Goal: Task Accomplishment & Management: Manage account settings

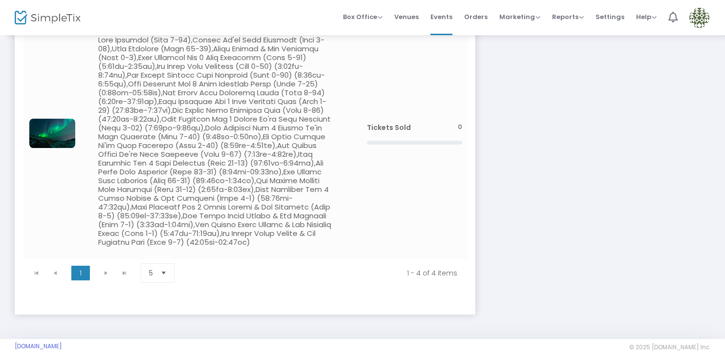
scroll to position [418, 0]
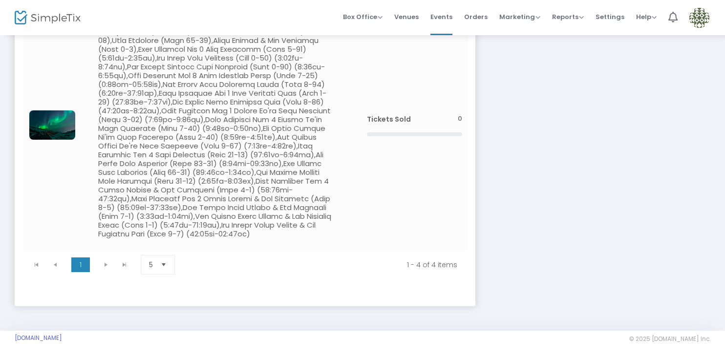
click at [698, 19] on img at bounding box center [699, 18] width 20 height 20
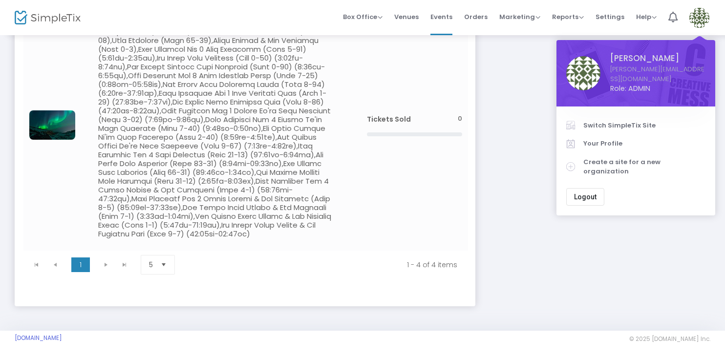
drag, startPoint x: 614, startPoint y: 113, endPoint x: 611, endPoint y: 117, distance: 5.6
click at [614, 121] on span "Switch SimpleTix Site" at bounding box center [644, 126] width 122 height 10
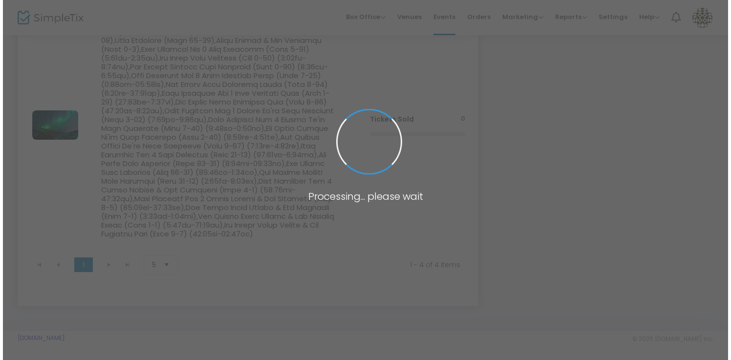
scroll to position [0, 0]
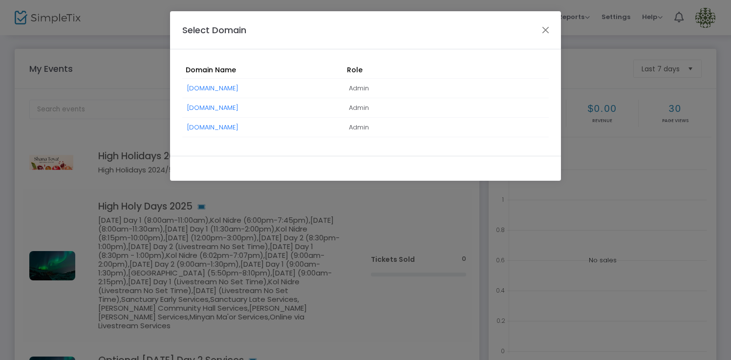
click at [213, 86] on link "[DOMAIN_NAME]" at bounding box center [212, 88] width 51 height 9
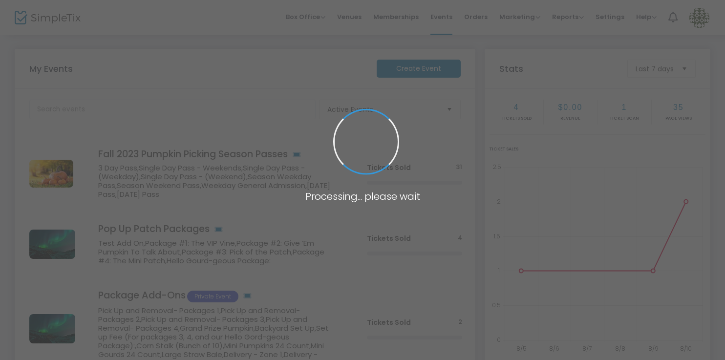
scroll to position [234, 0]
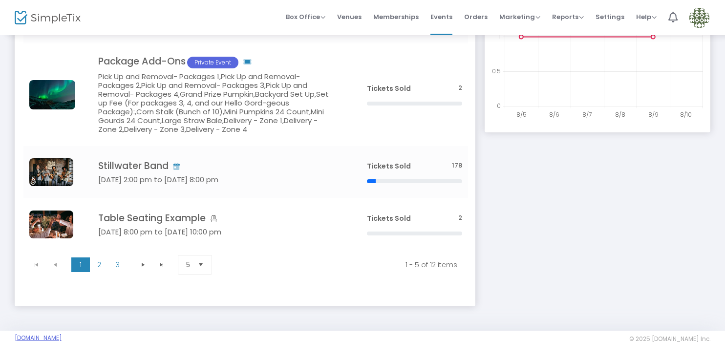
click at [51, 337] on link "[DOMAIN_NAME]" at bounding box center [38, 338] width 47 height 8
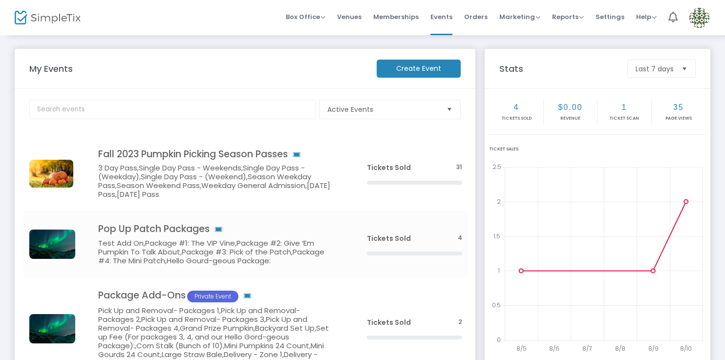
scroll to position [0, 0]
click at [700, 15] on img at bounding box center [699, 18] width 20 height 20
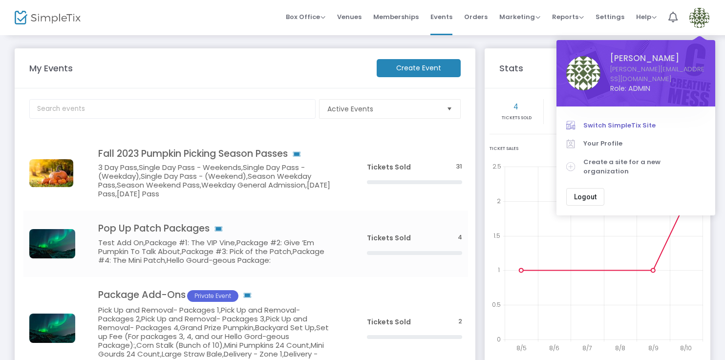
click at [628, 121] on span "Switch SimpleTix Site" at bounding box center [644, 126] width 122 height 10
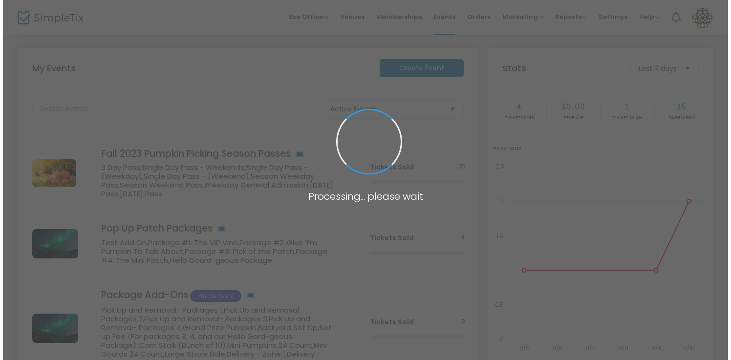
scroll to position [0, 0]
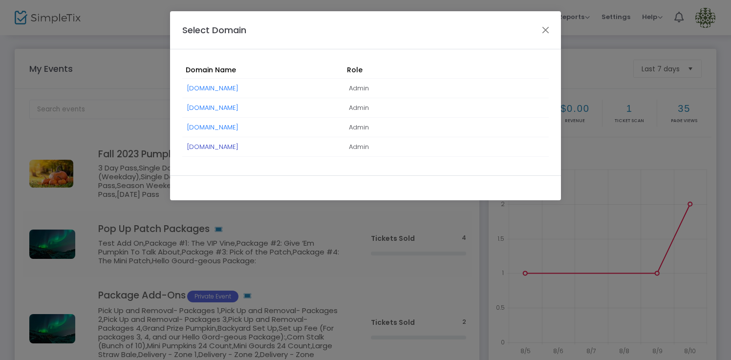
click at [235, 147] on link "[DOMAIN_NAME]" at bounding box center [212, 146] width 51 height 9
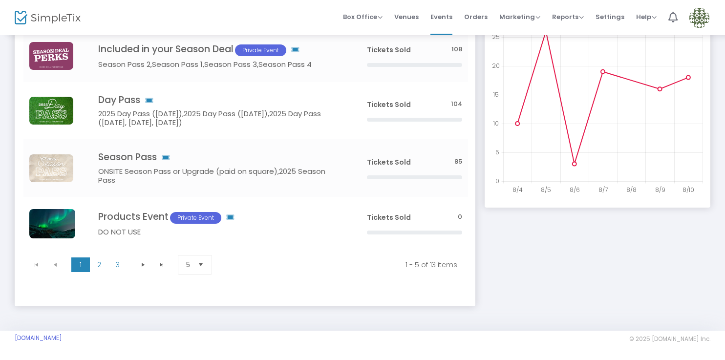
scroll to position [157, 0]
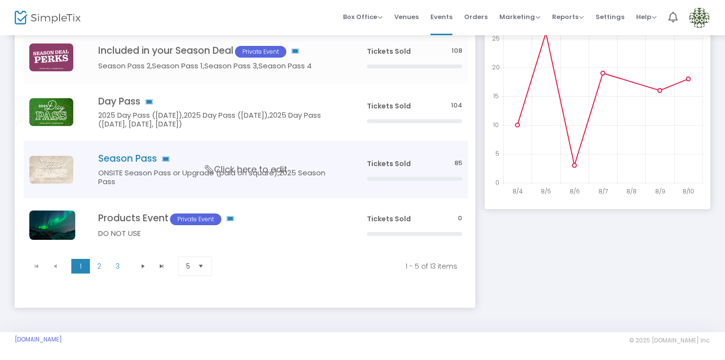
click at [210, 172] on icon "Data table" at bounding box center [209, 169] width 13 height 9
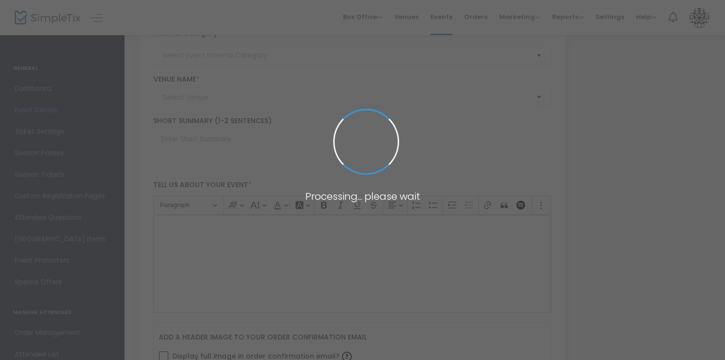
type code "ZSWNGNYT2K3IWHOQU25XXM6Y"
type input "AJ752H3OR4RAHUOLLXDSRF7D"
type input "Season Pass"
type textarea "$44.95 online, $47.95 on-site. Enjoy the perks of coming to the farm any open d…"
checkbox input "true"
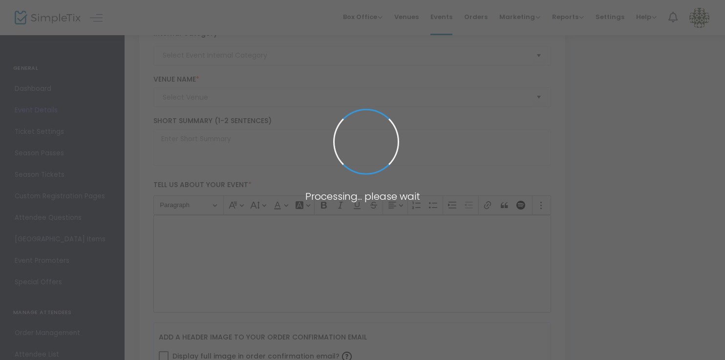
type input "Buy Tickets"
type input "[GEOGRAPHIC_DATA]"
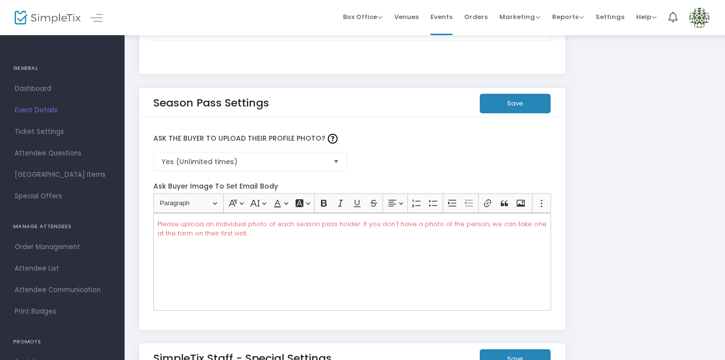
scroll to position [1604, 0]
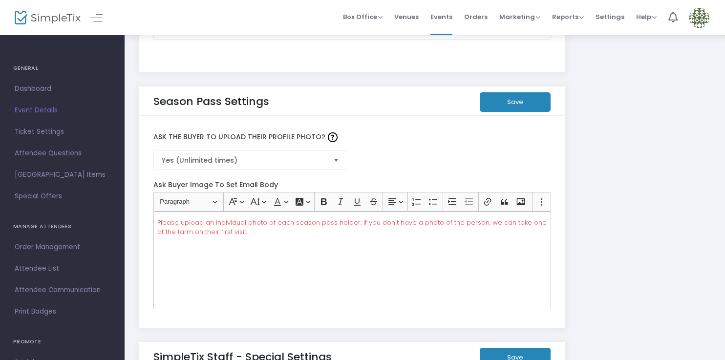
click at [333, 159] on span "Select" at bounding box center [336, 160] width 16 height 16
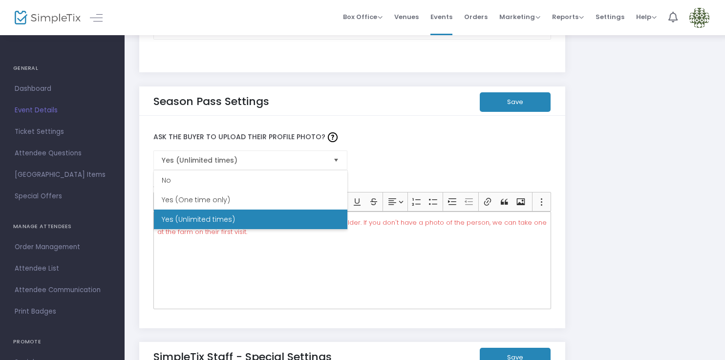
click at [432, 154] on div "Ask the Buyer to Upload Their Profile Photo? Yes (Unlimited times)" at bounding box center [353, 147] width 408 height 55
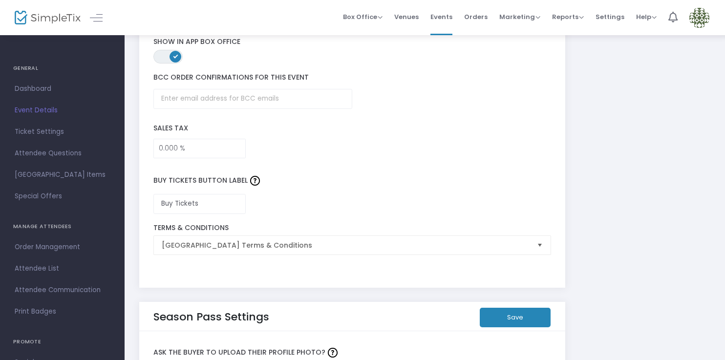
scroll to position [1362, 0]
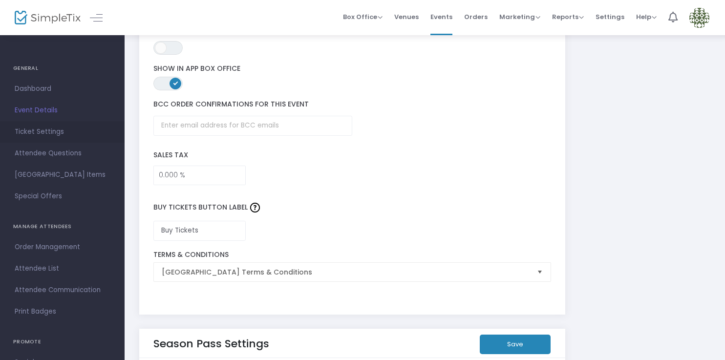
click at [50, 129] on span "Ticket Settings" at bounding box center [62, 132] width 95 height 13
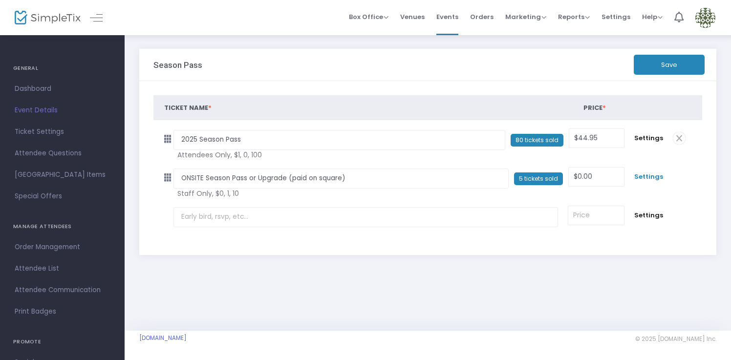
click at [651, 175] on span "Settings" at bounding box center [648, 177] width 29 height 10
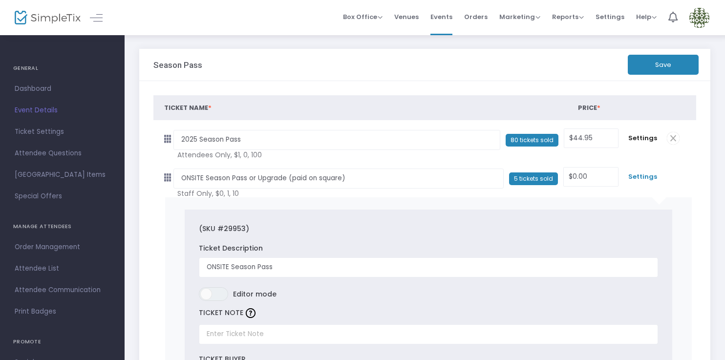
scroll to position [1, 0]
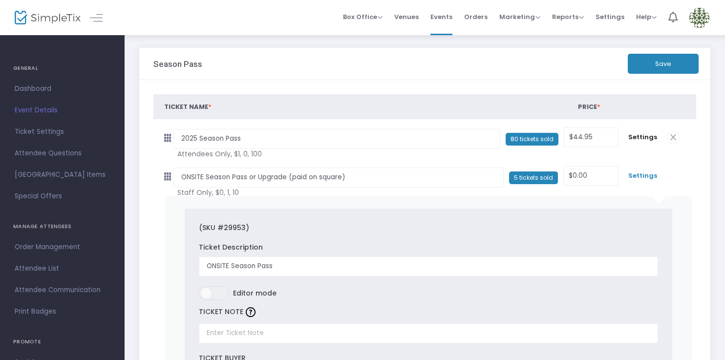
click at [642, 176] on span "Settings" at bounding box center [642, 176] width 29 height 10
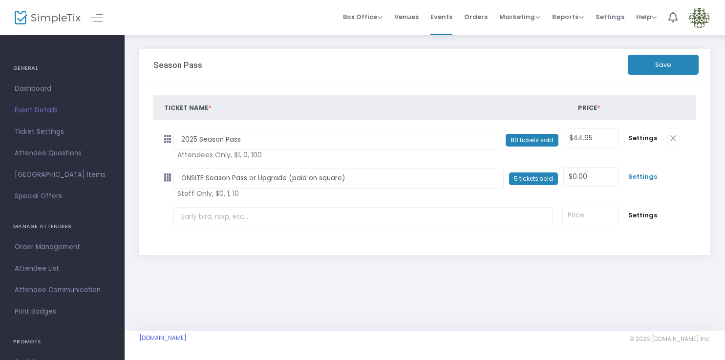
scroll to position [0, 0]
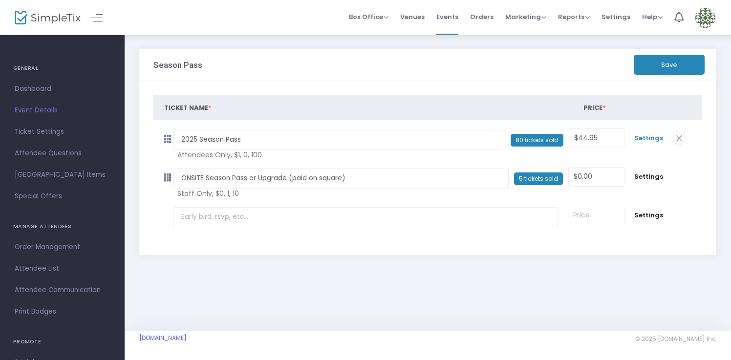
click at [646, 139] on span "Settings" at bounding box center [648, 138] width 29 height 10
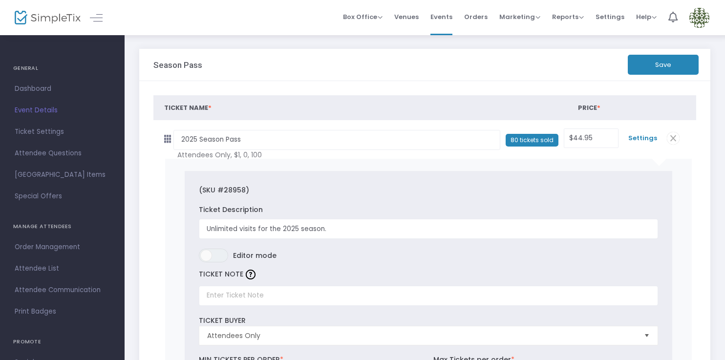
click at [637, 139] on span "Settings" at bounding box center [642, 138] width 29 height 10
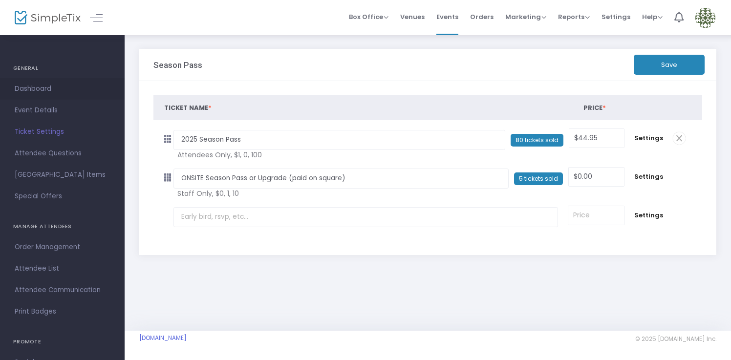
click at [69, 87] on span "Dashboard" at bounding box center [62, 89] width 95 height 13
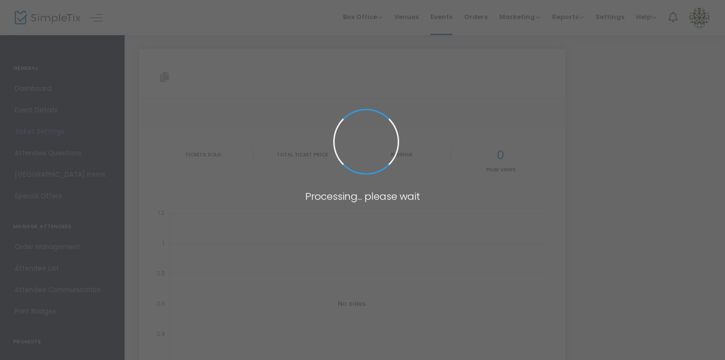
type input "https://www.simpletix.com/e/season-pass-216311"
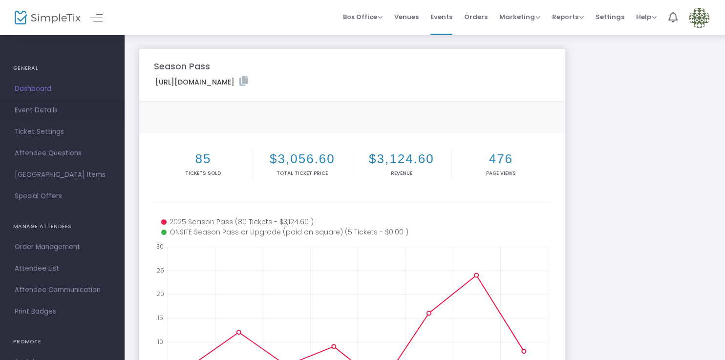
click at [56, 110] on span "Event Details" at bounding box center [62, 110] width 95 height 13
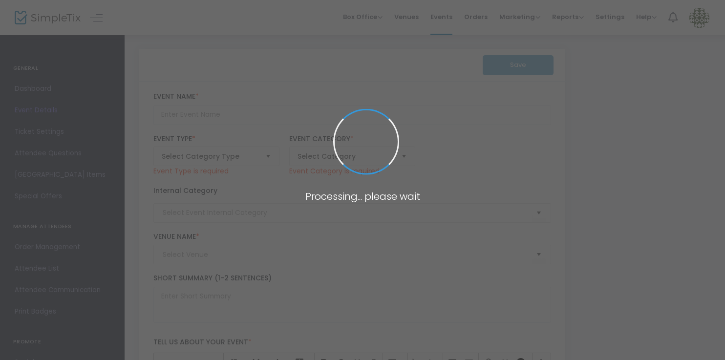
type input "Season Pass"
type textarea "$44.95 online, $47.95 on-site. Enjoy the perks of coming to the farm any open d…"
checkbox input "true"
type input "Buy Tickets"
type input "Irons Mill Farmstead"
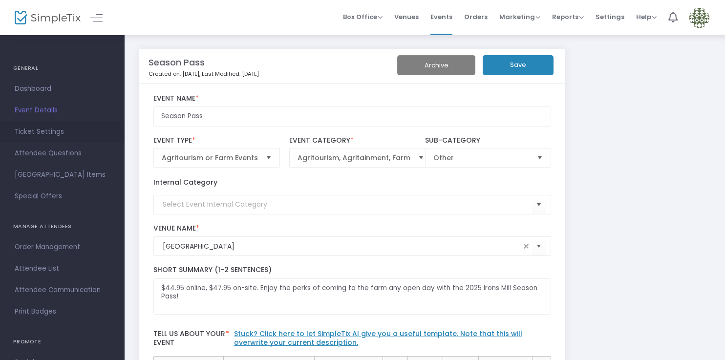
click at [62, 129] on span "Ticket Settings" at bounding box center [62, 132] width 95 height 13
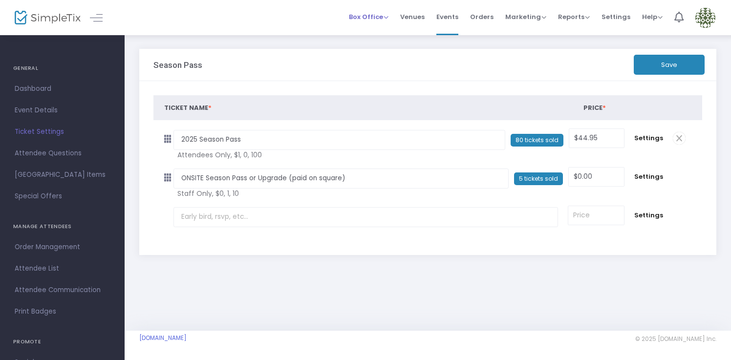
click at [375, 15] on span "Box Office" at bounding box center [369, 16] width 40 height 9
click at [380, 32] on li "Sell Tickets" at bounding box center [384, 32] width 70 height 19
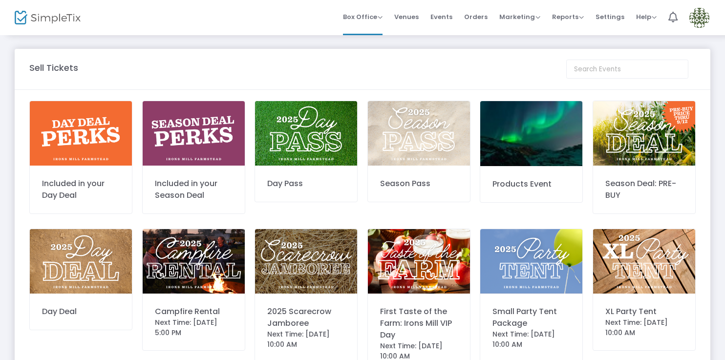
scroll to position [257, 0]
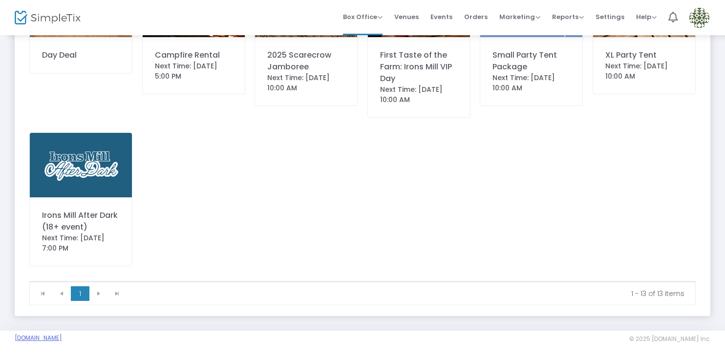
click at [62, 340] on link "[DOMAIN_NAME]" at bounding box center [38, 338] width 47 height 8
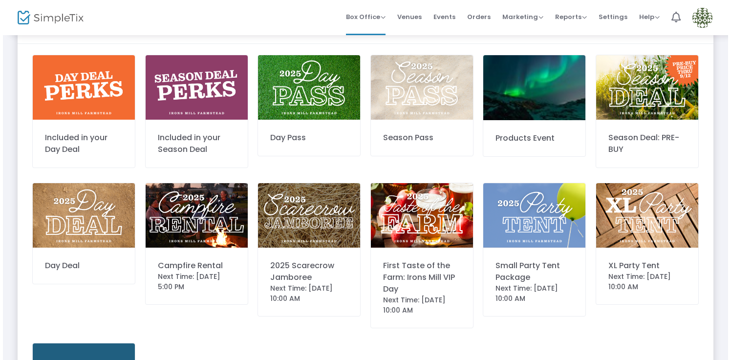
scroll to position [0, 0]
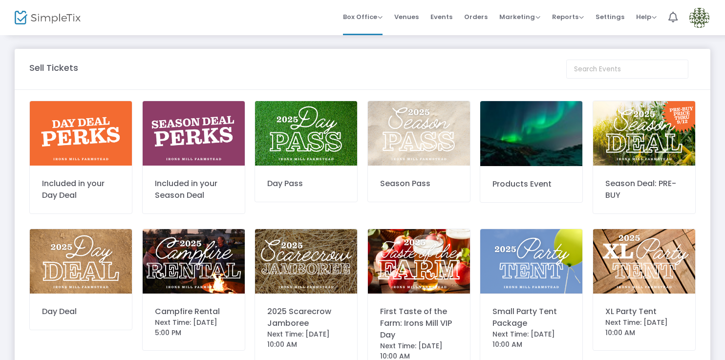
click at [430, 138] on img at bounding box center [419, 133] width 102 height 65
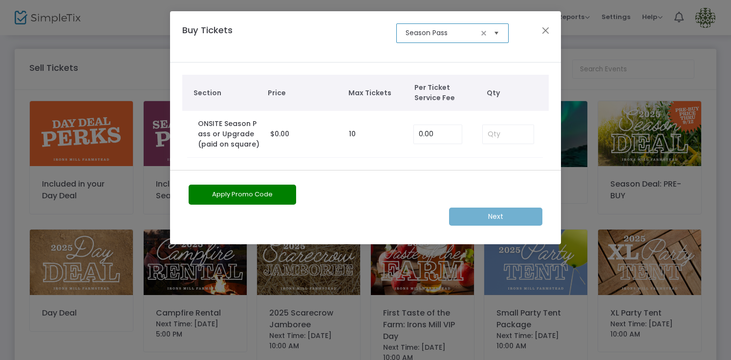
click at [498, 30] on span "Select" at bounding box center [497, 33] width 16 height 16
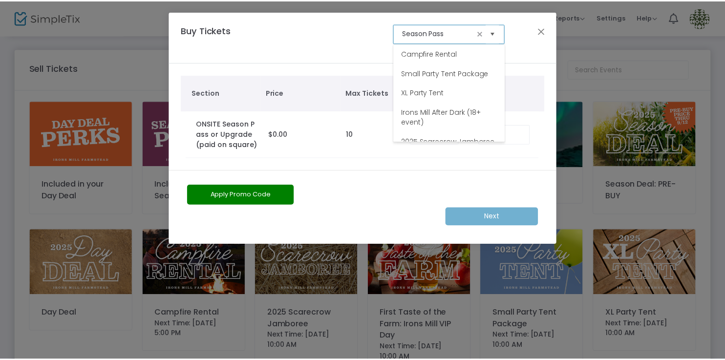
scroll to position [137, 0]
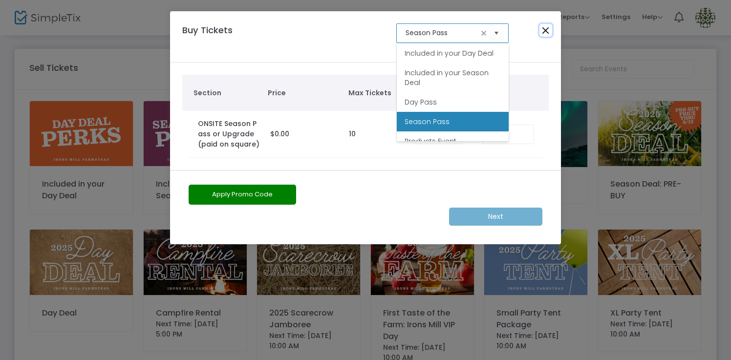
click at [547, 25] on button "Close" at bounding box center [545, 30] width 13 height 13
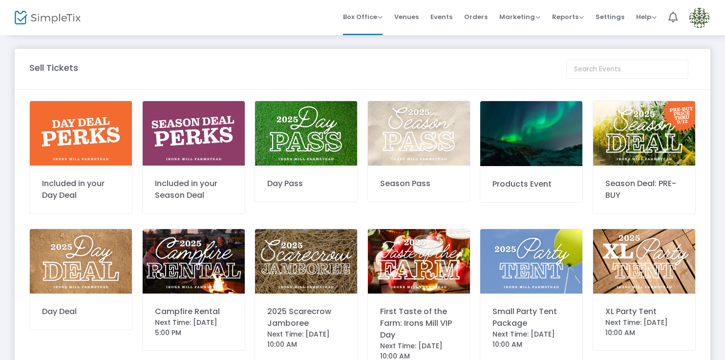
click at [425, 138] on img at bounding box center [419, 133] width 102 height 65
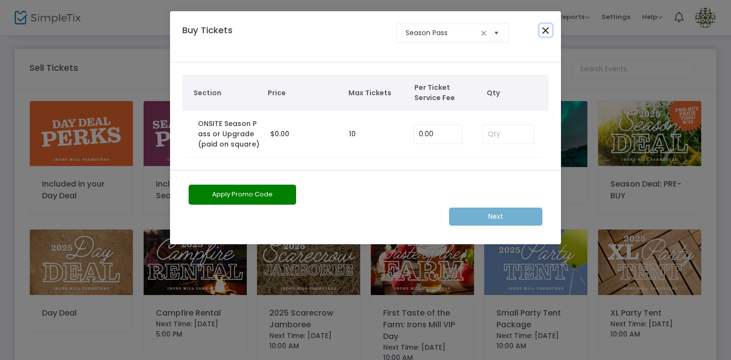
click at [549, 27] on button "Close" at bounding box center [545, 30] width 13 height 13
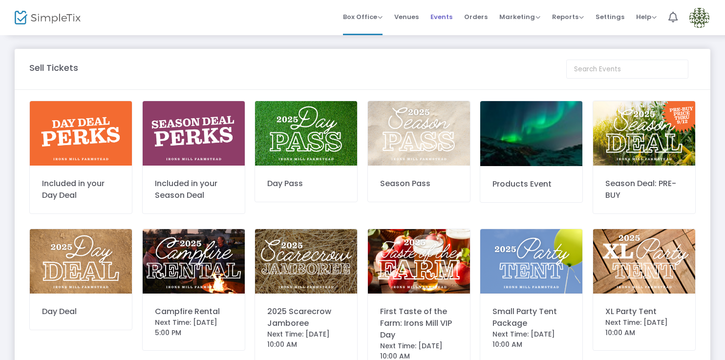
click at [441, 16] on span "Events" at bounding box center [442, 16] width 22 height 25
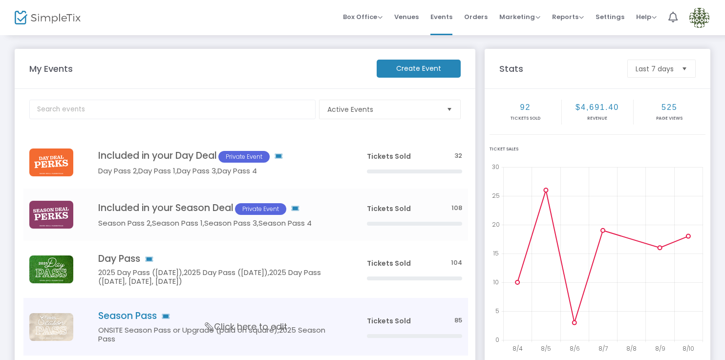
click at [220, 328] on span "Click here to edit" at bounding box center [246, 327] width 82 height 13
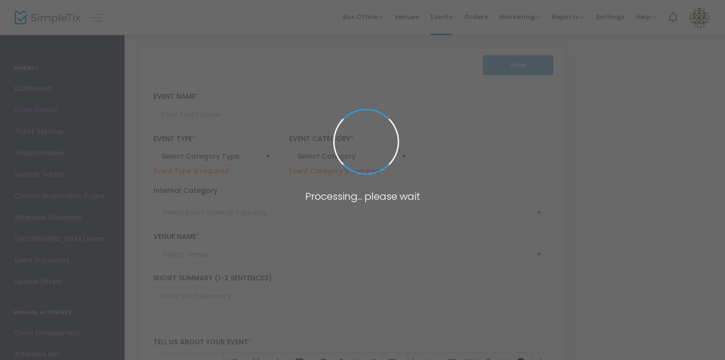
type code "ZSWNGNYT2K3IWHOQU25XXM6Y"
type input "AJ752H3OR4RAHUOLLXDSRF7D"
type input "Season Pass"
type textarea "$44.95 online, $47.95 on-site. Enjoy the perks of coming to the farm any open d…"
checkbox input "true"
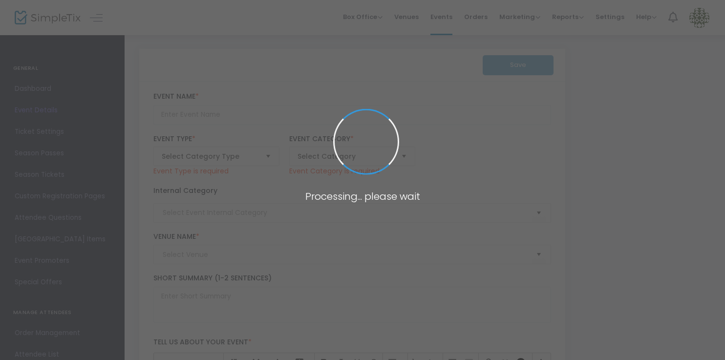
type input "Buy Tickets"
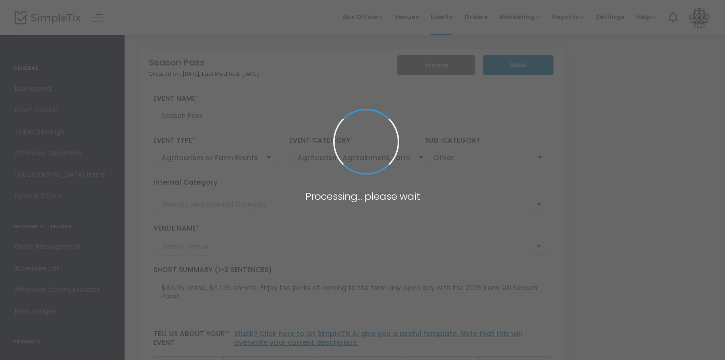
type input "Irons Mill Farmstead"
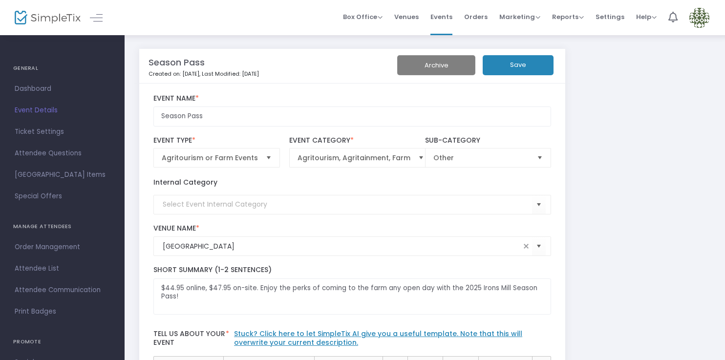
drag, startPoint x: 51, startPoint y: 128, endPoint x: 140, endPoint y: 151, distance: 91.5
click at [52, 128] on span "Ticket Settings" at bounding box center [62, 132] width 95 height 13
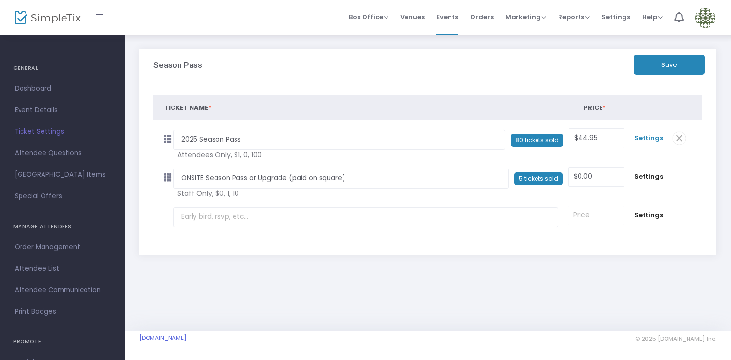
click at [648, 135] on span "Settings" at bounding box center [648, 138] width 29 height 10
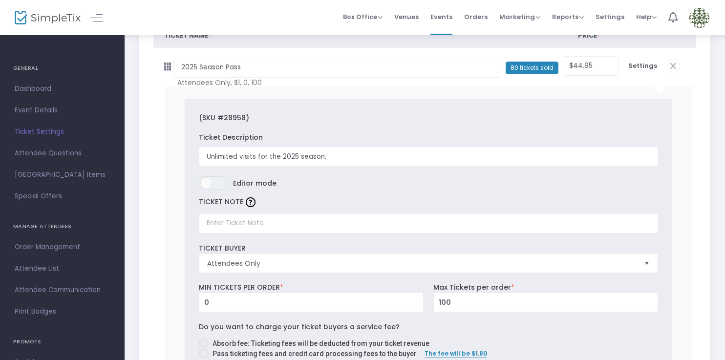
scroll to position [77, 0]
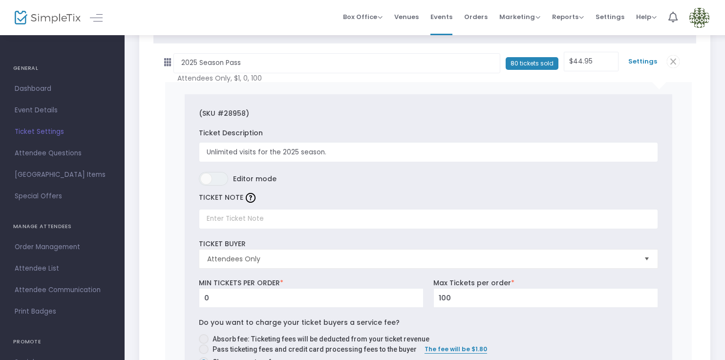
click at [640, 61] on span "Settings" at bounding box center [642, 62] width 29 height 10
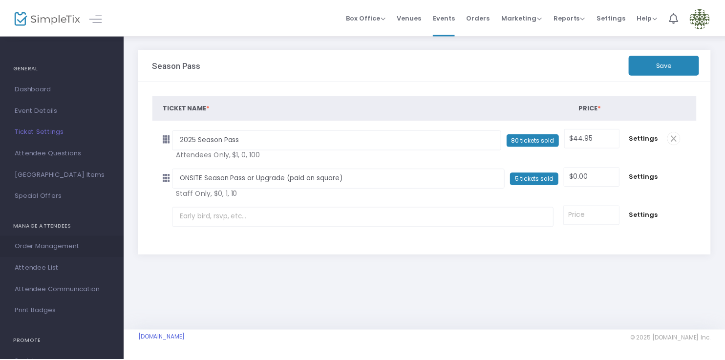
scroll to position [99, 0]
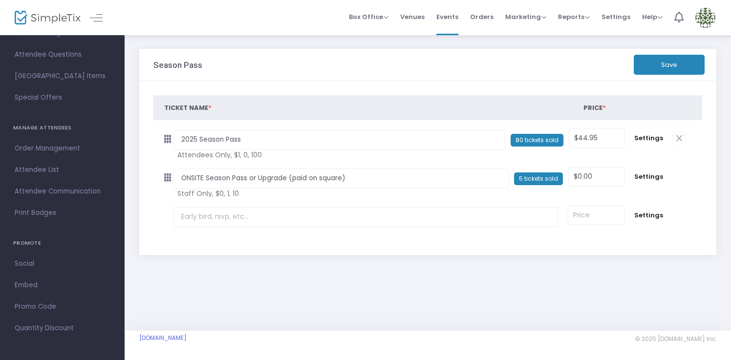
drag, startPoint x: 42, startPoint y: 307, endPoint x: 63, endPoint y: 305, distance: 21.1
click at [42, 307] on span "Promo Code" at bounding box center [62, 307] width 95 height 13
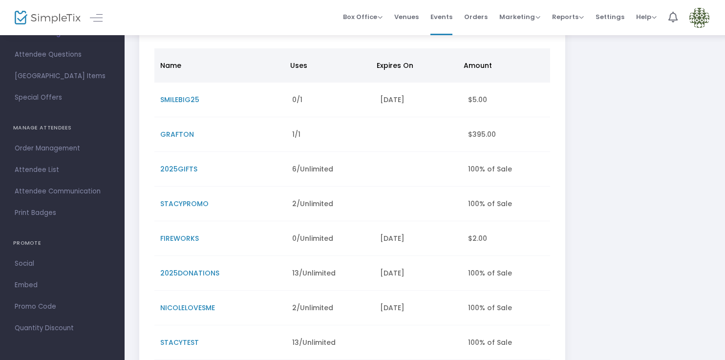
scroll to position [100, 0]
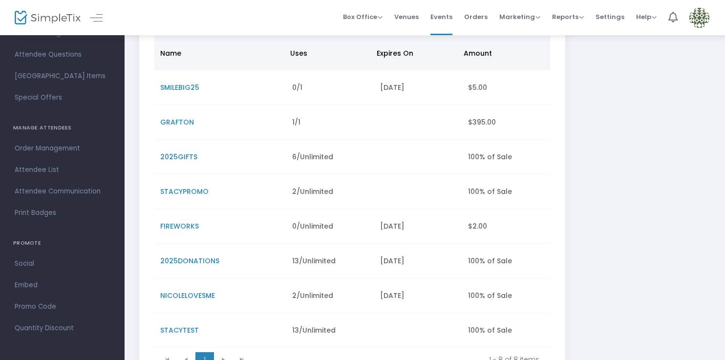
click at [194, 189] on span "STACYPROMO" at bounding box center [184, 192] width 48 height 10
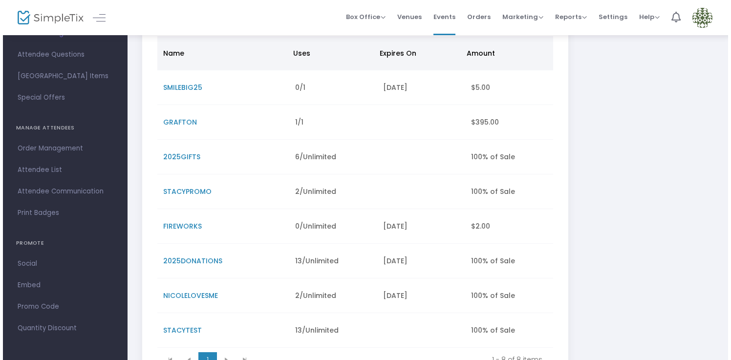
scroll to position [0, 0]
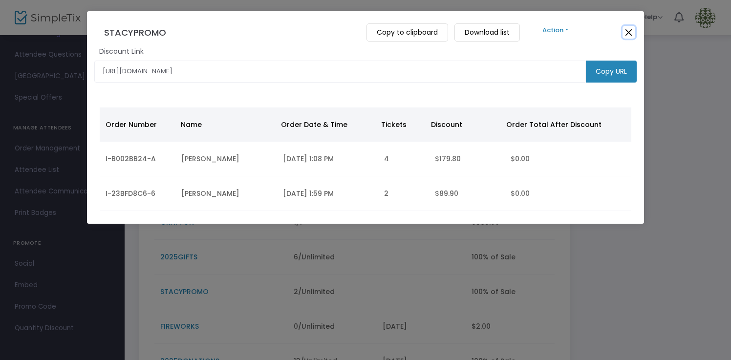
click at [626, 30] on button "Close" at bounding box center [629, 32] width 13 height 13
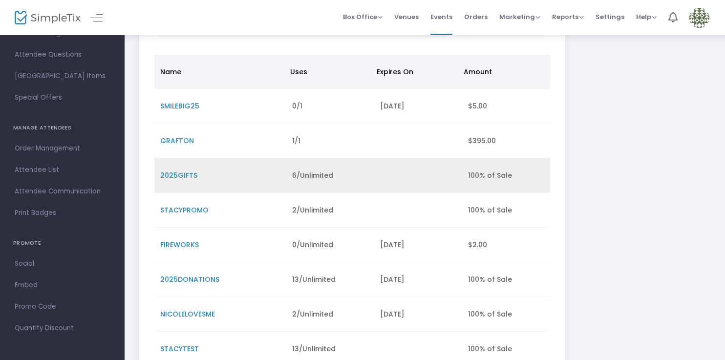
scroll to position [88, 0]
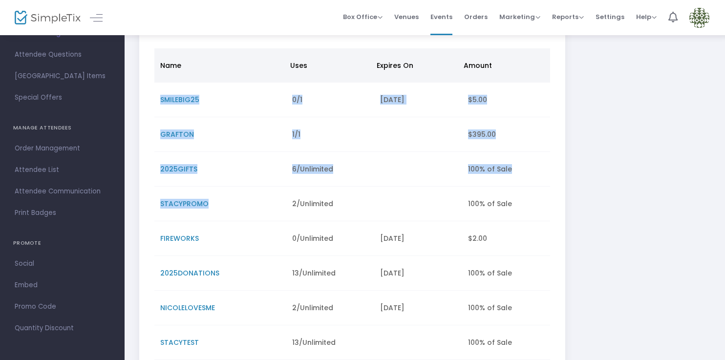
drag, startPoint x: 210, startPoint y: 202, endPoint x: 154, endPoint y: 203, distance: 56.2
click at [154, 203] on td "STACYPROMO" at bounding box center [220, 204] width 132 height 35
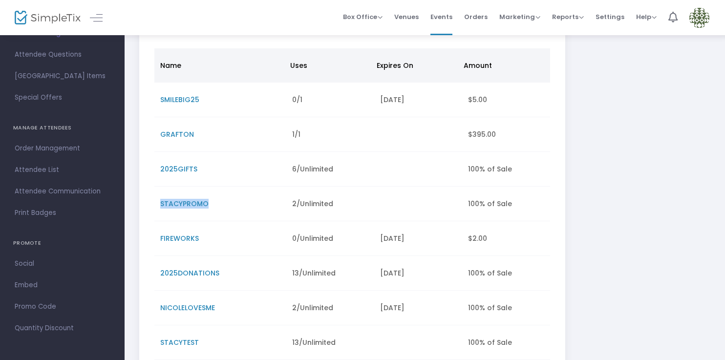
drag, startPoint x: 215, startPoint y: 202, endPoint x: 157, endPoint y: 205, distance: 57.3
click at [157, 205] on td "STACYPROMO" at bounding box center [220, 204] width 132 height 35
copy span "STACYPROMO"
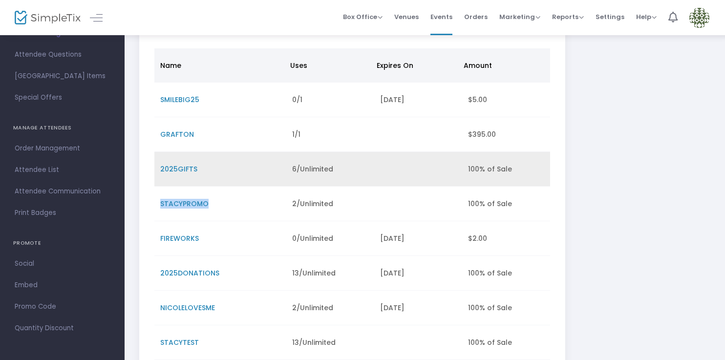
scroll to position [189, 0]
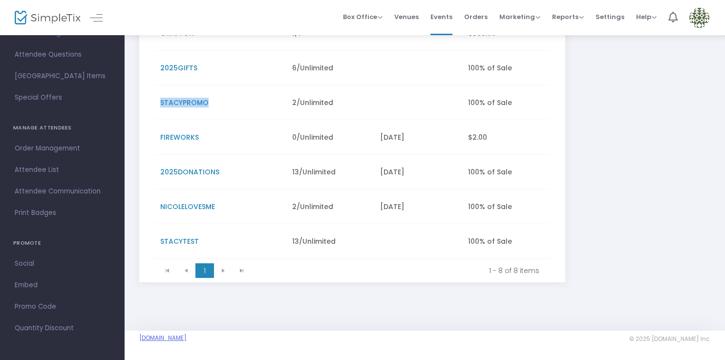
click at [187, 341] on link "[DOMAIN_NAME]" at bounding box center [162, 338] width 47 height 8
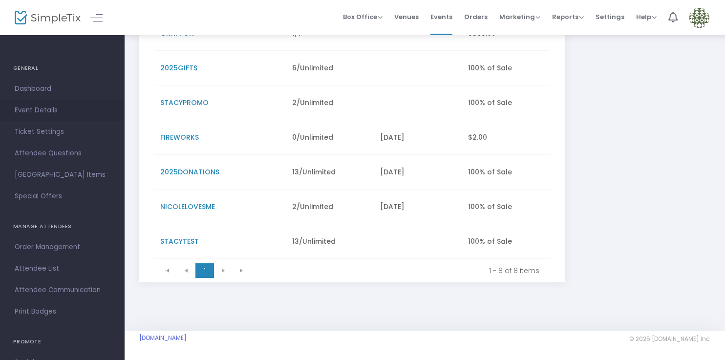
click at [43, 109] on span "Event Details" at bounding box center [62, 110] width 95 height 13
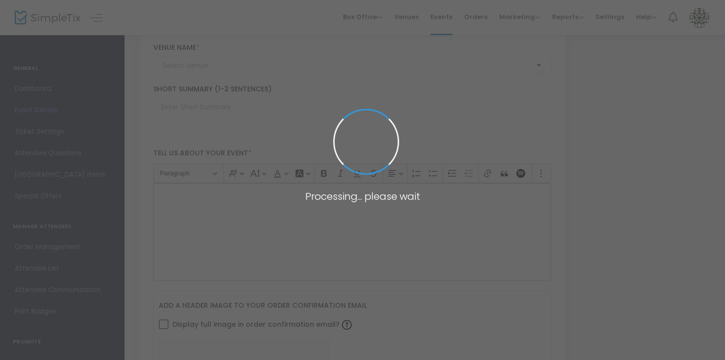
type input "Season Pass"
type textarea "$44.95 online, $47.95 on-site. Enjoy the perks of coming to the farm any open d…"
checkbox input "true"
type input "Buy Tickets"
type input "Irons Mill Farmstead"
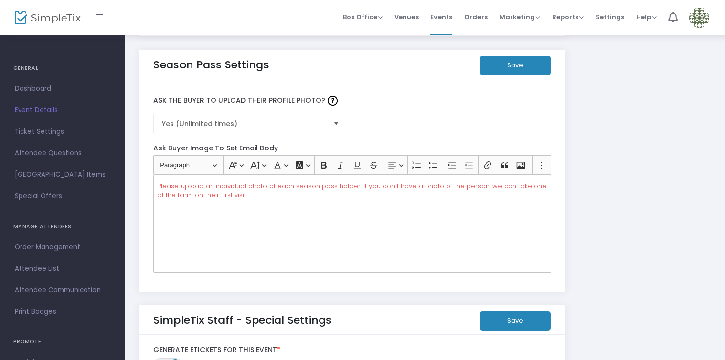
scroll to position [1645, 0]
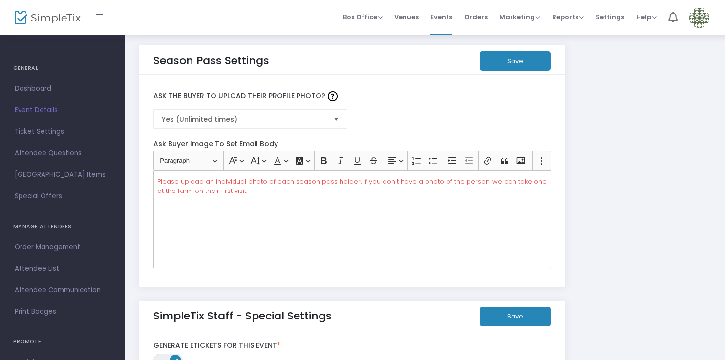
click at [333, 122] on span "Select" at bounding box center [336, 119] width 16 height 16
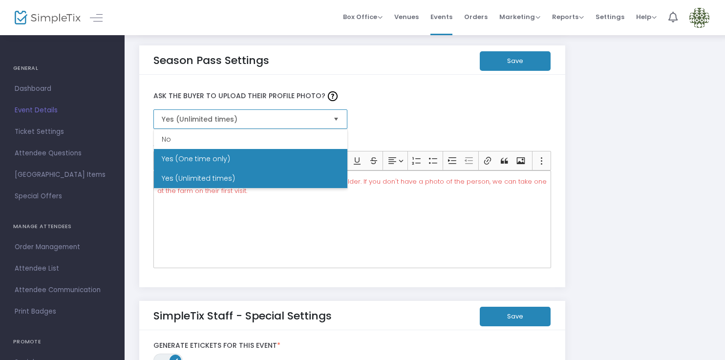
click at [319, 155] on li "Yes (One time only)" at bounding box center [251, 159] width 194 height 20
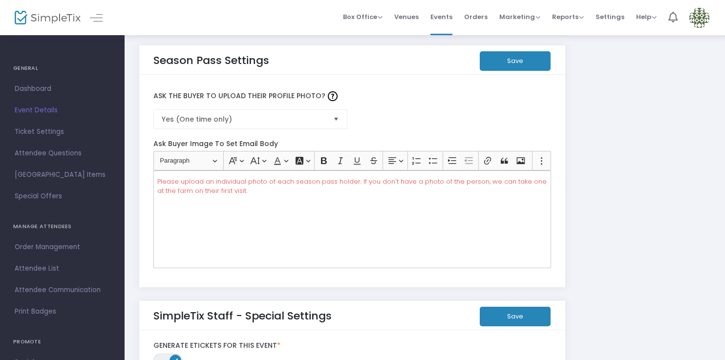
click at [509, 62] on button "Save" at bounding box center [515, 61] width 71 height 20
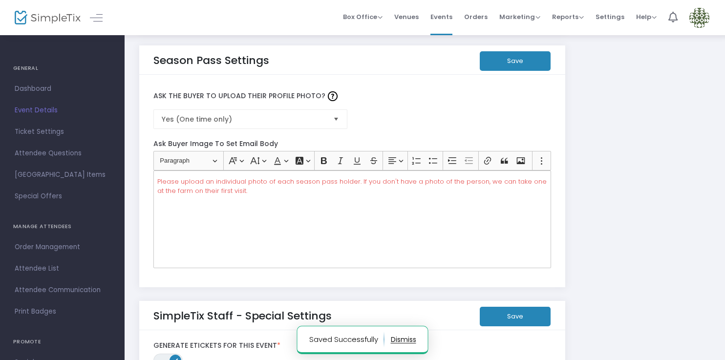
drag, startPoint x: 500, startPoint y: 64, endPoint x: 498, endPoint y: 75, distance: 10.9
click at [500, 64] on button "Save" at bounding box center [515, 61] width 71 height 20
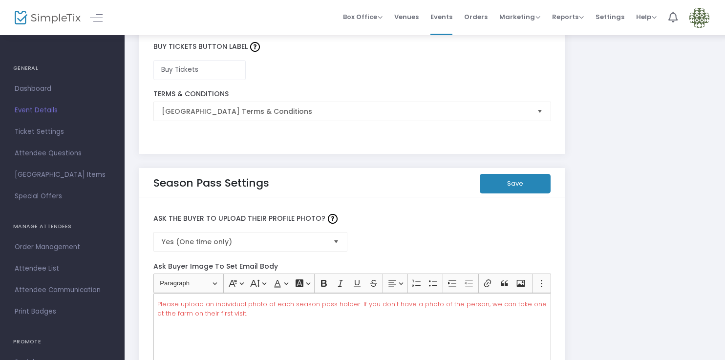
scroll to position [1563, 0]
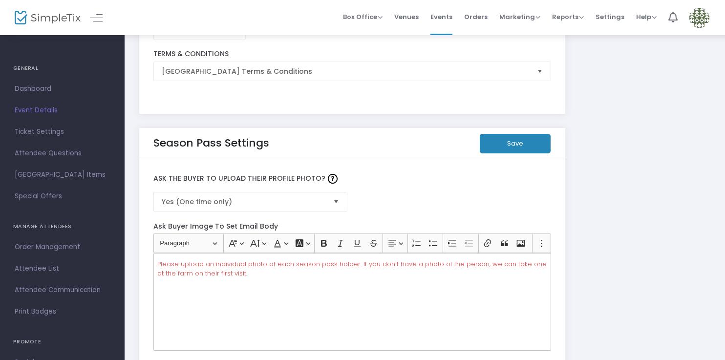
drag, startPoint x: 520, startPoint y: 146, endPoint x: 542, endPoint y: 148, distance: 22.1
click at [521, 146] on button "Save" at bounding box center [515, 144] width 71 height 20
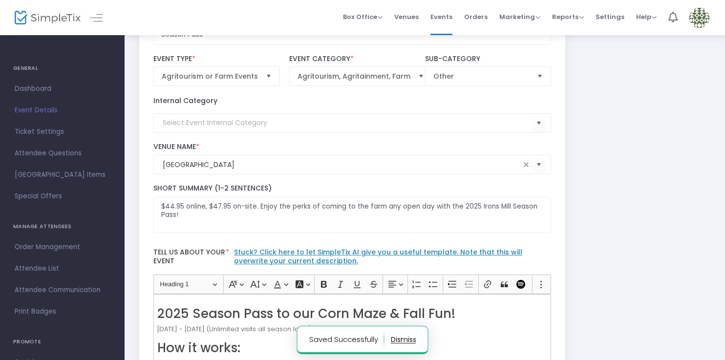
scroll to position [0, 0]
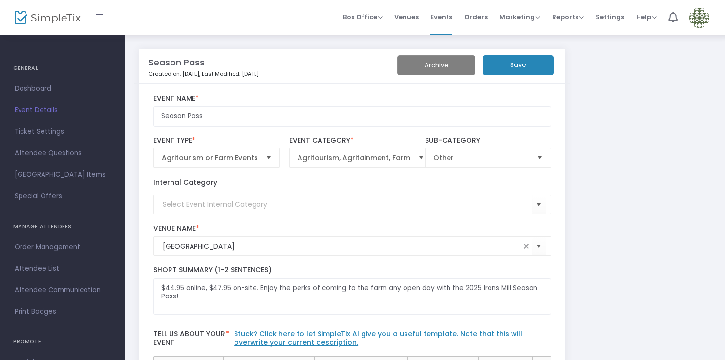
click at [531, 64] on button "Save" at bounding box center [518, 65] width 71 height 20
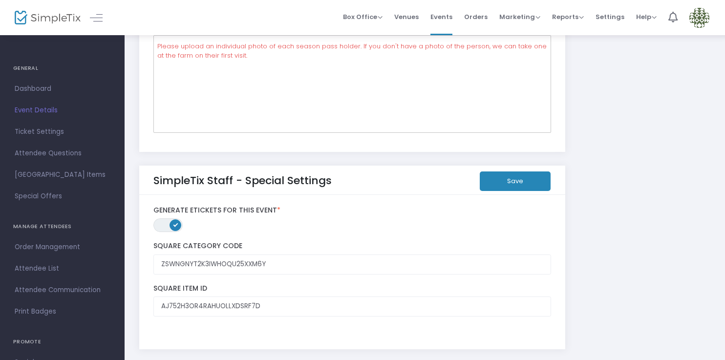
scroll to position [1848, 0]
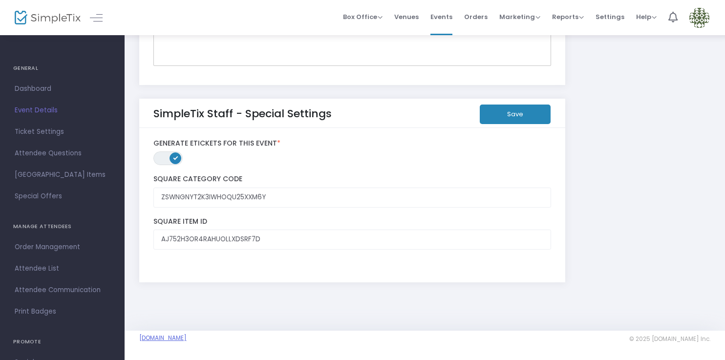
click at [187, 337] on link "[DOMAIN_NAME]" at bounding box center [162, 338] width 47 height 8
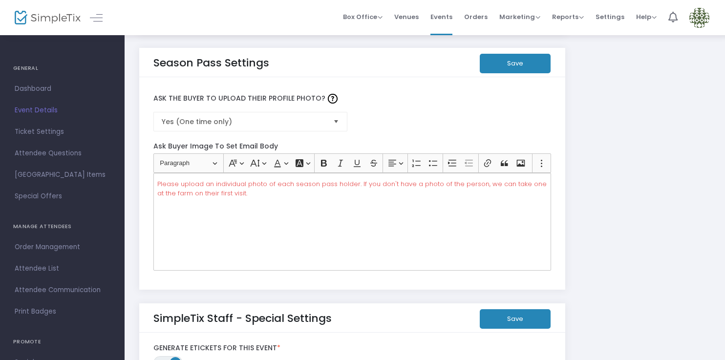
scroll to position [1607, 0]
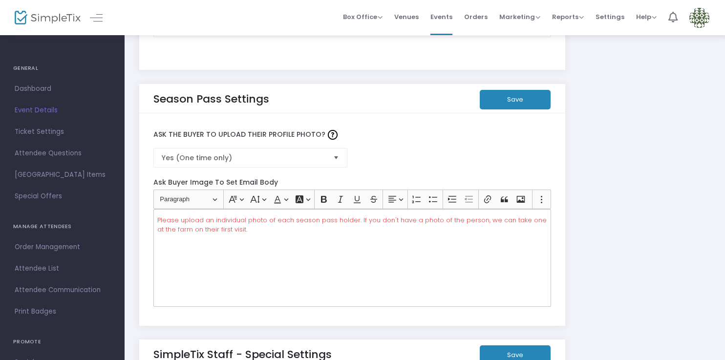
drag, startPoint x: 51, startPoint y: 131, endPoint x: 102, endPoint y: 145, distance: 52.6
click at [51, 131] on span "Ticket Settings" at bounding box center [62, 132] width 95 height 13
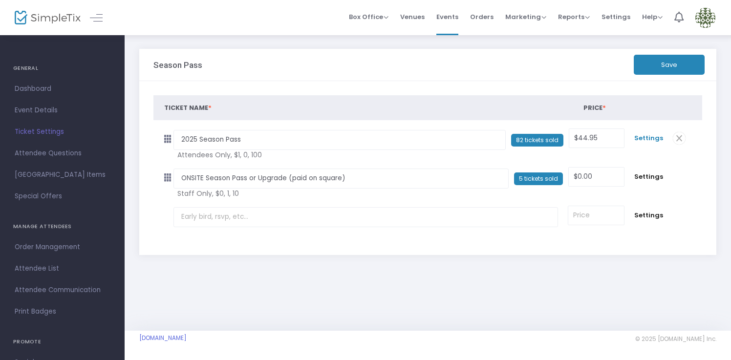
click at [645, 138] on span "Settings" at bounding box center [648, 138] width 29 height 10
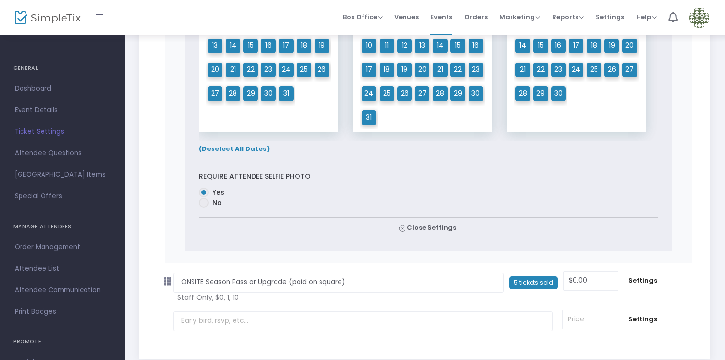
scroll to position [988, 0]
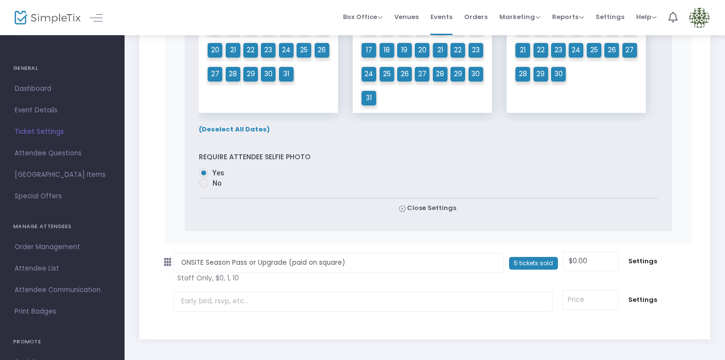
drag, startPoint x: 256, startPoint y: 157, endPoint x: 309, endPoint y: 158, distance: 53.3
click at [309, 158] on label "Require Attendee selfie photo" at bounding box center [428, 157] width 459 height 9
drag, startPoint x: 650, startPoint y: 259, endPoint x: 586, endPoint y: 263, distance: 64.6
click at [650, 259] on span "Settings" at bounding box center [642, 262] width 29 height 10
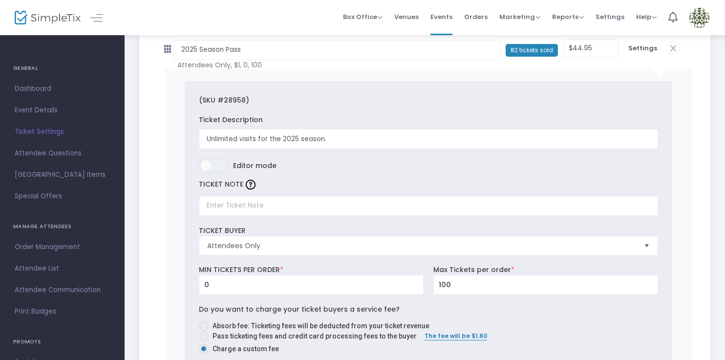
scroll to position [74, 0]
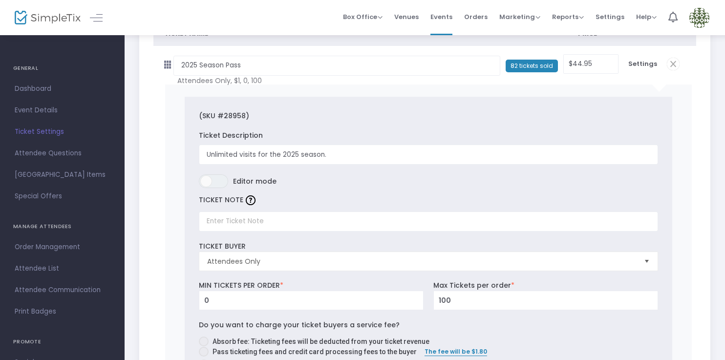
click at [646, 259] on span "Select" at bounding box center [647, 261] width 16 height 16
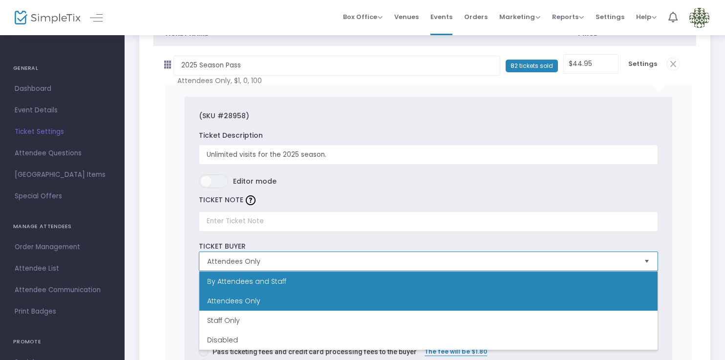
click at [637, 280] on li "By Attendees and Staff" at bounding box center [428, 282] width 458 height 20
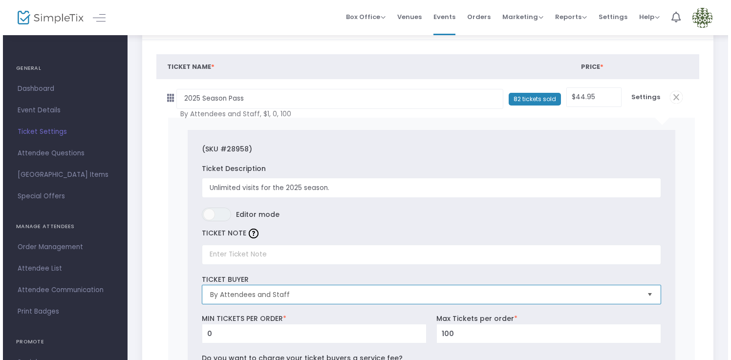
scroll to position [0, 0]
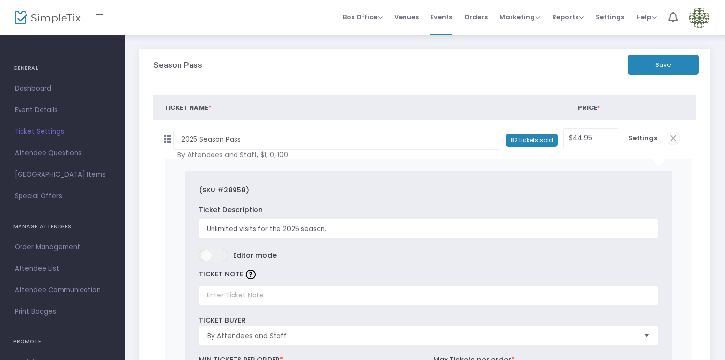
click at [662, 64] on button "Save" at bounding box center [663, 65] width 71 height 20
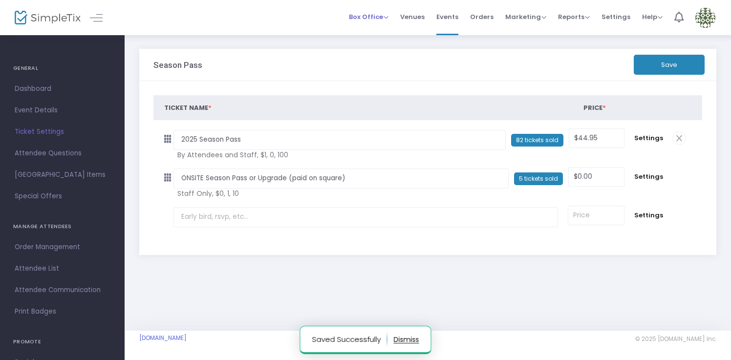
click at [382, 17] on span "Box Office" at bounding box center [369, 16] width 40 height 9
click at [386, 33] on li "Sell Tickets" at bounding box center [384, 32] width 70 height 19
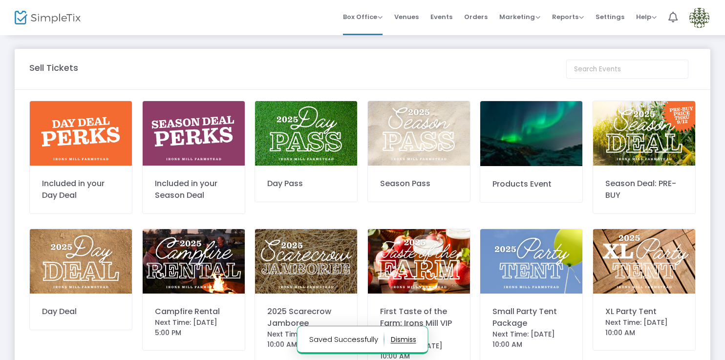
click at [427, 146] on img at bounding box center [419, 133] width 102 height 65
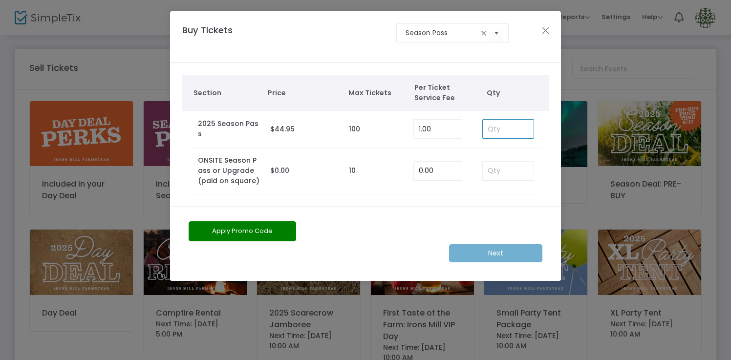
click at [504, 129] on input at bounding box center [508, 129] width 51 height 19
type input "1"
click at [496, 249] on m-button "Next" at bounding box center [495, 253] width 93 height 18
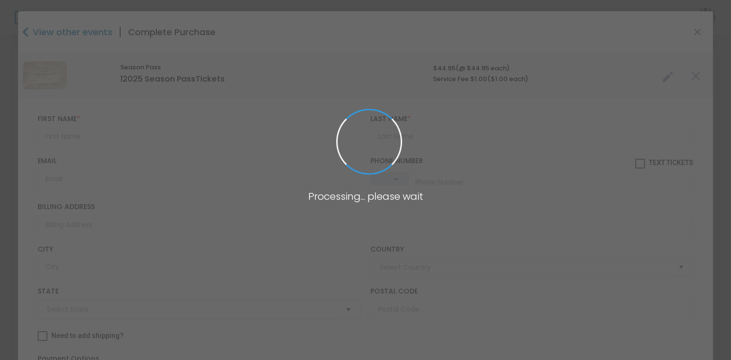
type input "[GEOGRAPHIC_DATA]"
type input "Pennsylvania"
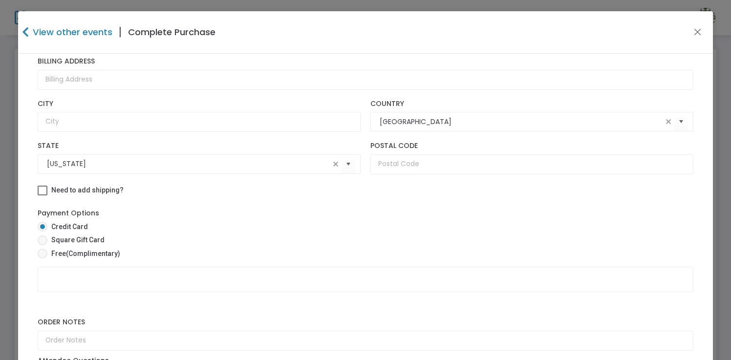
scroll to position [190, 0]
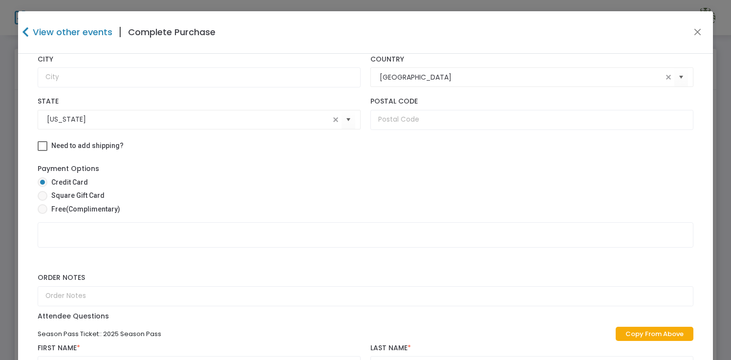
click at [43, 208] on span at bounding box center [43, 209] width 10 height 10
click at [43, 214] on input "Free (Complimentary)" at bounding box center [42, 214] width 0 height 0
radio input "true"
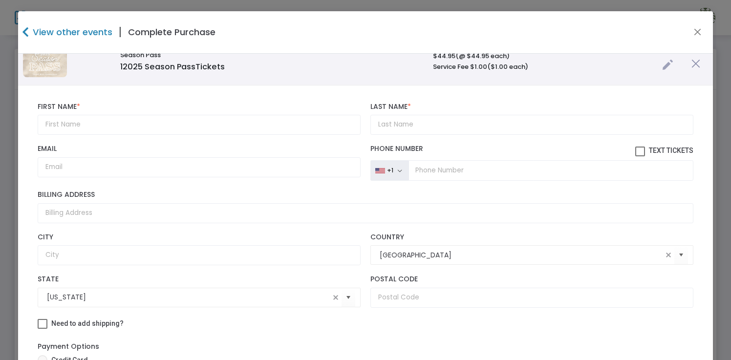
scroll to position [0, 0]
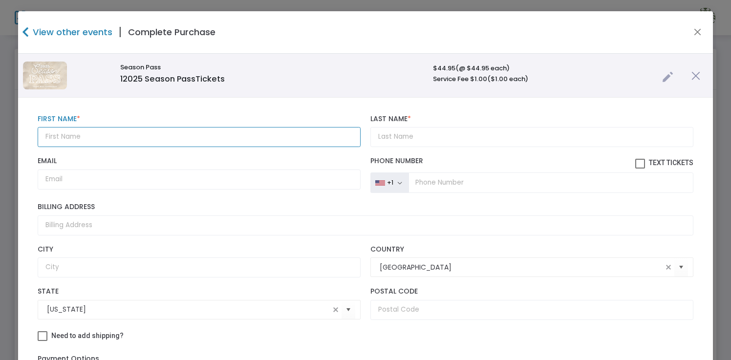
click at [215, 136] on input "text" at bounding box center [199, 137] width 323 height 20
type input "[PERSON_NAME]"
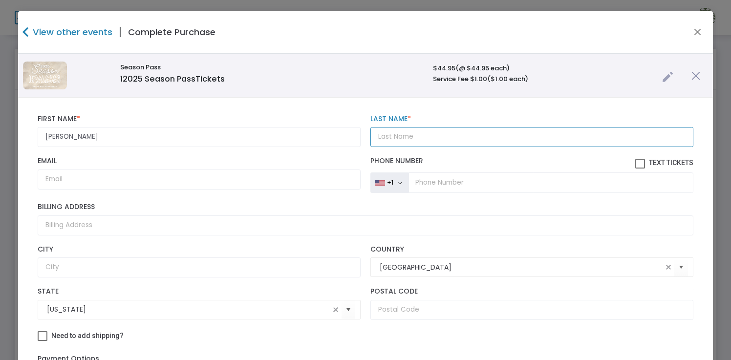
click at [375, 138] on input "Last Name *" at bounding box center [531, 137] width 323 height 20
type input "Hunter"
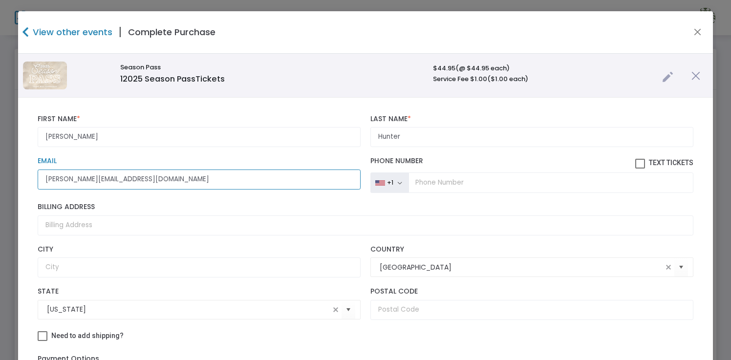
type input "[PERSON_NAME][EMAIL_ADDRESS][DOMAIN_NAME]"
click at [331, 201] on div "Billing Address" at bounding box center [365, 219] width 665 height 42
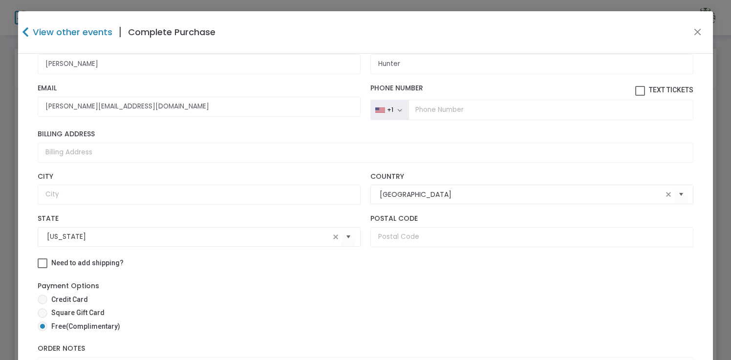
scroll to position [144, 0]
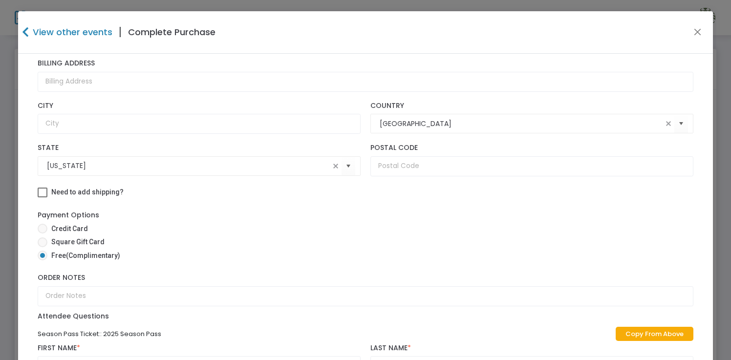
click at [630, 337] on link "Copy From Above" at bounding box center [655, 334] width 78 height 14
type input "Shawn"
type input "Hunter"
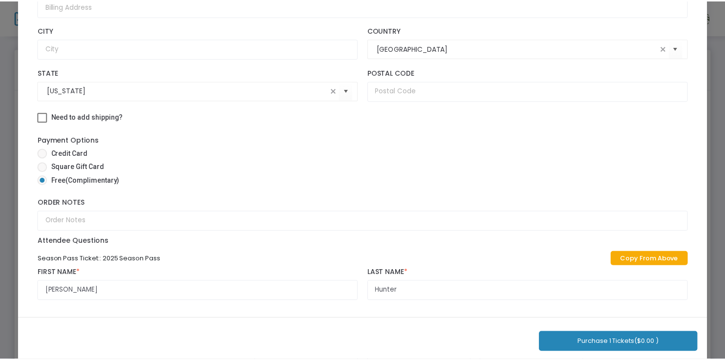
scroll to position [92, 0]
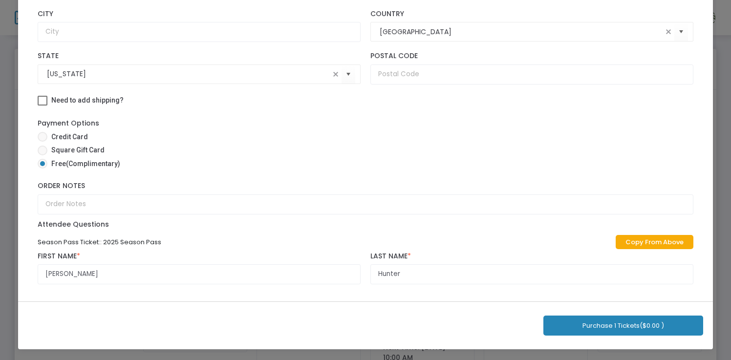
click at [601, 324] on button "Purchase 1 Tickets ($0.00 )" at bounding box center [623, 326] width 160 height 20
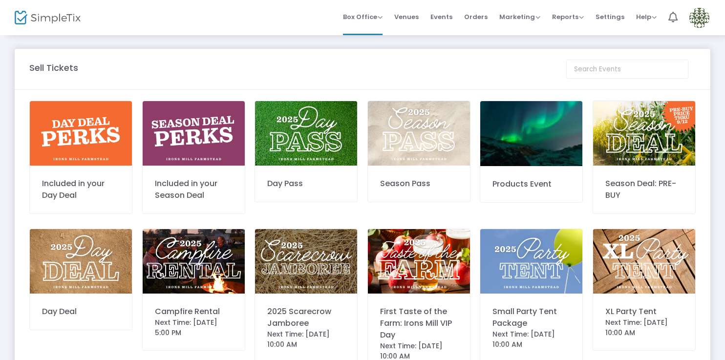
drag, startPoint x: 446, startPoint y: 19, endPoint x: 444, endPoint y: 26, distance: 7.5
click at [446, 19] on span "Events" at bounding box center [442, 16] width 22 height 25
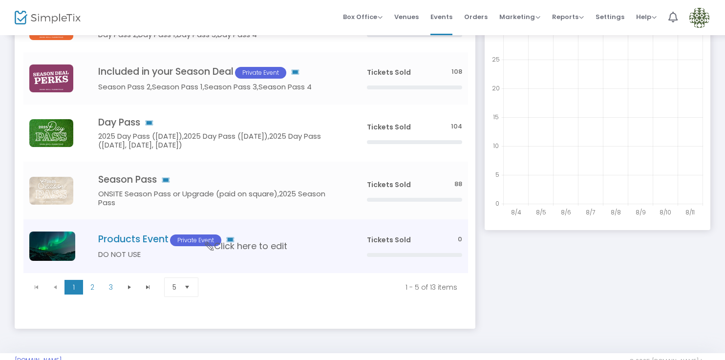
scroll to position [159, 0]
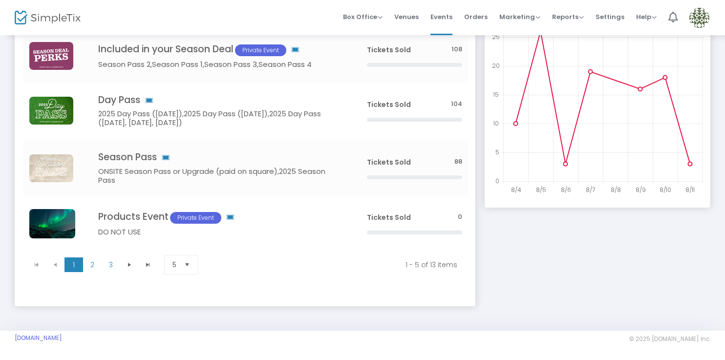
drag, startPoint x: 242, startPoint y: 171, endPoint x: 252, endPoint y: 182, distance: 15.2
click at [0, 0] on span "Click here to edit" at bounding box center [0, 0] width 0 height 0
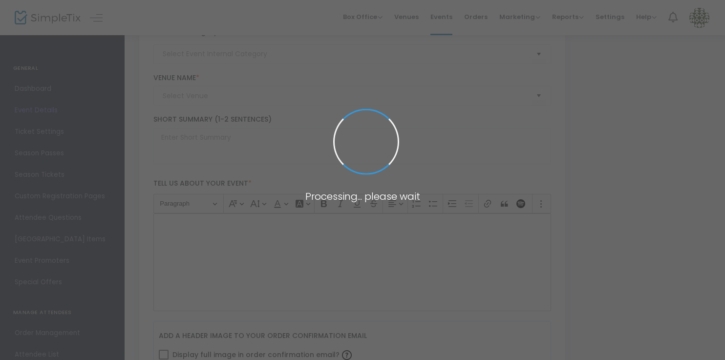
type code "ZSWNGNYT2K3IWHOQU25XXM6Y"
type input "AJ752H3OR4RAHUOLLXDSRF7D"
type input "Season Pass"
type textarea "$44.95 online, $47.95 on-site. Enjoy the perks of coming to the farm any open d…"
checkbox input "true"
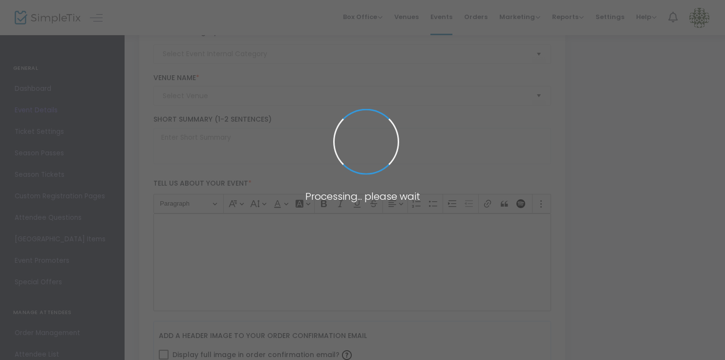
type input "Buy Tickets"
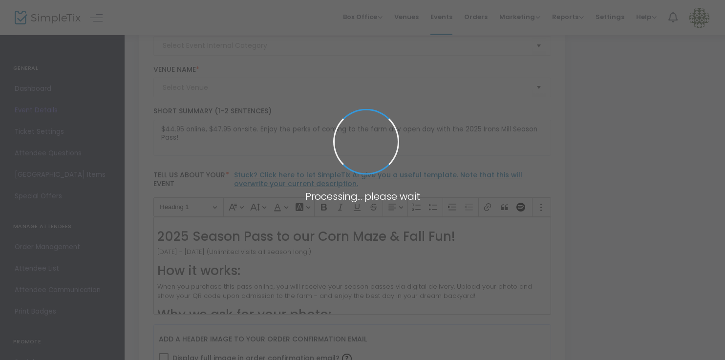
type input "Irons Mill Farmstead"
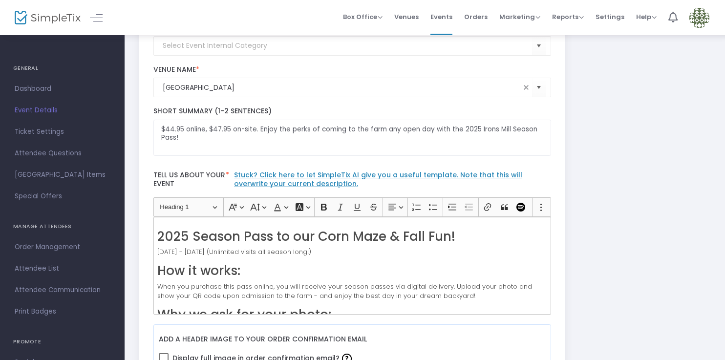
drag, startPoint x: 51, startPoint y: 127, endPoint x: 103, endPoint y: 144, distance: 55.0
click at [51, 128] on span "Ticket Settings" at bounding box center [62, 132] width 95 height 13
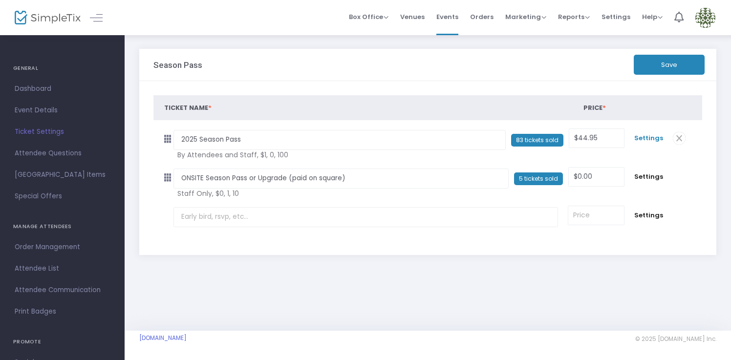
click at [659, 137] on span "Settings" at bounding box center [648, 138] width 29 height 10
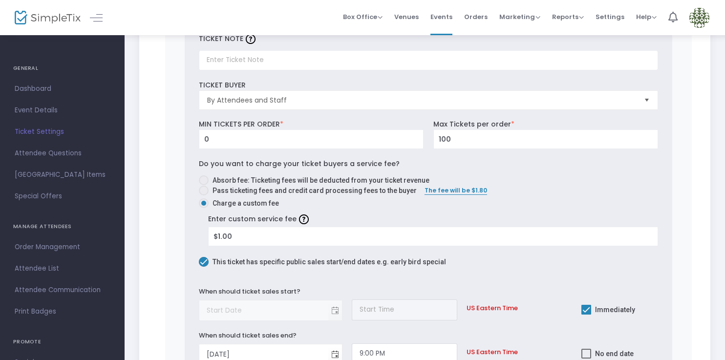
scroll to position [236, 0]
click at [556, 100] on span "By Attendees and Staff" at bounding box center [421, 100] width 429 height 10
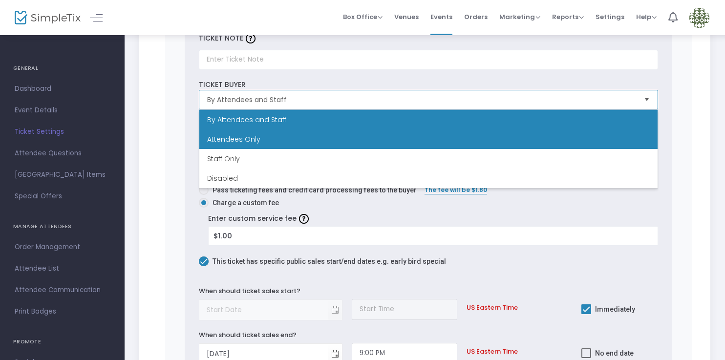
click at [538, 139] on li "Attendees Only" at bounding box center [428, 139] width 458 height 20
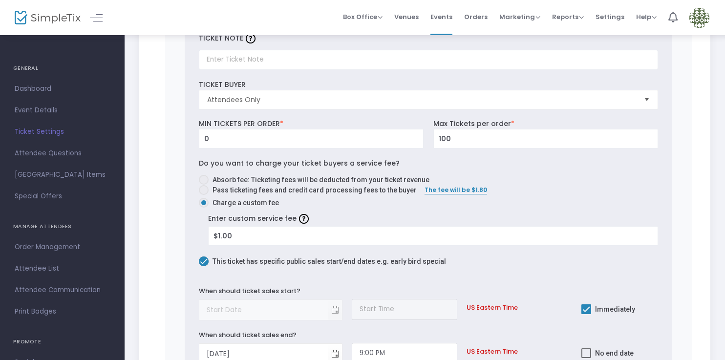
drag, startPoint x: 696, startPoint y: 122, endPoint x: 687, endPoint y: 128, distance: 10.6
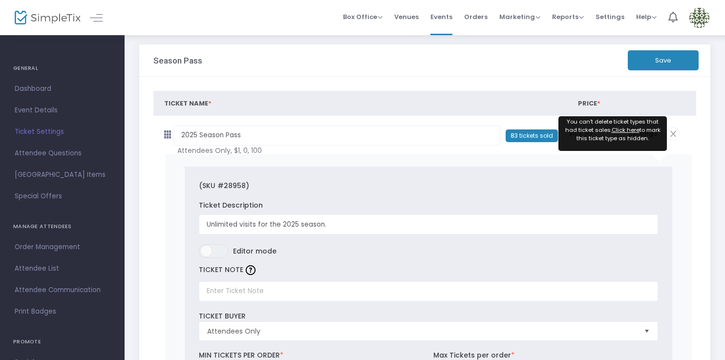
scroll to position [1, 0]
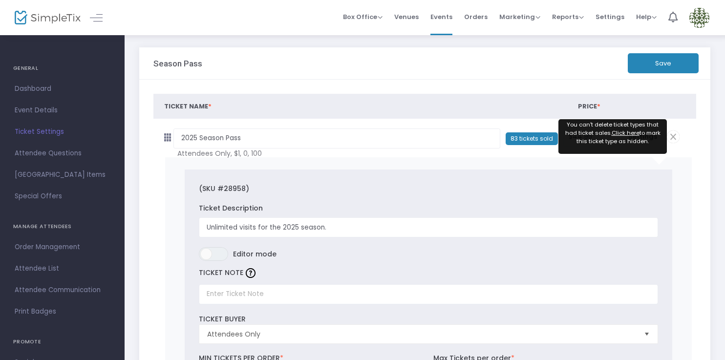
click at [680, 62] on button "Save" at bounding box center [663, 63] width 71 height 20
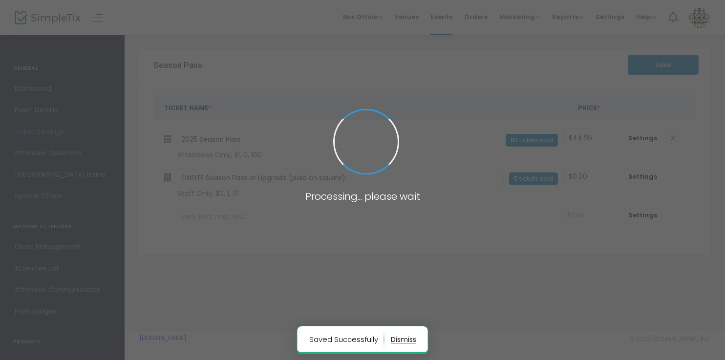
scroll to position [0, 0]
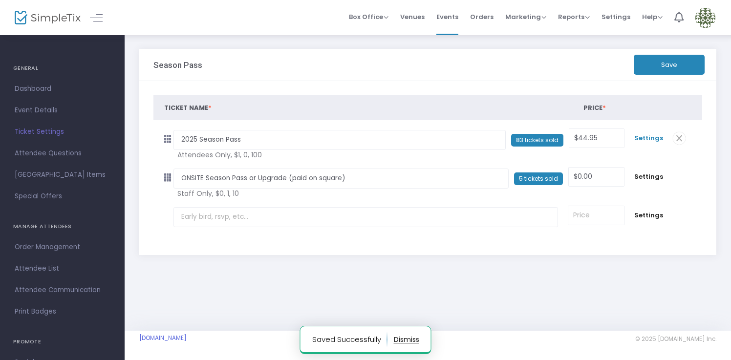
click at [645, 136] on span "Settings" at bounding box center [648, 138] width 29 height 10
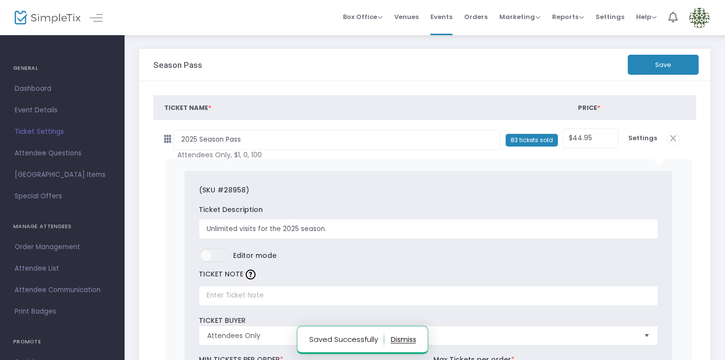
click at [668, 68] on button "Save" at bounding box center [663, 65] width 71 height 20
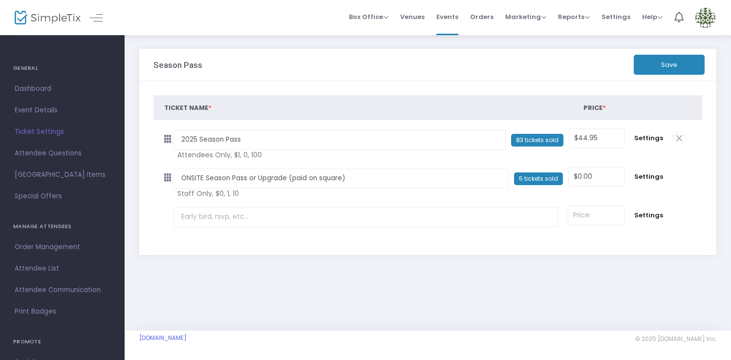
drag, startPoint x: 456, startPoint y: 18, endPoint x: 450, endPoint y: 35, distance: 18.7
click at [456, 18] on span "Events" at bounding box center [447, 16] width 22 height 25
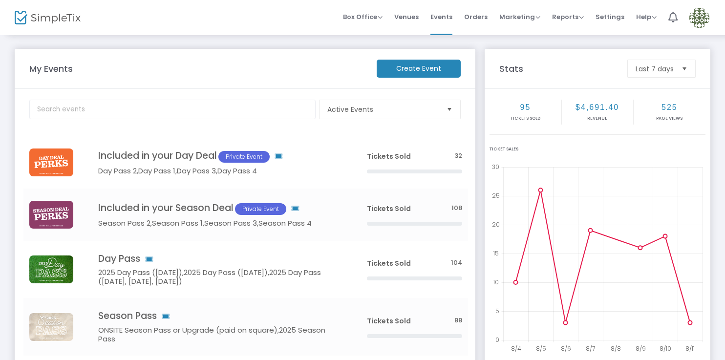
click at [484, 17] on span "Orders" at bounding box center [475, 16] width 23 height 25
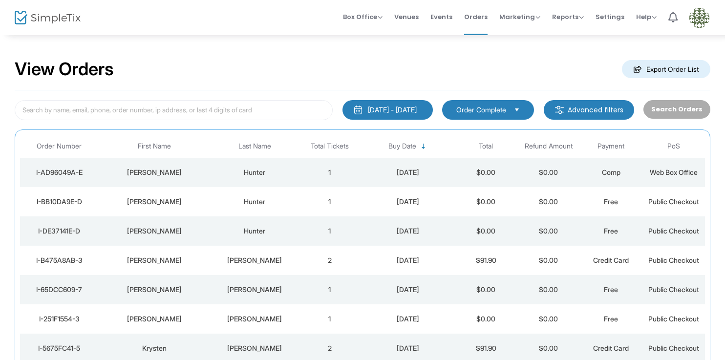
click at [708, 18] on img at bounding box center [699, 18] width 20 height 20
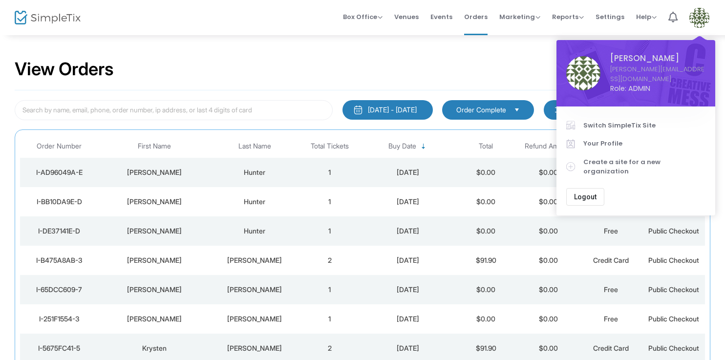
click at [636, 116] on link "Switch SimpleTix Site" at bounding box center [635, 125] width 139 height 19
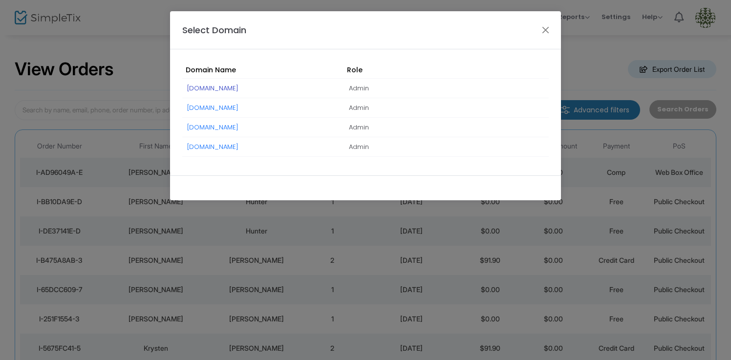
click at [224, 86] on link "Hunter.SimpleTix.com" at bounding box center [212, 88] width 51 height 9
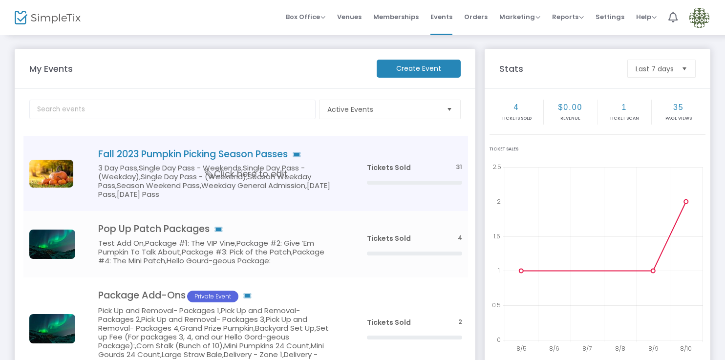
click at [264, 180] on h5 "3 Day Pass,Single Day Pass - Weekends,Single Day Pass - (Weekday),Single Day Pa…" at bounding box center [217, 181] width 239 height 35
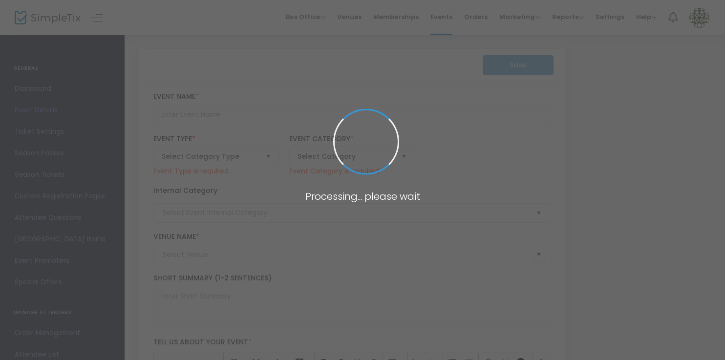
type code "4XFL7TLPTFPGGZRMHVIKKU7T"
type input "YT7RFNYNE2ONJMQM65T3EWFJ"
type input "Fall 2023 Pumpkin Picking Season Passes"
type textarea "Flex Pass/Season Pass Example"
checkbox input "true"
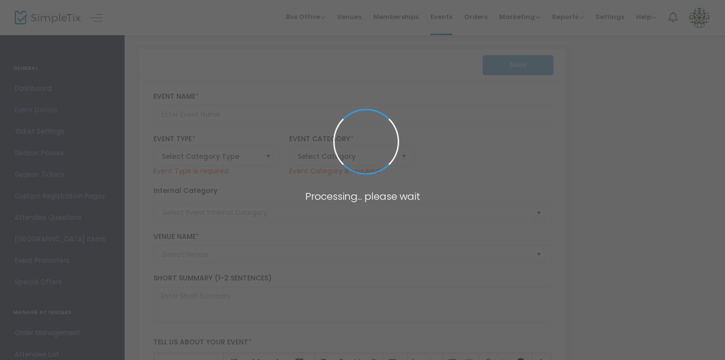
type input "Buy Tickets"
type input "Geffen Playhouse"
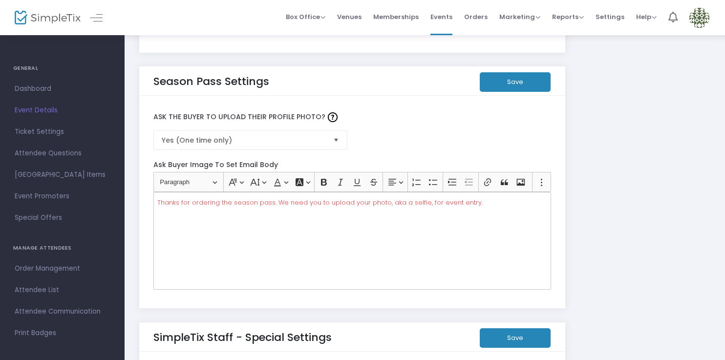
scroll to position [1671, 0]
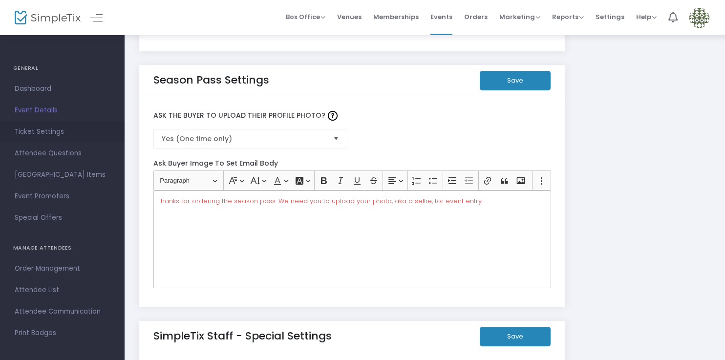
click at [46, 130] on span "Ticket Settings" at bounding box center [62, 132] width 95 height 13
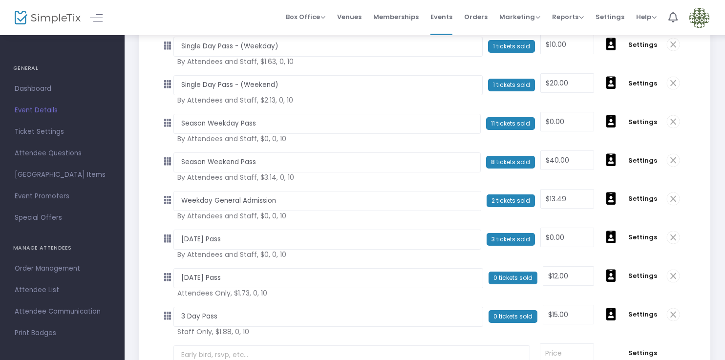
scroll to position [150, 0]
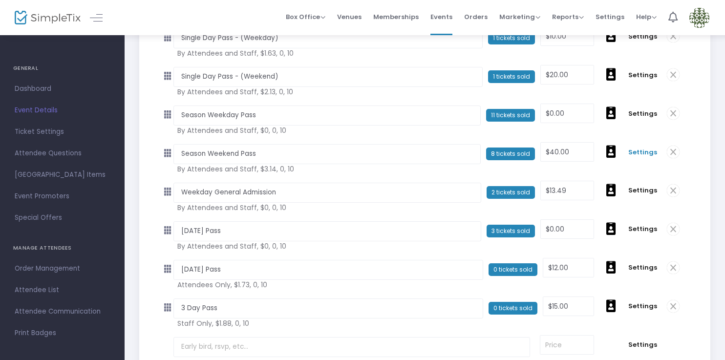
click at [643, 151] on span "Settings" at bounding box center [642, 153] width 29 height 10
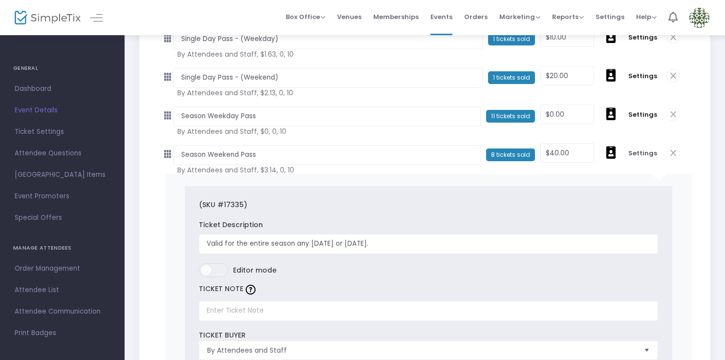
scroll to position [148, 0]
click at [644, 115] on span "Settings" at bounding box center [642, 116] width 29 height 10
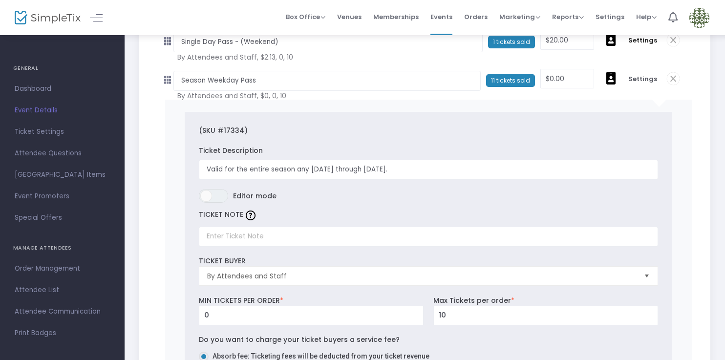
scroll to position [97, 0]
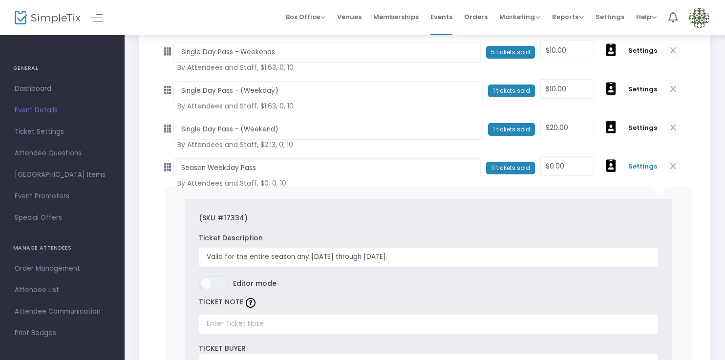
click at [644, 167] on span "Settings" at bounding box center [642, 167] width 29 height 10
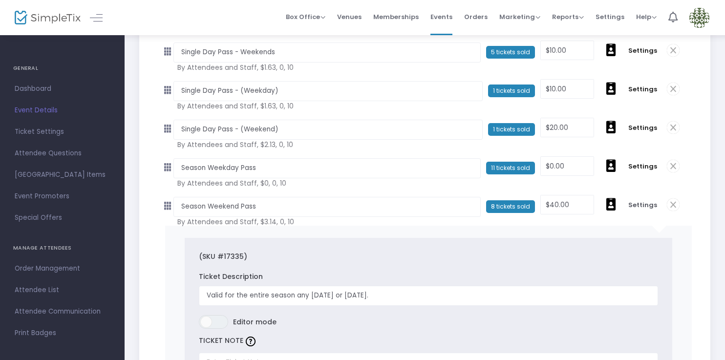
drag, startPoint x: 641, startPoint y: 205, endPoint x: 551, endPoint y: 211, distance: 90.6
click at [641, 205] on span "Settings" at bounding box center [642, 205] width 29 height 10
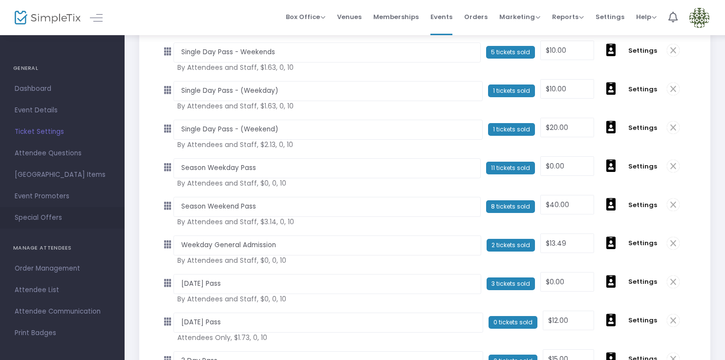
click at [51, 216] on span "Special Offers" at bounding box center [62, 218] width 95 height 13
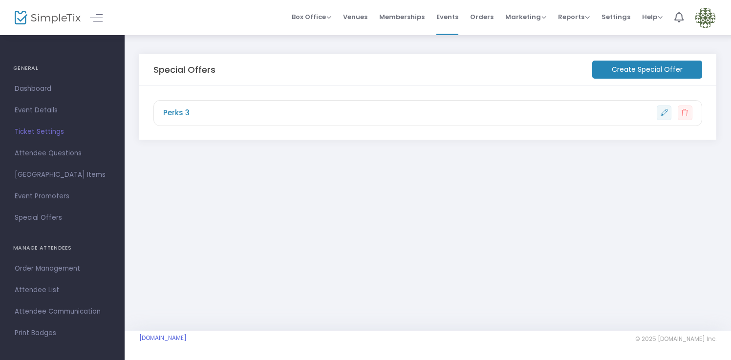
click at [175, 109] on span "Perks 3" at bounding box center [176, 113] width 26 height 11
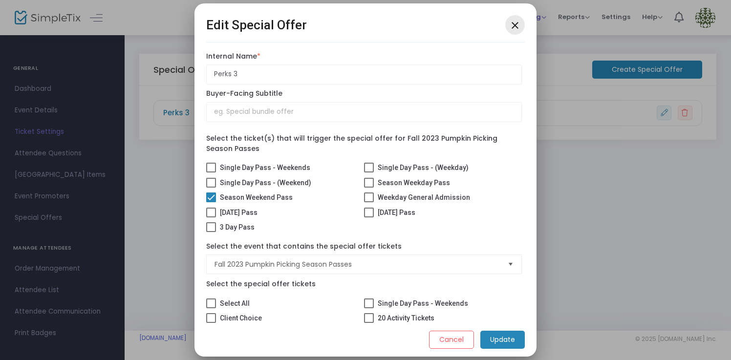
click at [517, 22] on mat-icon "close" at bounding box center [515, 26] width 12 height 12
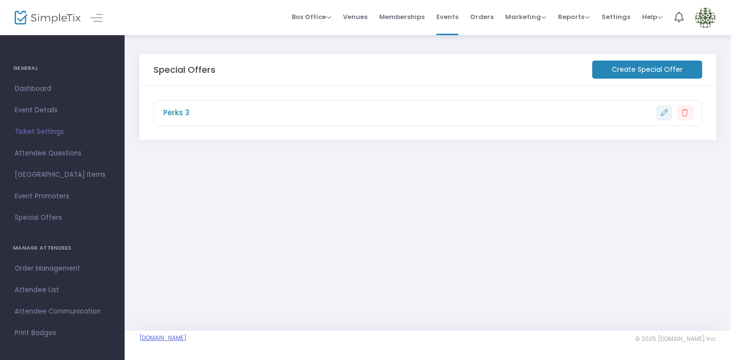
click at [169, 336] on link "[DOMAIN_NAME]" at bounding box center [162, 338] width 47 height 8
click at [622, 16] on span "Settings" at bounding box center [616, 16] width 29 height 25
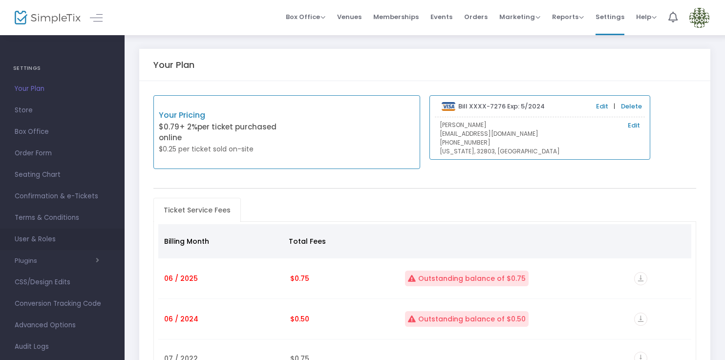
scroll to position [83, 0]
click at [50, 248] on span "Advanced Options" at bounding box center [62, 242] width 95 height 13
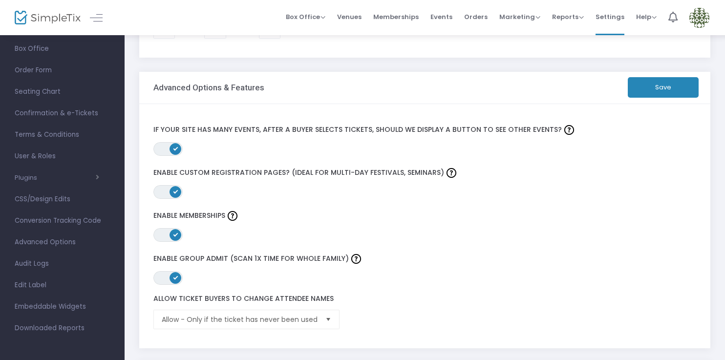
scroll to position [223, 0]
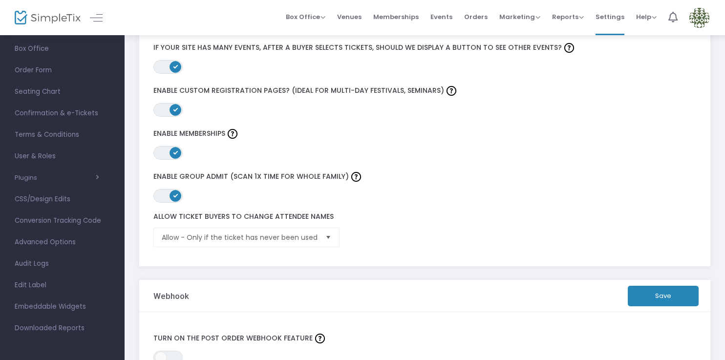
click at [327, 240] on span "Select" at bounding box center [328, 238] width 16 height 16
click at [451, 16] on span "Events" at bounding box center [442, 16] width 22 height 25
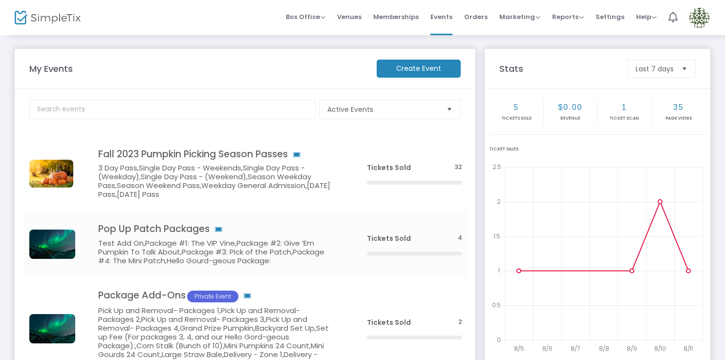
drag, startPoint x: 264, startPoint y: 176, endPoint x: 294, endPoint y: 187, distance: 31.7
click at [0, 0] on span "Click here to edit" at bounding box center [0, 0] width 0 height 0
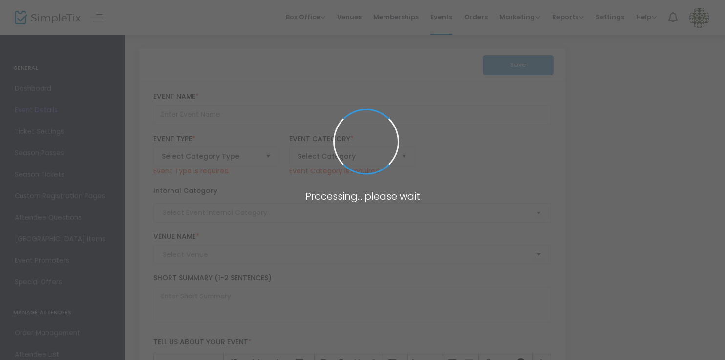
type code "4XFL7TLPTFPGGZRMHVIKKU7T"
type input "YT7RFNYNE2ONJMQM65T3EWFJ"
type input "Fall 2023 Pumpkin Picking Season Passes"
type textarea "Flex Pass/Season Pass Example"
checkbox input "true"
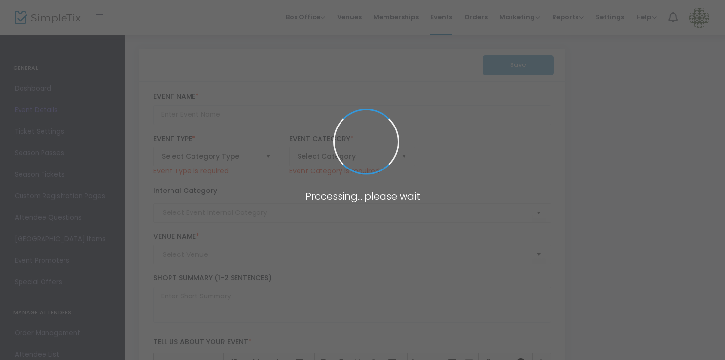
type input "Buy Tickets"
type input "Geffen Playhouse"
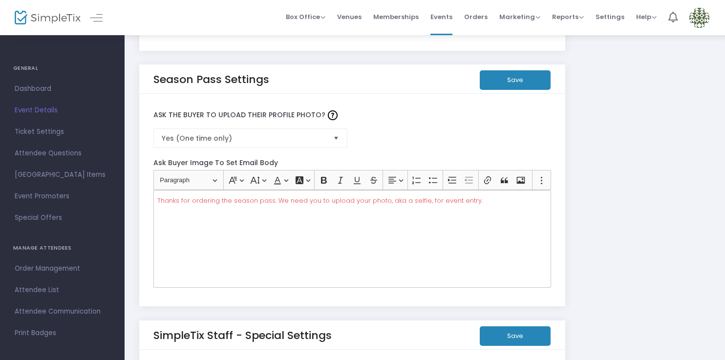
scroll to position [1673, 0]
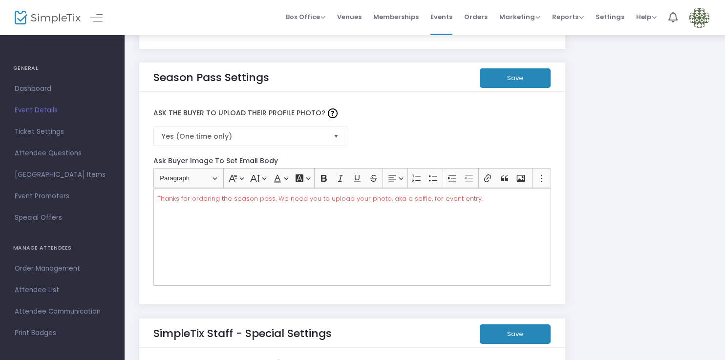
click at [704, 14] on img at bounding box center [699, 18] width 20 height 20
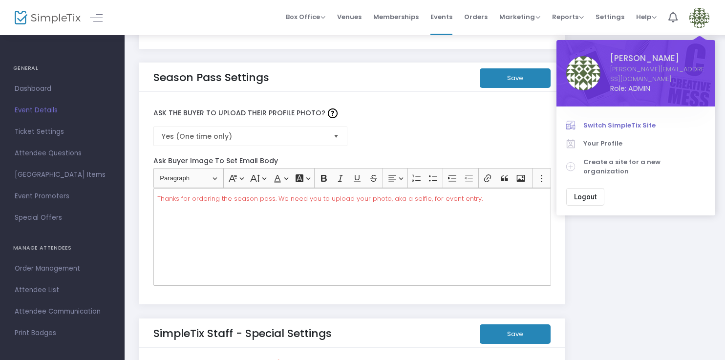
click at [629, 121] on span "Switch SimpleTix Site" at bounding box center [644, 126] width 122 height 10
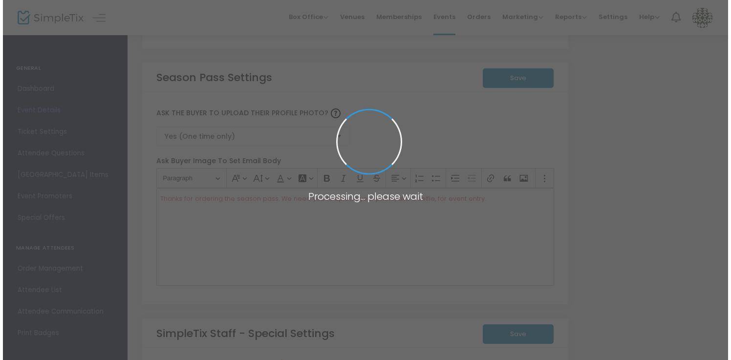
scroll to position [0, 0]
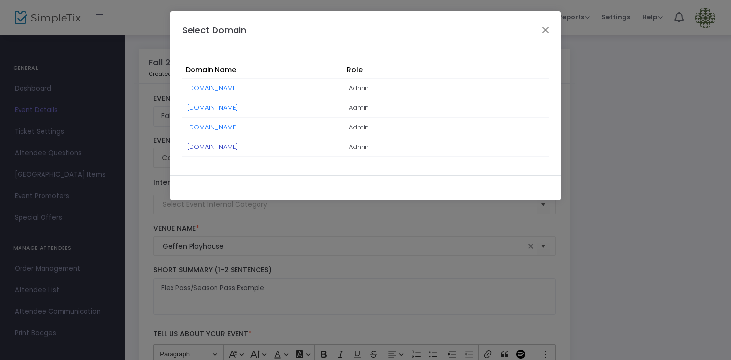
click at [207, 143] on link "[DOMAIN_NAME]" at bounding box center [212, 146] width 51 height 9
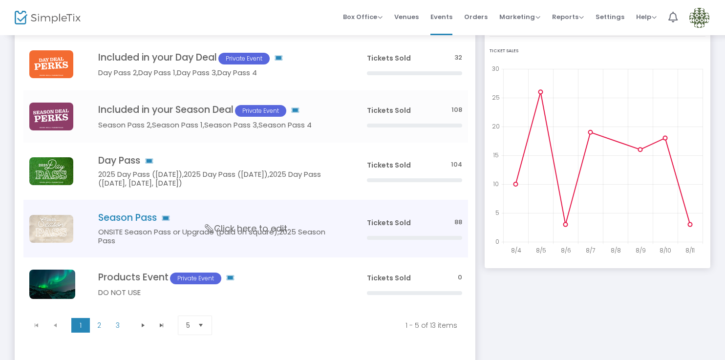
scroll to position [100, 0]
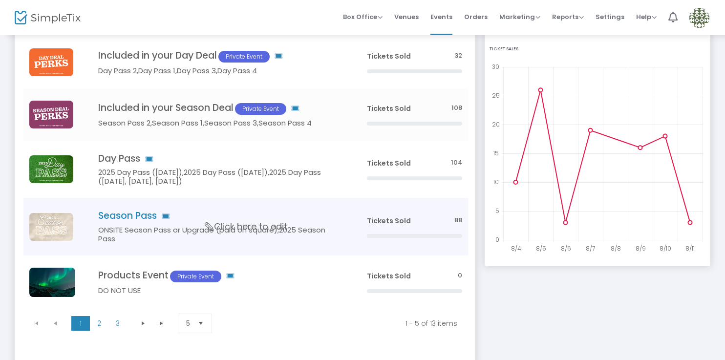
click at [223, 224] on span "Click here to edit" at bounding box center [246, 226] width 82 height 13
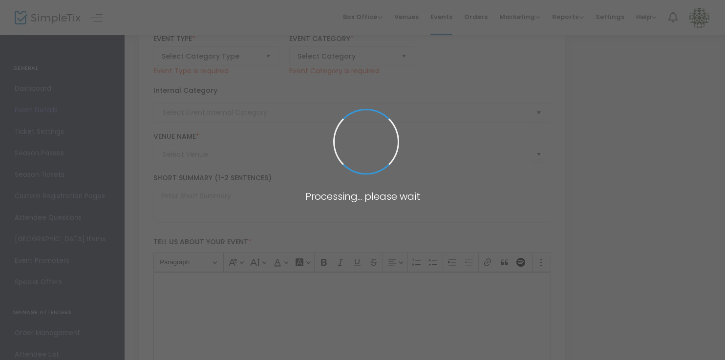
type code "ZSWNGNYT2K3IWHOQU25XXM6Y"
type input "AJ752H3OR4RAHUOLLXDSRF7D"
type input "Season Pass"
type textarea "$44.95 online, $47.95 on-site. Enjoy the perks of coming to the farm any open d…"
checkbox input "true"
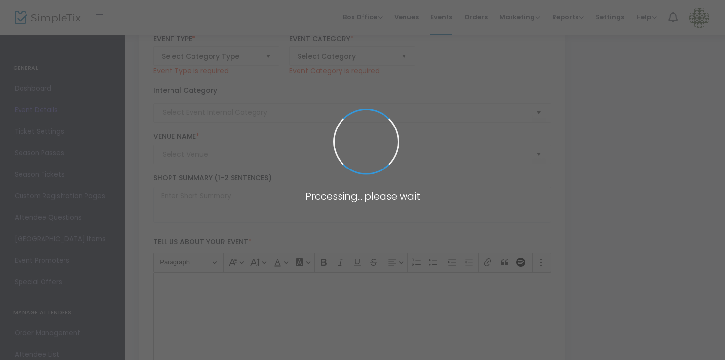
type input "Buy Tickets"
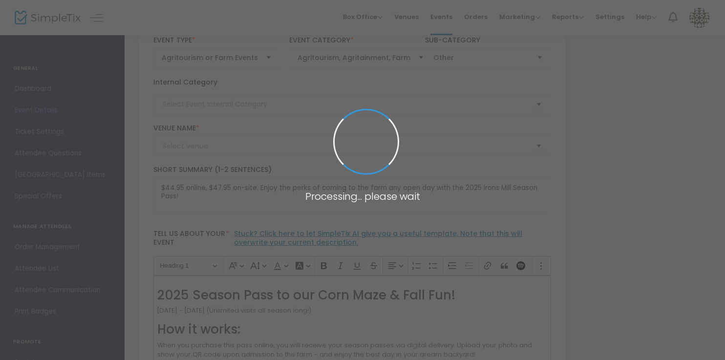
type input "[GEOGRAPHIC_DATA]"
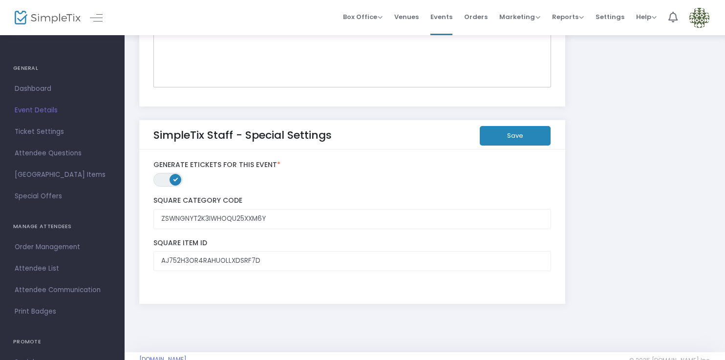
scroll to position [1848, 0]
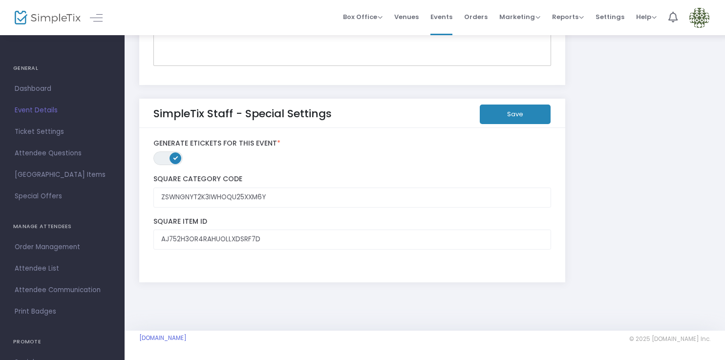
drag, startPoint x: 214, startPoint y: 336, endPoint x: 136, endPoint y: 339, distance: 78.2
click at [136, 339] on m-footer "IronsMillFarmstead.SimpleTix.com © 2025 SimpleTix.com Inc. About Privacy T&C Pu…" at bounding box center [425, 345] width 601 height 29
copy link "[DOMAIN_NAME]"
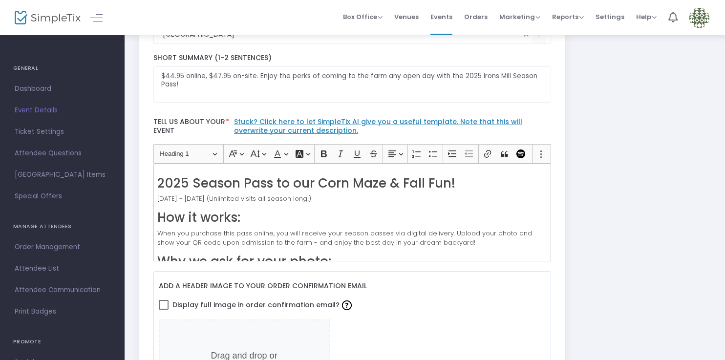
scroll to position [0, 0]
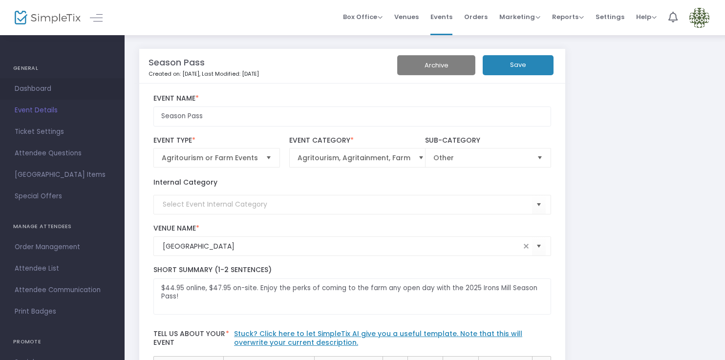
click at [50, 87] on span "Dashboard" at bounding box center [62, 89] width 95 height 13
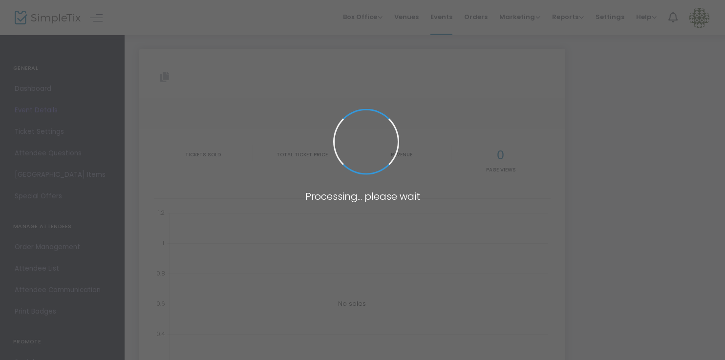
type input "https://www.simpletix.com/e/season-pass-216311"
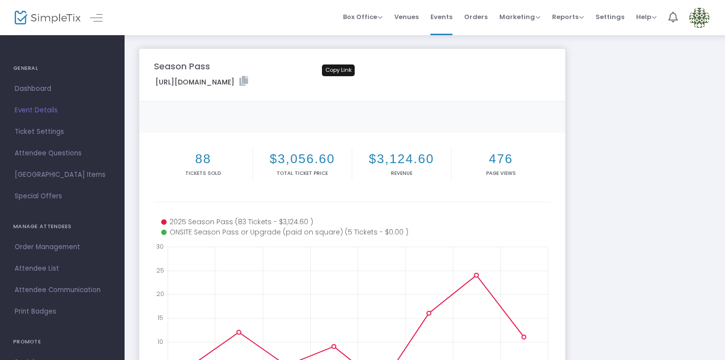
click at [248, 82] on icon at bounding box center [243, 81] width 9 height 10
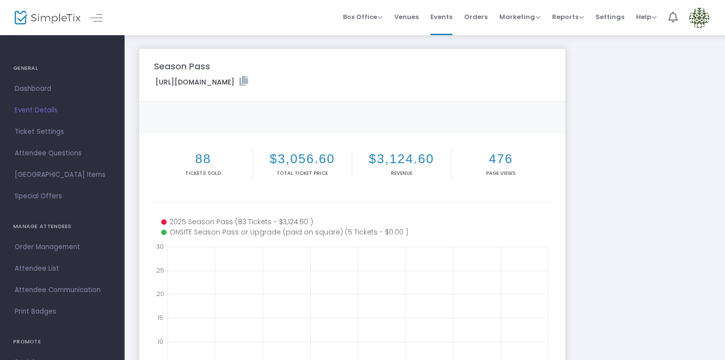
scroll to position [211, 0]
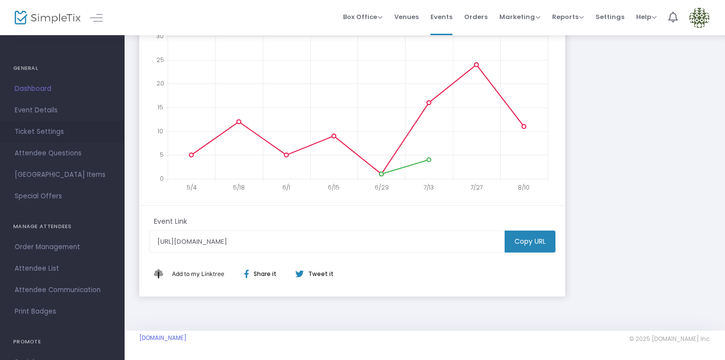
click at [34, 129] on span "Ticket Settings" at bounding box center [62, 132] width 95 height 13
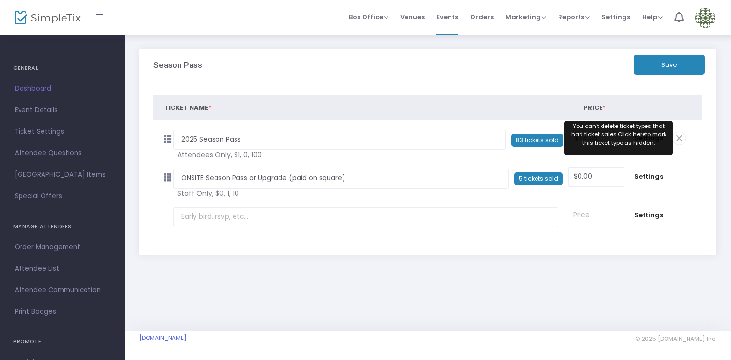
click at [578, 85] on div "Ticket Name * Price * Settings 2025 Season Pass Required. 83 tickets sold $44.9…" at bounding box center [427, 168] width 577 height 174
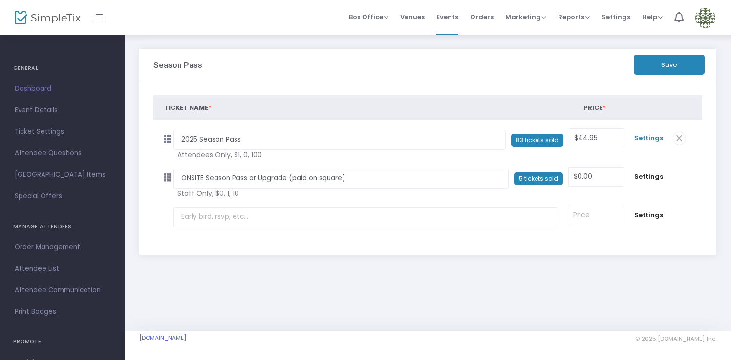
click at [651, 140] on span "Settings" at bounding box center [648, 138] width 29 height 10
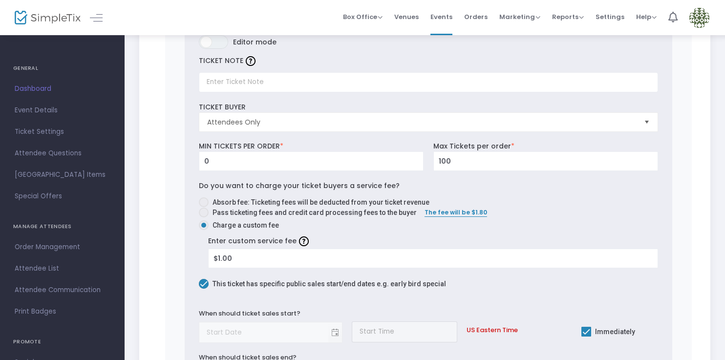
scroll to position [215, 0]
drag, startPoint x: 700, startPoint y: 20, endPoint x: 696, endPoint y: 43, distance: 22.7
click at [700, 21] on img at bounding box center [699, 18] width 20 height 20
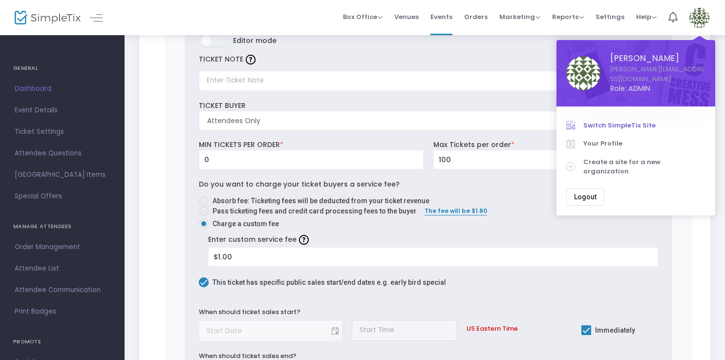
click at [638, 121] on span "Switch SimpleTix Site" at bounding box center [644, 126] width 122 height 10
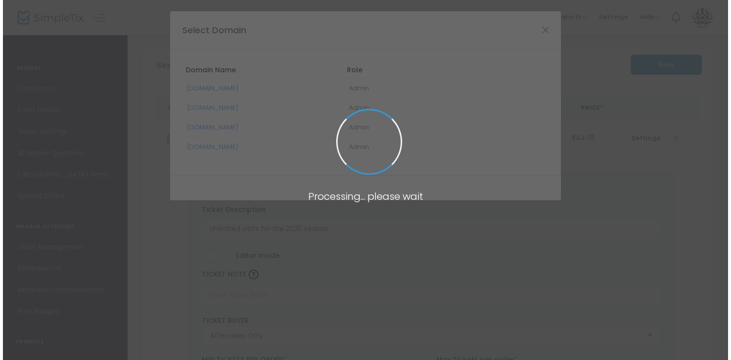
scroll to position [0, 0]
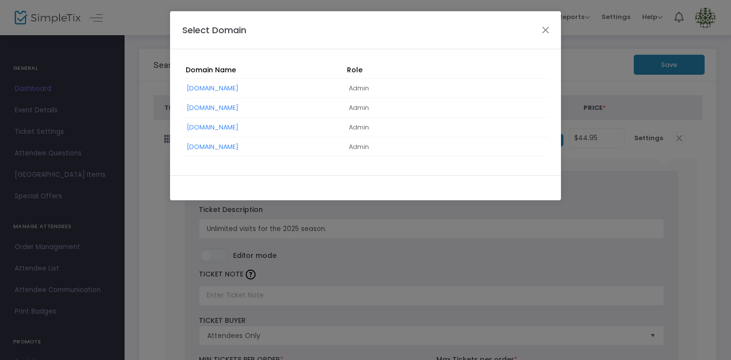
click at [227, 84] on link "[DOMAIN_NAME]" at bounding box center [212, 88] width 51 height 9
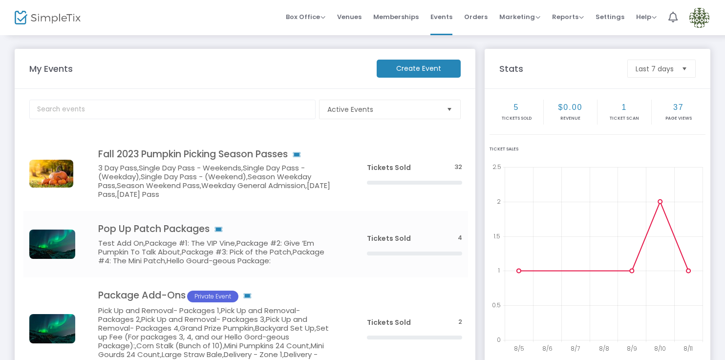
click at [702, 16] on img at bounding box center [699, 18] width 20 height 20
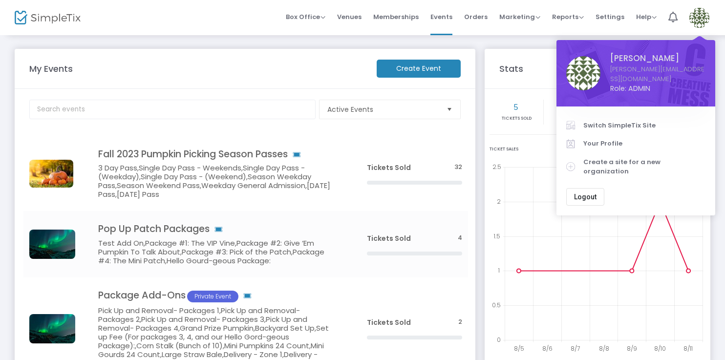
drag, startPoint x: 642, startPoint y: 116, endPoint x: 634, endPoint y: 118, distance: 8.1
click at [641, 121] on span "Switch SimpleTix Site" at bounding box center [644, 126] width 122 height 10
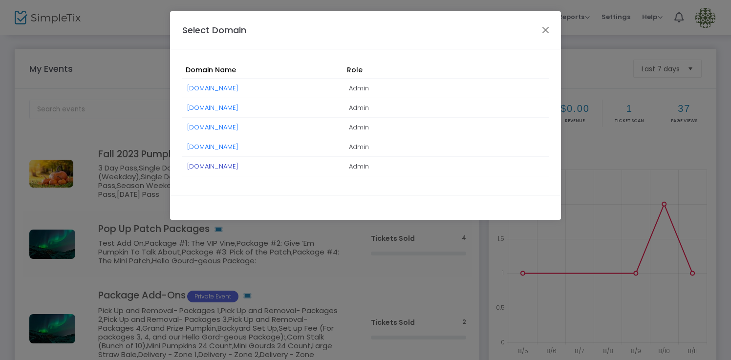
click at [238, 166] on link "[DOMAIN_NAME]" at bounding box center [212, 166] width 51 height 9
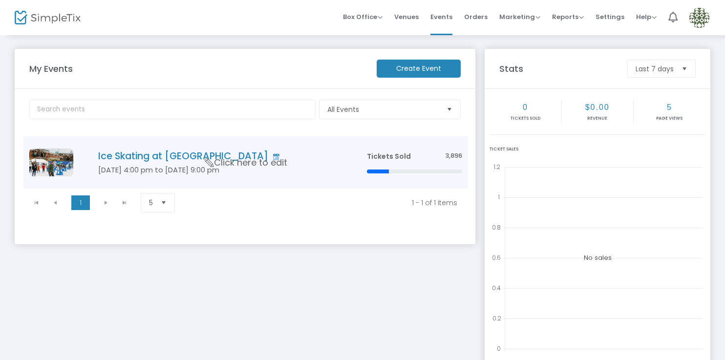
click at [350, 159] on div "Ice Skating at [GEOGRAPHIC_DATA]" at bounding box center [218, 156] width 274 height 11
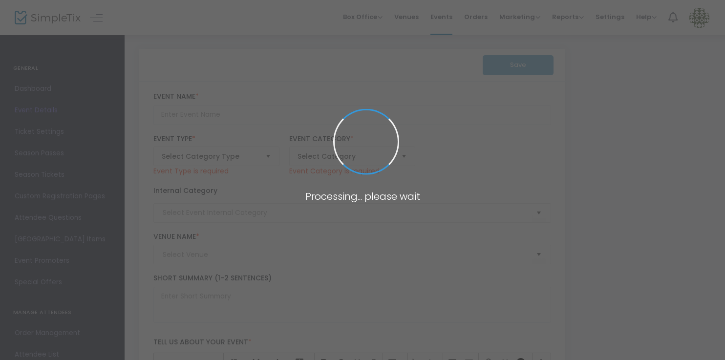
type input "Ice Skating at [GEOGRAPHIC_DATA]"
type textarea "Join us as we transform a corner of [GEOGRAPHIC_DATA] into [GEOGRAPHIC_DATA] fo…"
type input "7.250 %"
type input "Buy Tickets"
type input "Ford Factory at [GEOGRAPHIC_DATA]"
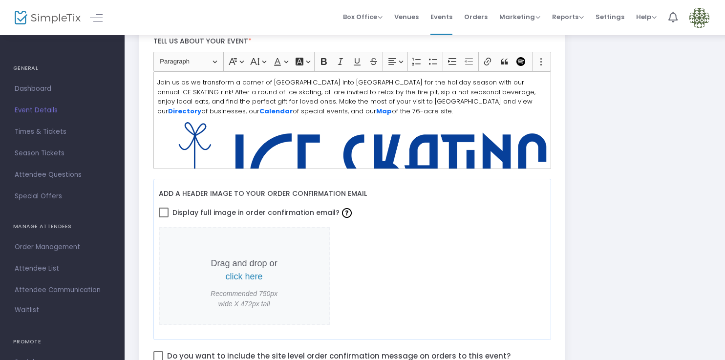
scroll to position [281, 0]
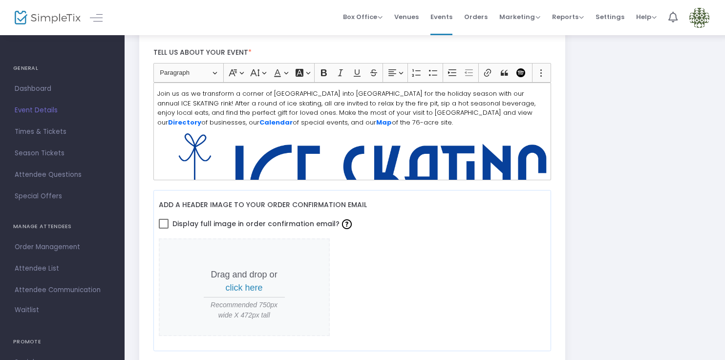
click at [608, 13] on span "Settings" at bounding box center [610, 16] width 29 height 25
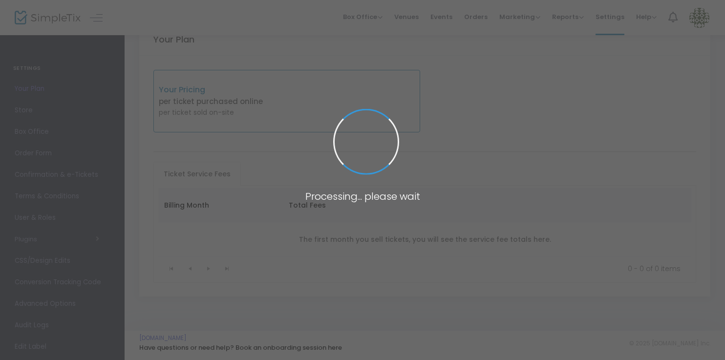
scroll to position [124, 0]
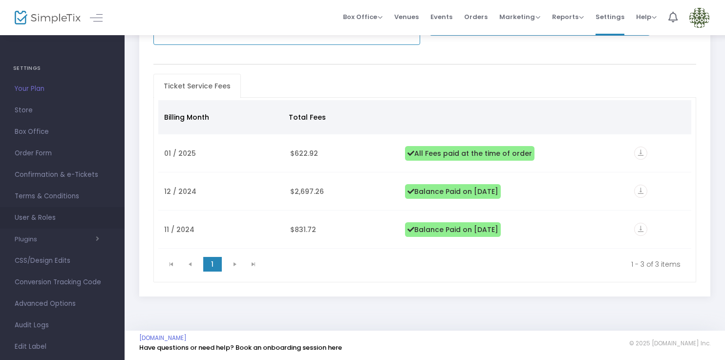
click at [59, 214] on span "User & Roles" at bounding box center [62, 218] width 95 height 13
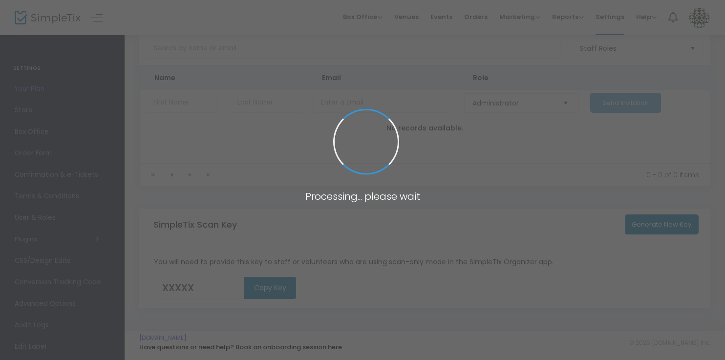
scroll to position [53, 0]
type input "KBE3Z"
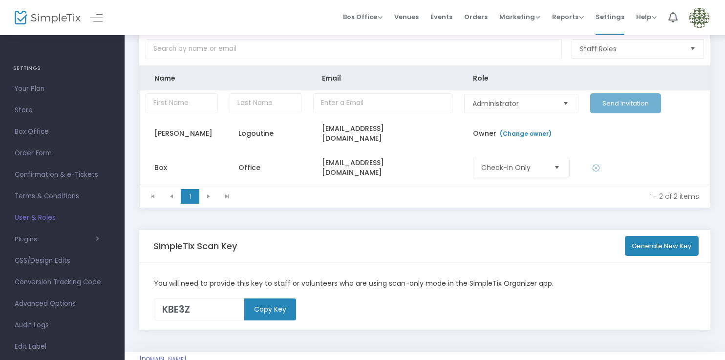
click at [700, 15] on img at bounding box center [699, 18] width 20 height 20
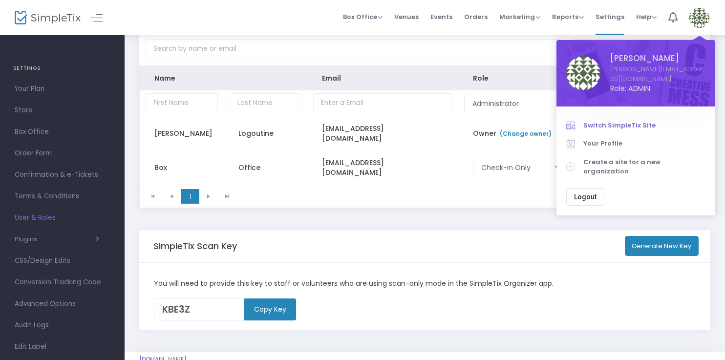
click at [634, 121] on span "Switch SimpleTix Site" at bounding box center [644, 126] width 122 height 10
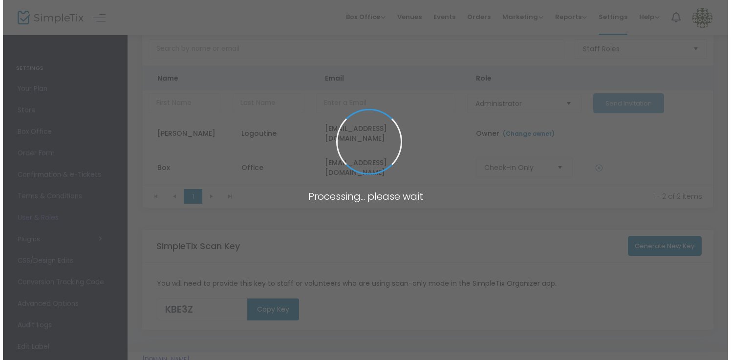
scroll to position [0, 0]
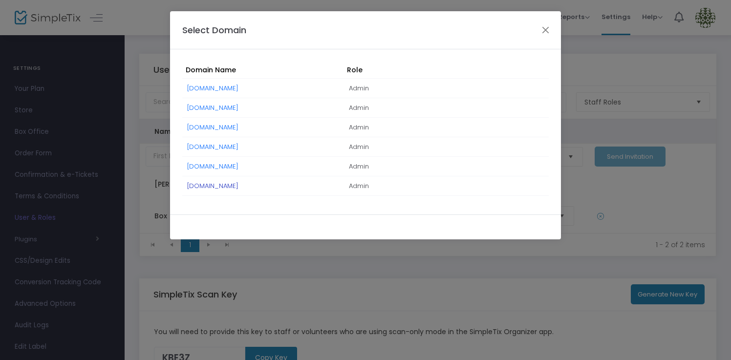
click at [238, 184] on link "[DOMAIN_NAME]" at bounding box center [212, 185] width 51 height 9
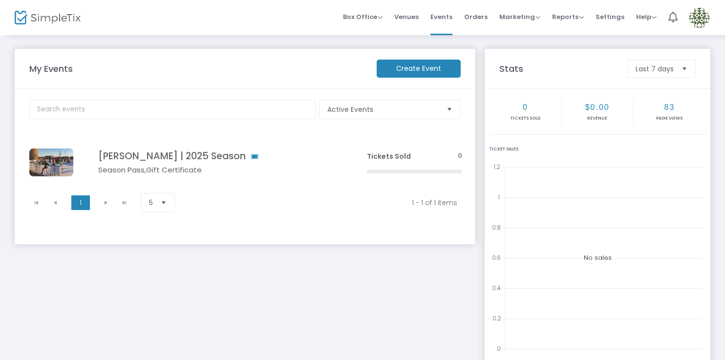
click at [618, 18] on span "Settings" at bounding box center [610, 16] width 29 height 25
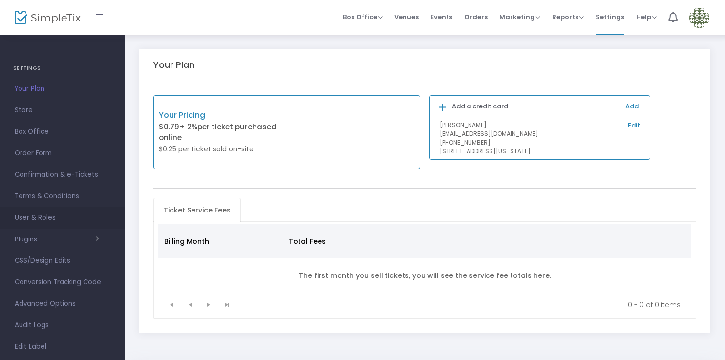
click at [82, 217] on span "User & Roles" at bounding box center [62, 218] width 95 height 13
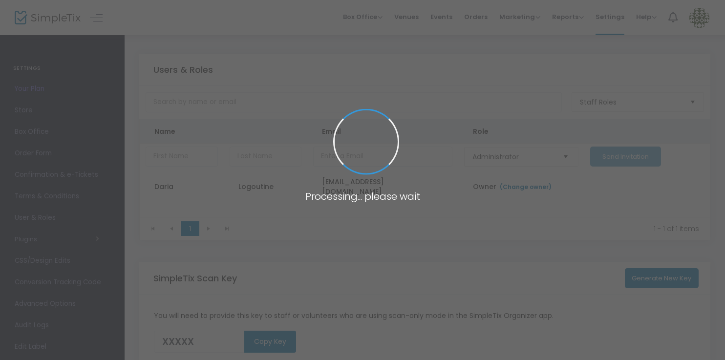
type input "QY8DR"
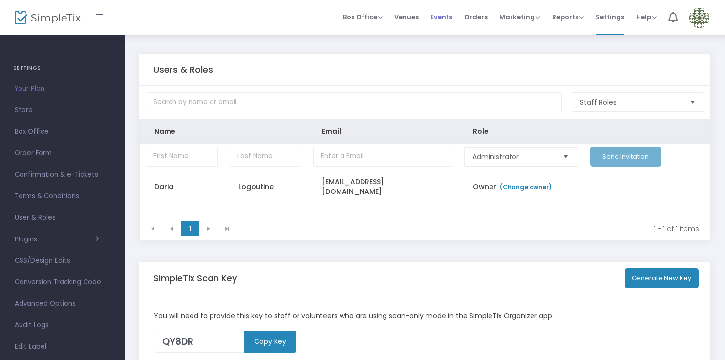
click at [445, 15] on span "Events" at bounding box center [442, 16] width 22 height 25
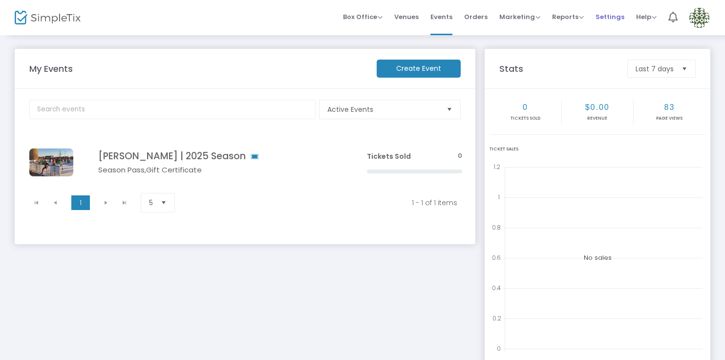
click at [620, 16] on span "Settings" at bounding box center [610, 16] width 29 height 25
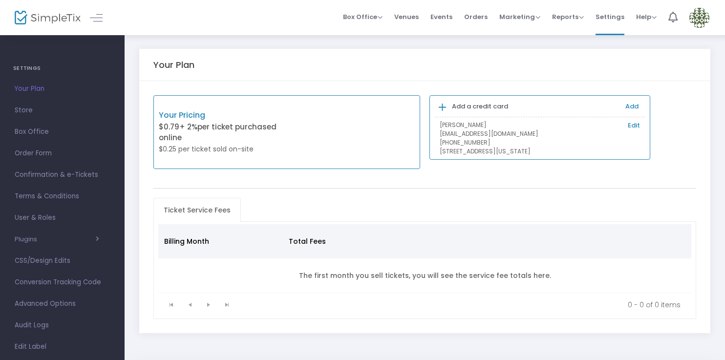
click at [79, 219] on span "User & Roles" at bounding box center [62, 218] width 95 height 13
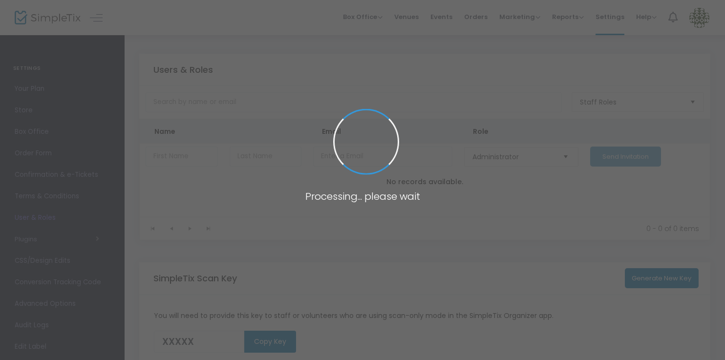
type input "QY8DR"
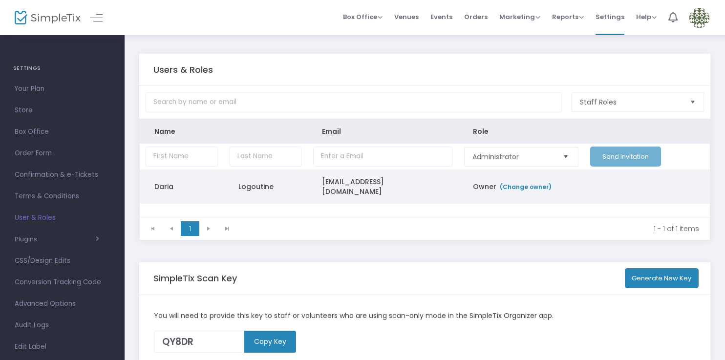
click at [387, 184] on td "info@edmondicerink.com" at bounding box center [382, 187] width 151 height 34
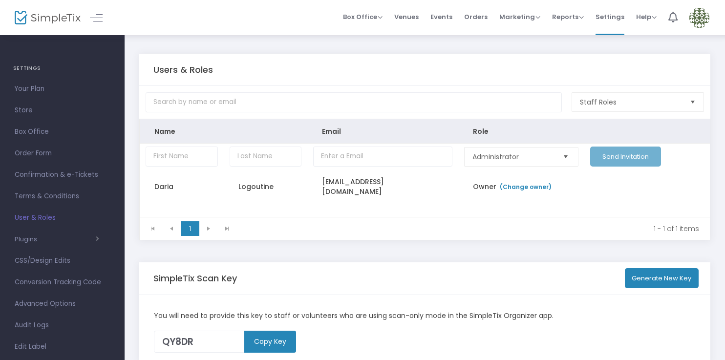
click at [704, 18] on img at bounding box center [699, 18] width 20 height 20
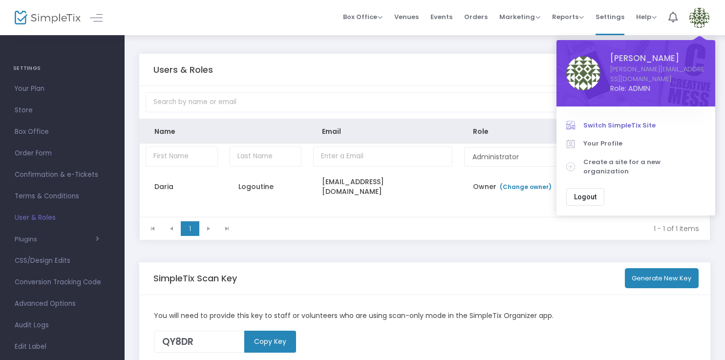
click at [640, 121] on span "Switch SimpleTix Site" at bounding box center [644, 126] width 122 height 10
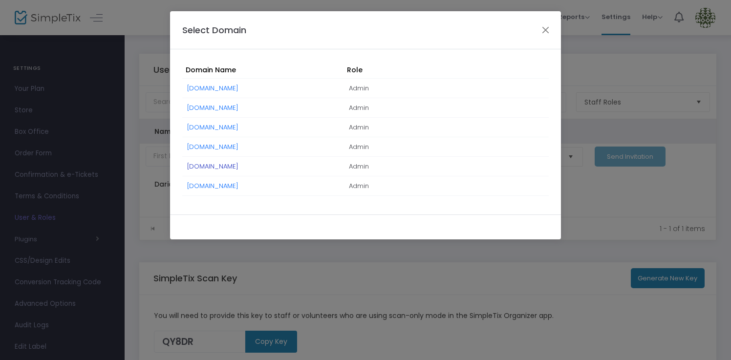
click at [238, 165] on link "[DOMAIN_NAME]" at bounding box center [212, 166] width 51 height 9
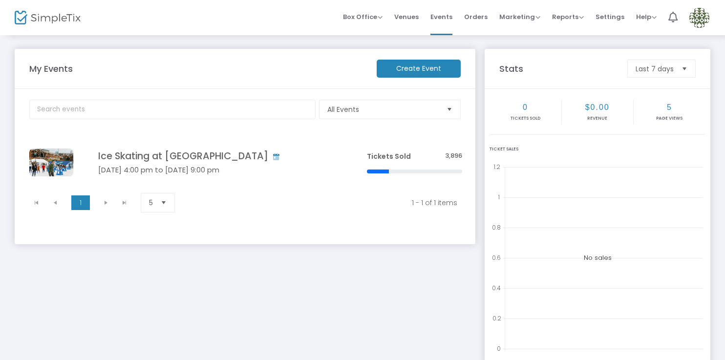
drag, startPoint x: 611, startPoint y: 16, endPoint x: 594, endPoint y: 38, distance: 27.9
click at [611, 16] on span "Settings" at bounding box center [610, 16] width 29 height 25
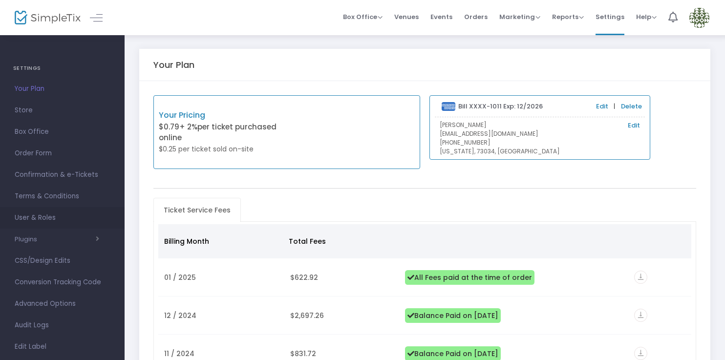
click at [66, 220] on span "User & Roles" at bounding box center [62, 218] width 95 height 13
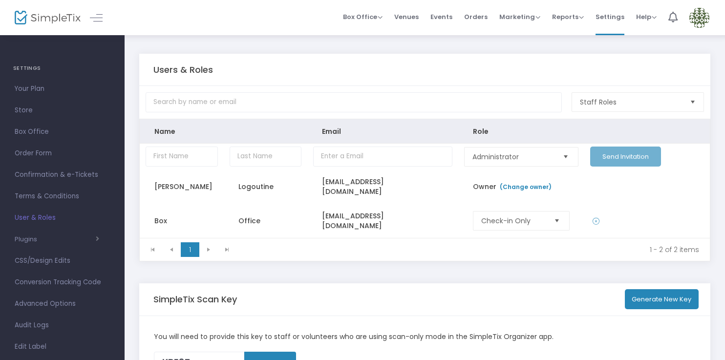
click at [704, 16] on img at bounding box center [699, 18] width 20 height 20
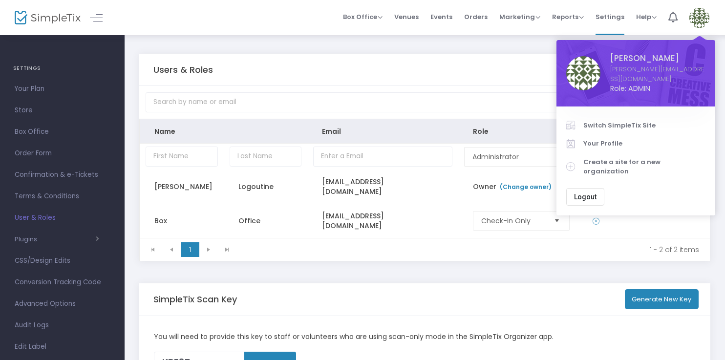
click at [625, 116] on link "Switch SimpleTix Site" at bounding box center [635, 125] width 139 height 19
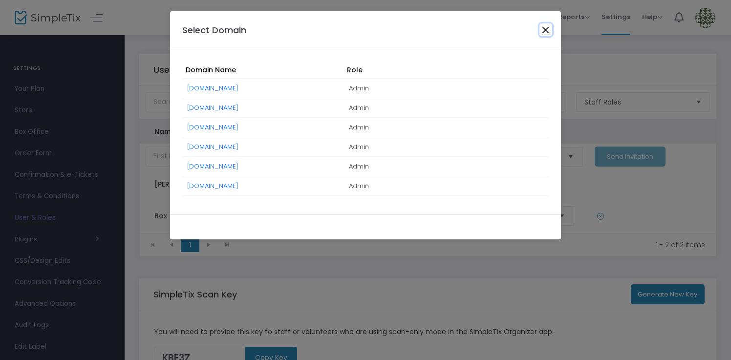
click at [548, 28] on button "Close" at bounding box center [545, 29] width 13 height 13
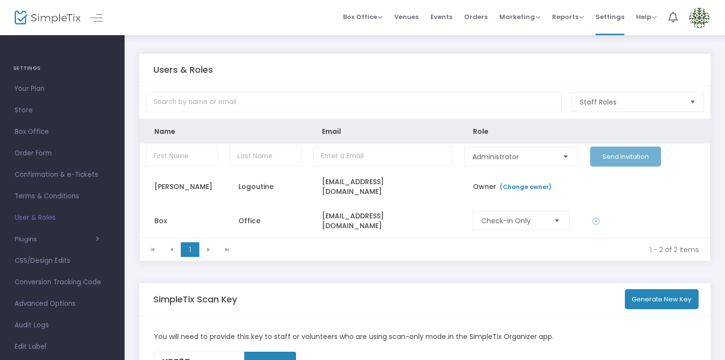
drag, startPoint x: 707, startPoint y: 14, endPoint x: 694, endPoint y: 42, distance: 31.1
click at [707, 14] on img at bounding box center [699, 18] width 20 height 20
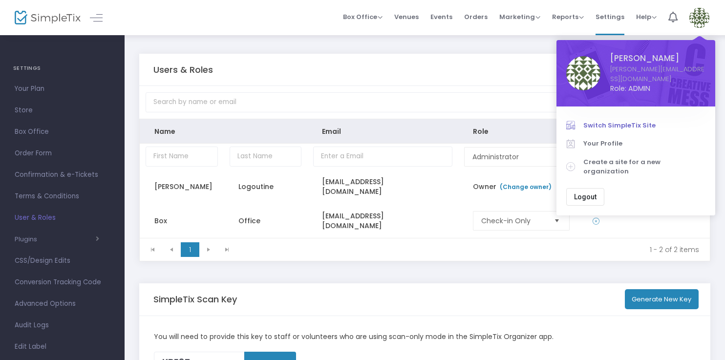
click at [644, 121] on span "Switch SimpleTix Site" at bounding box center [644, 126] width 122 height 10
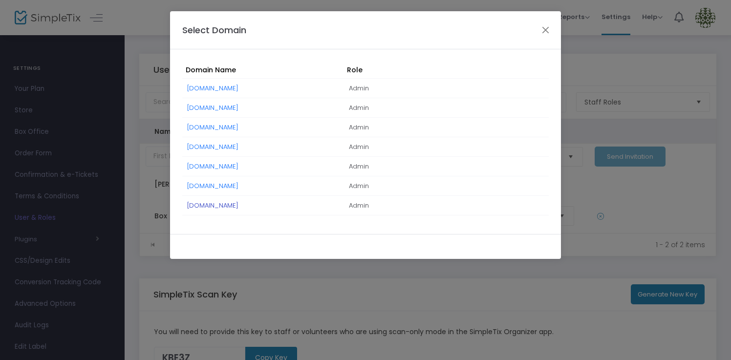
click at [228, 205] on link "[DOMAIN_NAME]" at bounding box center [212, 205] width 51 height 9
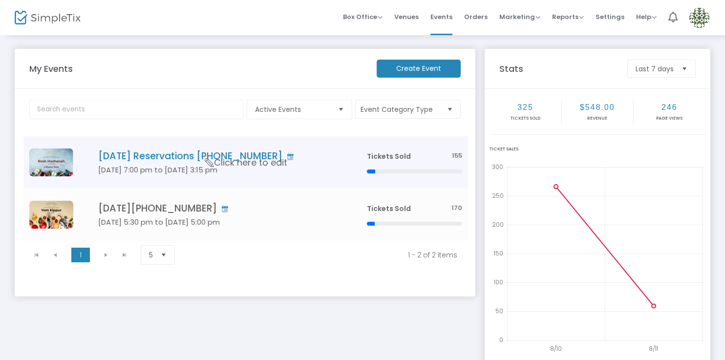
click at [276, 173] on h5 "[DATE] 7:00 pm to [DATE] 3:15 pm" at bounding box center [217, 170] width 239 height 9
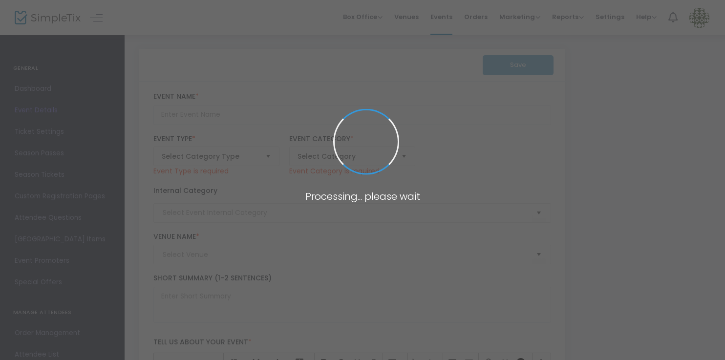
type input "[DATE] Reservations [PHONE_NUMBER]"
type textarea "[PERSON_NAME] [PERSON_NAME]! We are delighted to welcome you to the High Holy D…"
type input "[PERSON_NAME][EMAIL_ADDRESS][DOMAIN_NAME]"
type input "Reservations"
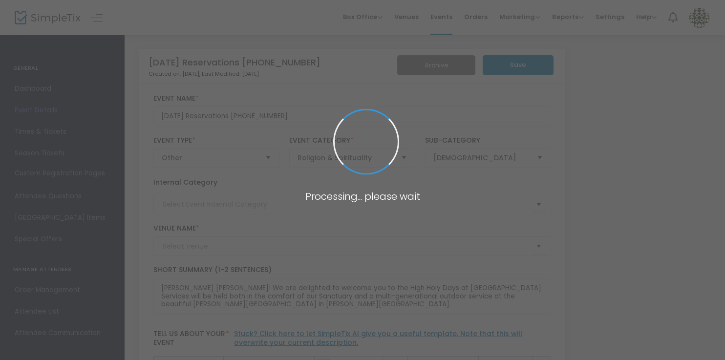
type input "HHD 2025"
type input "Sanctuary at [GEOGRAPHIC_DATA]"
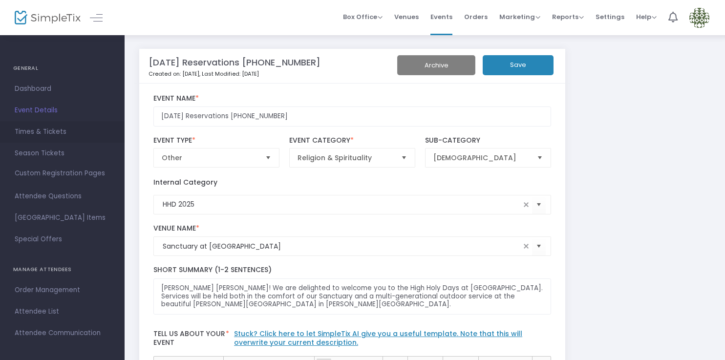
click at [53, 131] on span "Times & Tickets" at bounding box center [62, 132] width 95 height 13
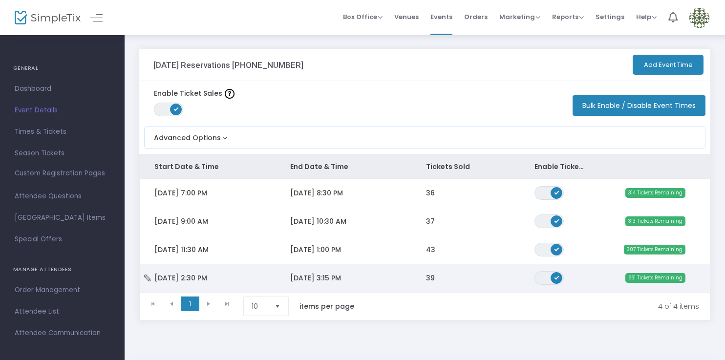
click at [235, 278] on td "[DATE] 2:30 PM" at bounding box center [208, 278] width 136 height 28
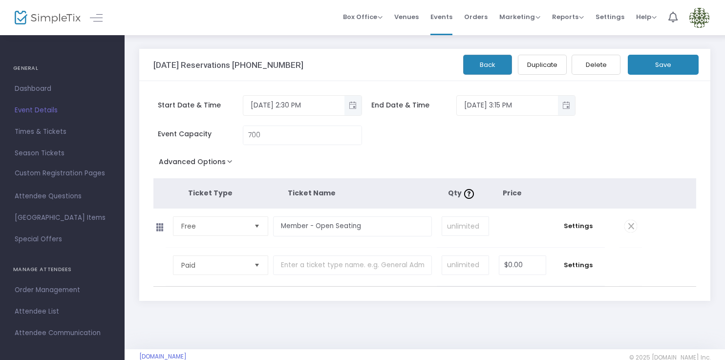
click at [227, 163] on button "Advanced Options" at bounding box center [197, 164] width 88 height 18
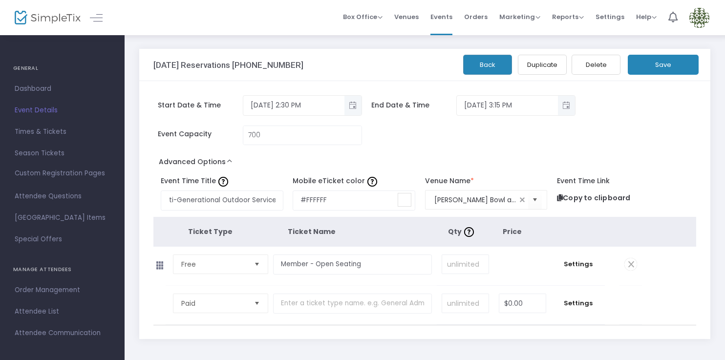
scroll to position [0, 0]
click at [608, 18] on span "Settings" at bounding box center [610, 16] width 29 height 25
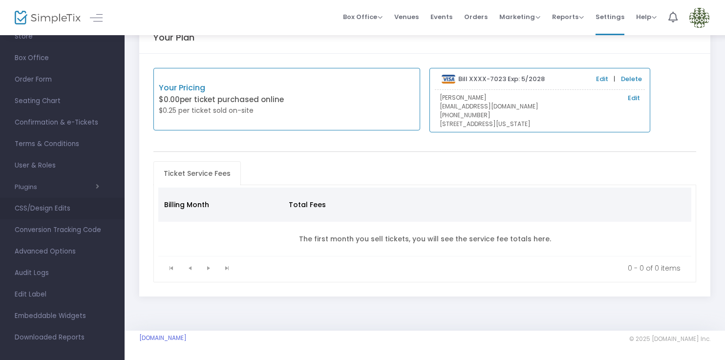
scroll to position [74, 0]
click at [68, 207] on span "CSS/Design Edits" at bounding box center [62, 208] width 95 height 13
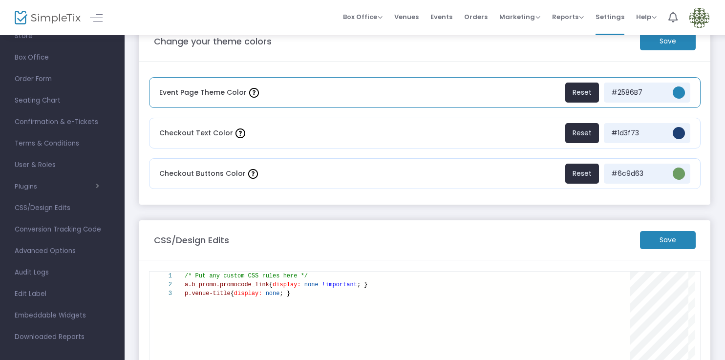
scroll to position [26, 0]
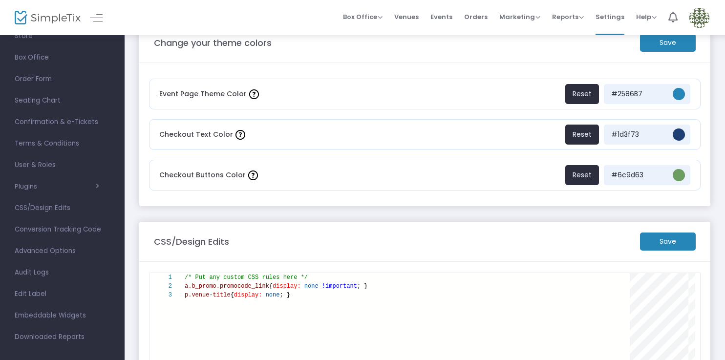
click at [696, 15] on img at bounding box center [699, 18] width 20 height 20
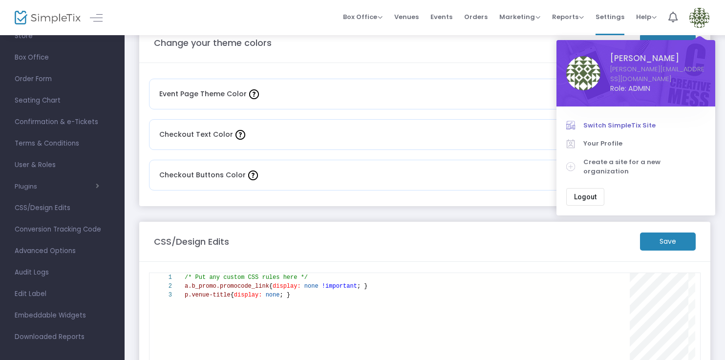
click at [637, 121] on span "Switch SimpleTix Site" at bounding box center [644, 126] width 122 height 10
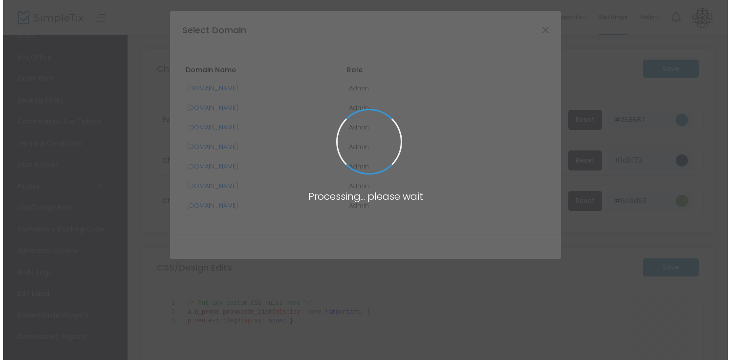
scroll to position [0, 0]
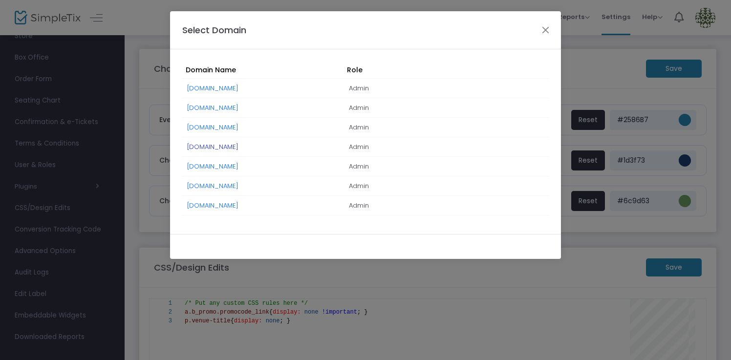
click at [238, 145] on link "[DOMAIN_NAME]" at bounding box center [212, 146] width 51 height 9
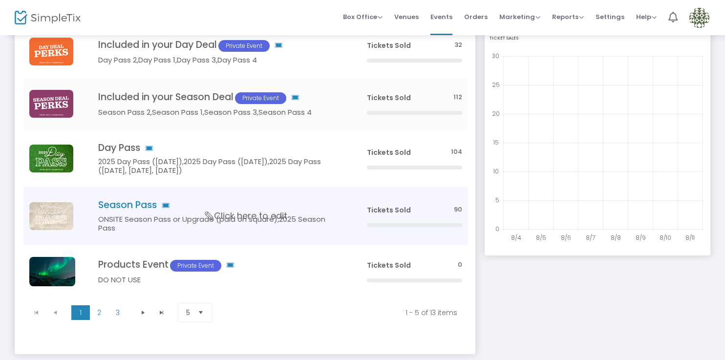
scroll to position [132, 0]
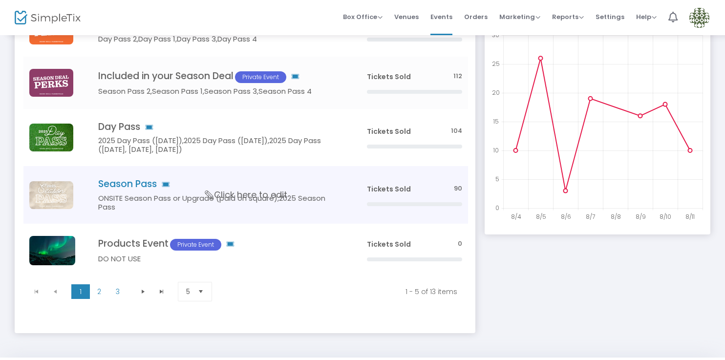
click at [259, 203] on h5 "ONSITE Season Pass or Upgrade (paid on square),2025 Season Pass" at bounding box center [217, 203] width 239 height 18
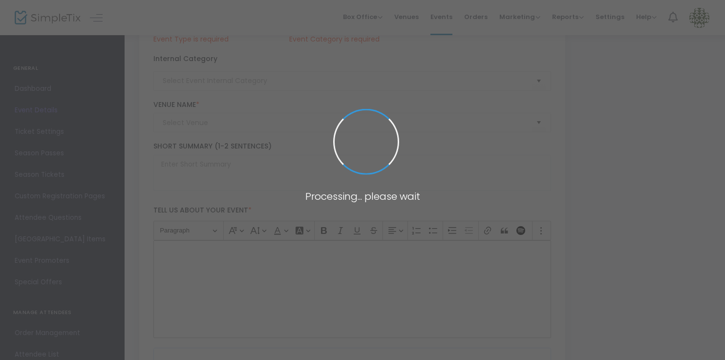
type code "ZSWNGNYT2K3IWHOQU25XXM6Y"
type input "AJ752H3OR4RAHUOLLXDSRF7D"
type input "Season Pass"
type textarea "$44.95 online, $47.95 on-site. Enjoy the perks of coming to the farm any open d…"
checkbox input "true"
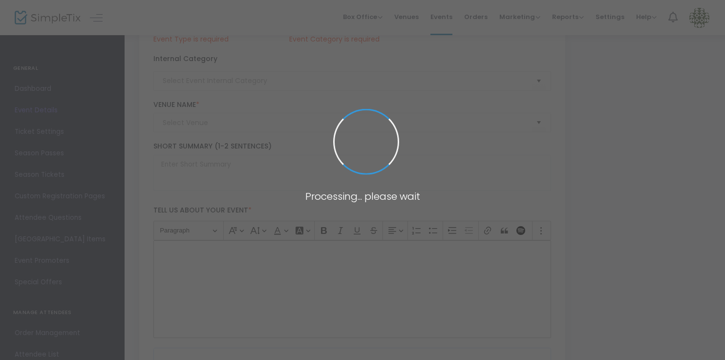
type input "Buy Tickets"
type input "Irons Mill Farmstead"
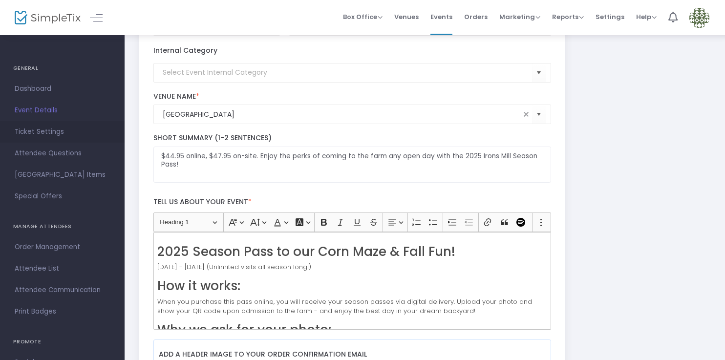
click at [48, 136] on span "Ticket Settings" at bounding box center [62, 132] width 95 height 13
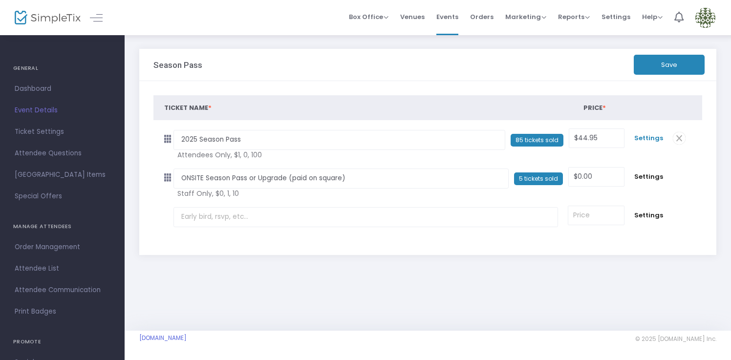
click at [654, 137] on span "Settings" at bounding box center [648, 138] width 29 height 10
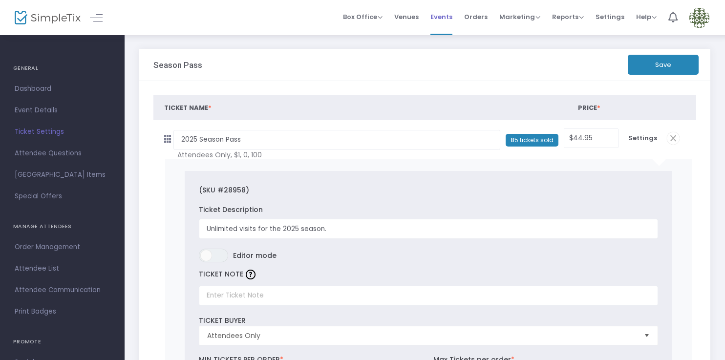
click at [444, 16] on span "Events" at bounding box center [442, 16] width 22 height 25
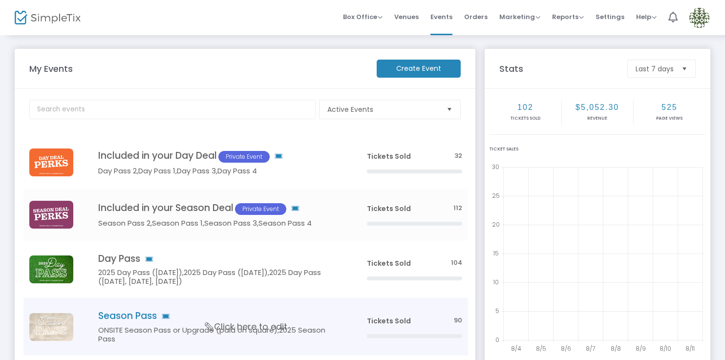
scroll to position [10, 0]
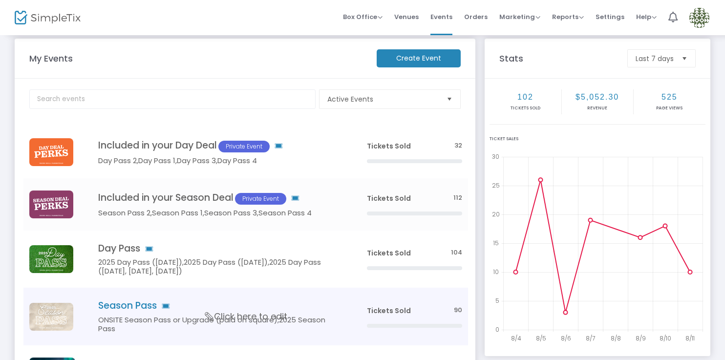
click at [211, 299] on td "Season Pass ONSITE Season Pass or Upgrade (paid on square),2025 Season Pass Cli…" at bounding box center [218, 316] width 286 height 57
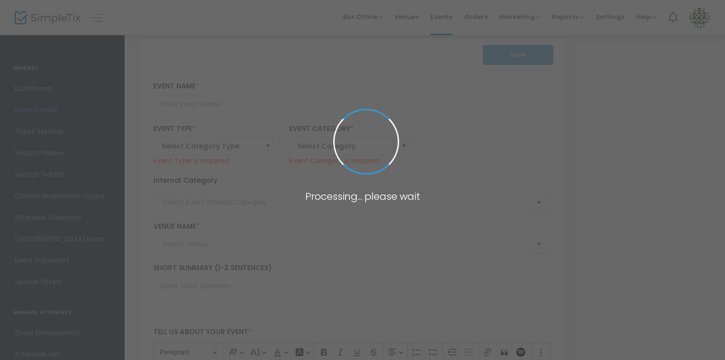
type input "Season Pass"
type textarea "$44.95 online, $47.95 on-site. Enjoy the perks of coming to the farm any open d…"
checkbox input "true"
type input "Buy Tickets"
type input "Irons Mill Farmstead"
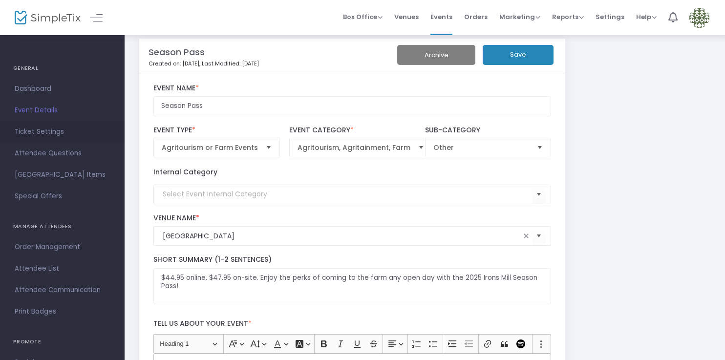
click at [63, 132] on span "Ticket Settings" at bounding box center [62, 132] width 95 height 13
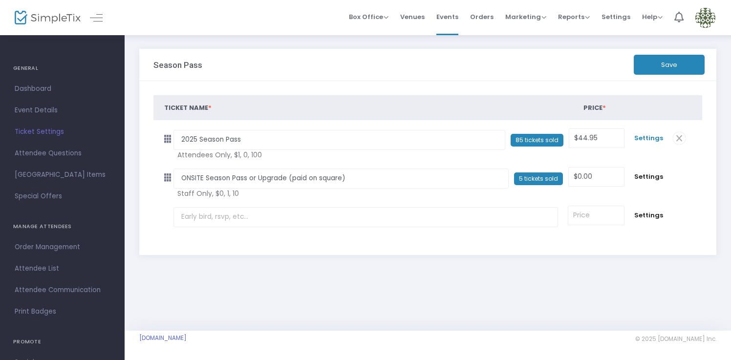
click at [646, 134] on span "Settings" at bounding box center [648, 138] width 29 height 10
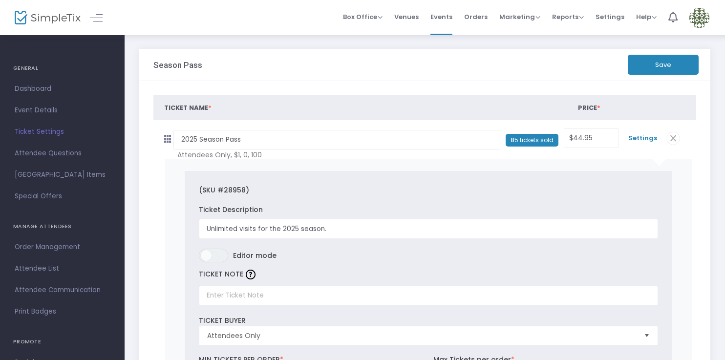
click at [642, 136] on span "Settings" at bounding box center [642, 138] width 29 height 10
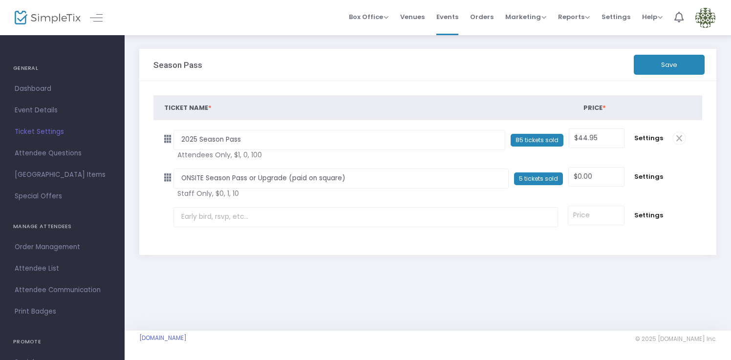
drag, startPoint x: 708, startPoint y: 20, endPoint x: 701, endPoint y: 44, distance: 24.8
click at [708, 20] on img at bounding box center [705, 18] width 20 height 20
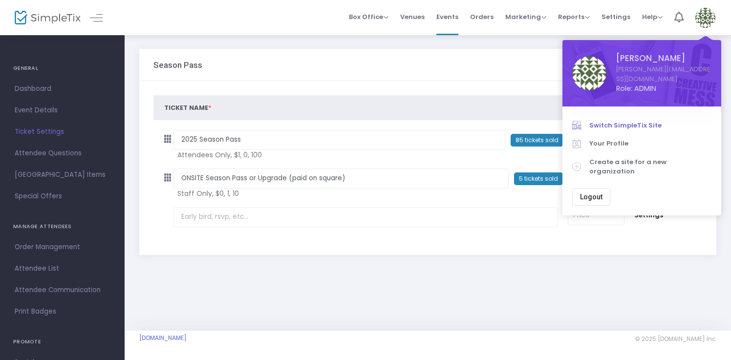
click at [619, 121] on span "Switch SimpleTix Site" at bounding box center [650, 126] width 122 height 10
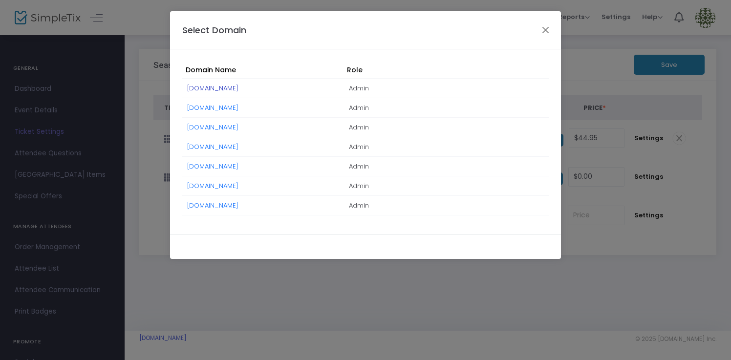
click at [233, 85] on link "[DOMAIN_NAME]" at bounding box center [212, 88] width 51 height 9
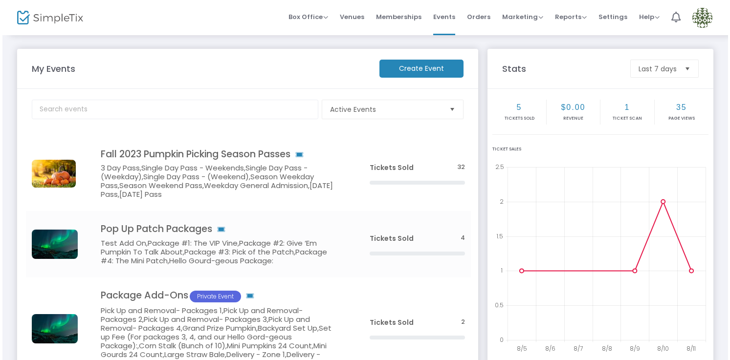
scroll to position [0, 0]
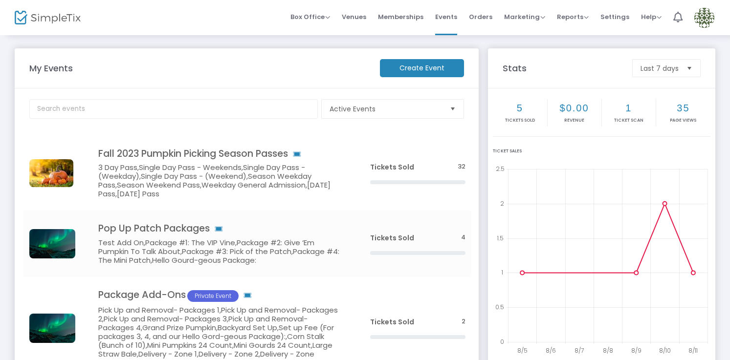
drag, startPoint x: 704, startPoint y: 13, endPoint x: 697, endPoint y: 45, distance: 32.6
click at [704, 13] on img at bounding box center [704, 18] width 20 height 20
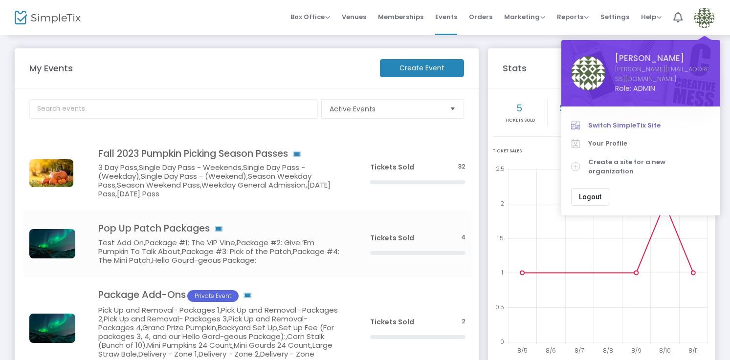
click at [630, 121] on span "Switch SimpleTix Site" at bounding box center [649, 126] width 122 height 10
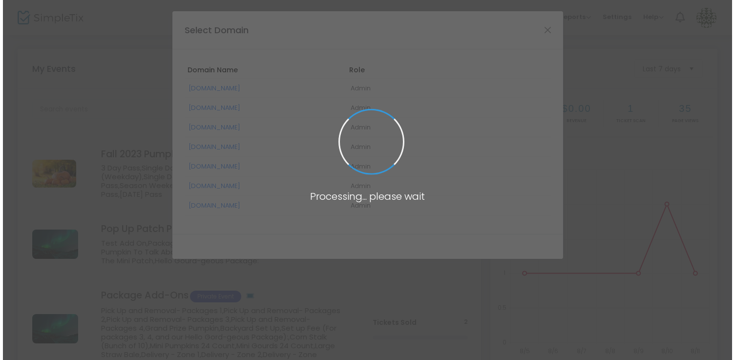
scroll to position [0, 0]
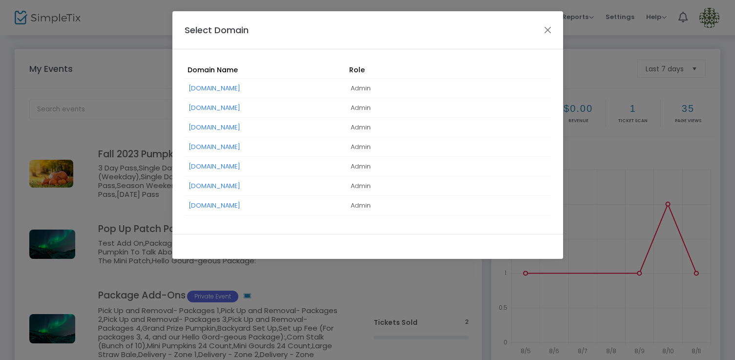
drag, startPoint x: 265, startPoint y: 207, endPoint x: 279, endPoint y: 206, distance: 14.2
click at [240, 207] on link "[DOMAIN_NAME]" at bounding box center [214, 205] width 51 height 9
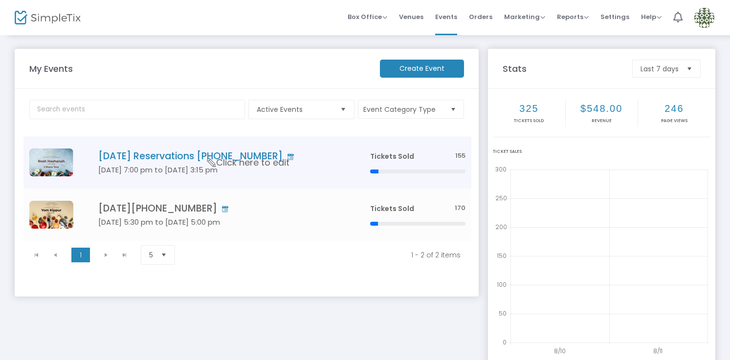
scroll to position [52, 0]
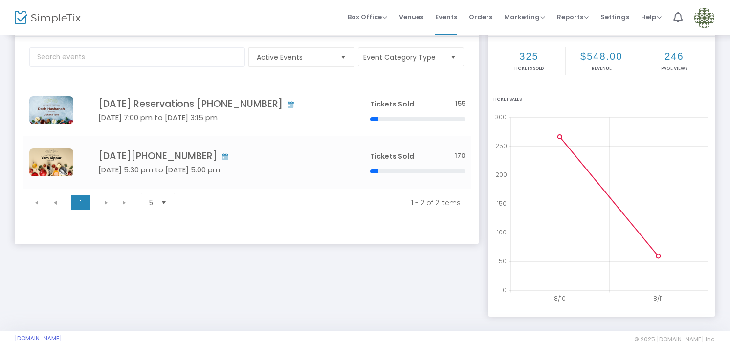
click at [48, 336] on link "[DOMAIN_NAME]" at bounding box center [38, 339] width 47 height 8
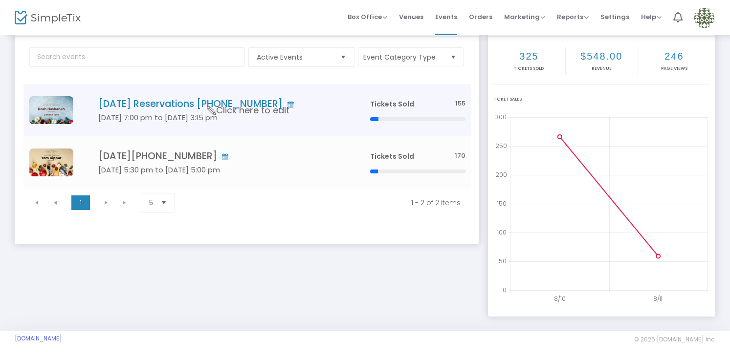
click at [277, 117] on h5 "Sep 22 7:00 pm to Sep 23 3:15 pm" at bounding box center [219, 117] width 242 height 9
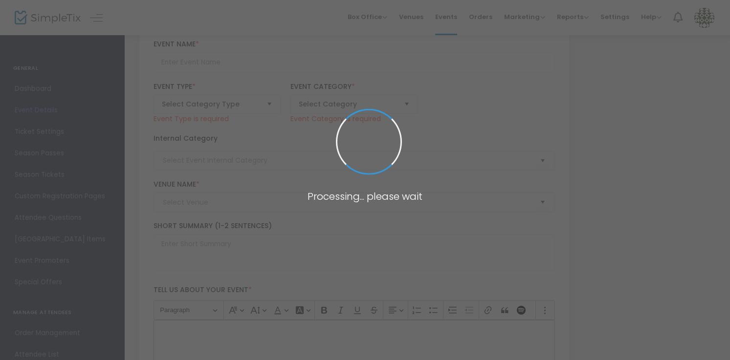
type input "Rosh Hashanah Reservations 2025 ~ 5786"
type textarea "Shana Tovah! We are delighted to welcome you to the High Holy Days at Sukkat Sh…"
type input "snelson@sukkatshalom.org"
type input "Reservations"
type input "HHD 2025"
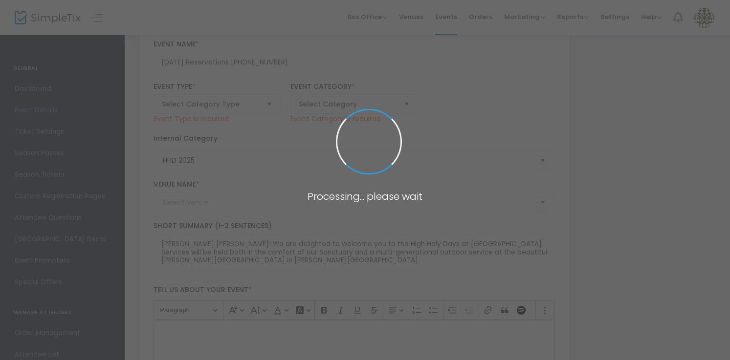
type input "Sanctuary at Sukkat Shalom"
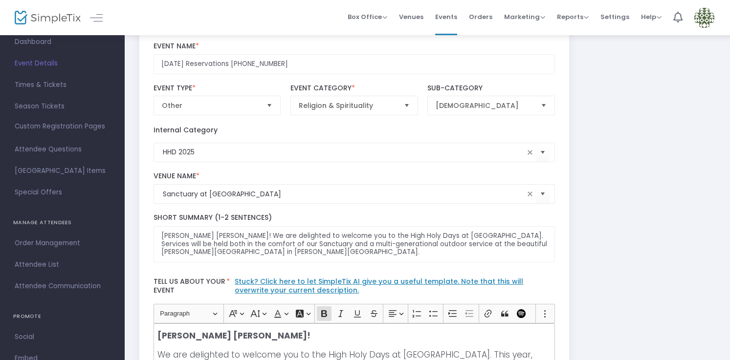
scroll to position [27, 0]
click at [68, 102] on span "Times & Tickets" at bounding box center [62, 105] width 95 height 13
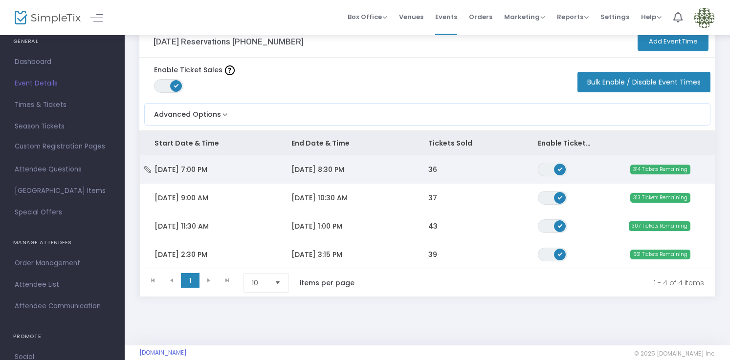
click at [325, 166] on span "9/22/2025 8:30 PM" at bounding box center [317, 170] width 53 height 10
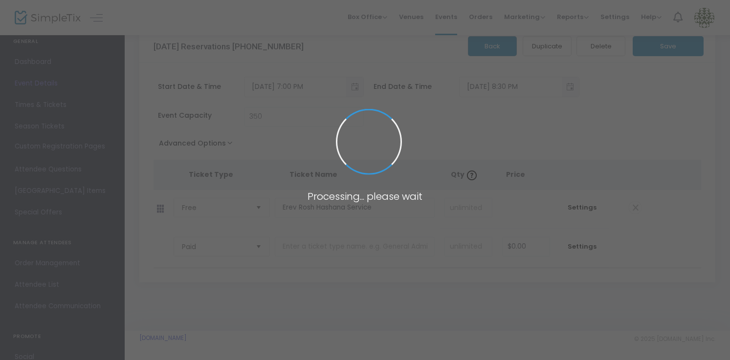
type input "Sanctuary at Sukkat Shalom"
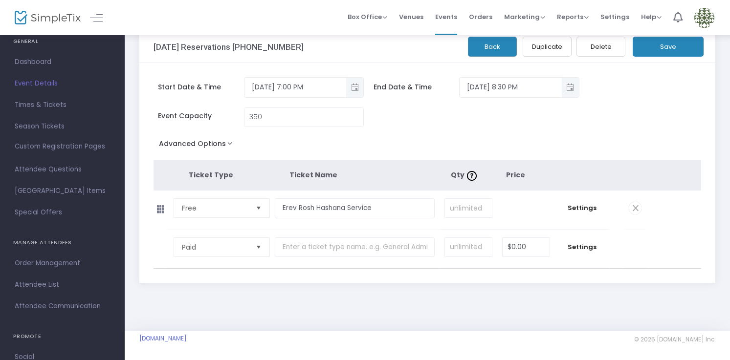
click at [224, 144] on button "Advanced Options" at bounding box center [197, 146] width 88 height 18
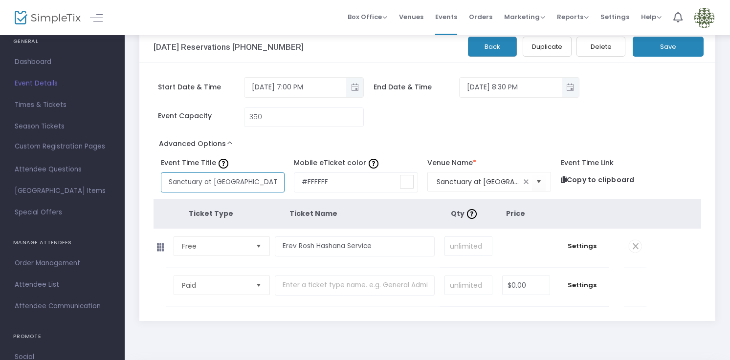
scroll to position [0, 94]
drag, startPoint x: 168, startPoint y: 182, endPoint x: 299, endPoint y: 185, distance: 131.5
click at [299, 185] on div "Event Time Title Sanctuary at Sukkat Shalom 1001 Central Ave, Wilmette, Illinoi…" at bounding box center [423, 173] width 548 height 38
paste input "Erev Rosh Hashana Service"
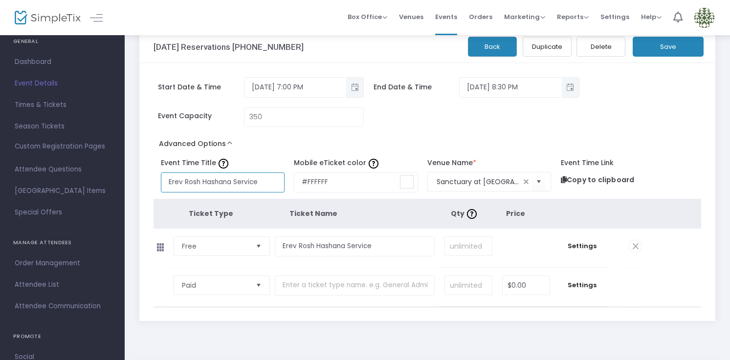
type input "Erev Rosh Hashana Service"
click at [675, 50] on button "Save" at bounding box center [667, 47] width 71 height 20
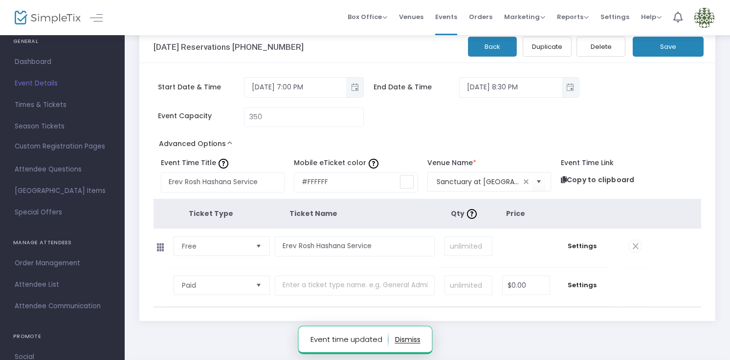
click at [499, 47] on button "Back" at bounding box center [492, 47] width 49 height 20
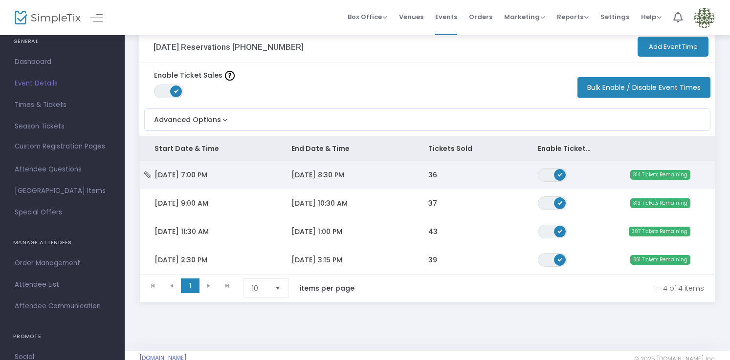
click at [254, 174] on td "Mon 9/22/2025 7:00 PM" at bounding box center [208, 175] width 137 height 28
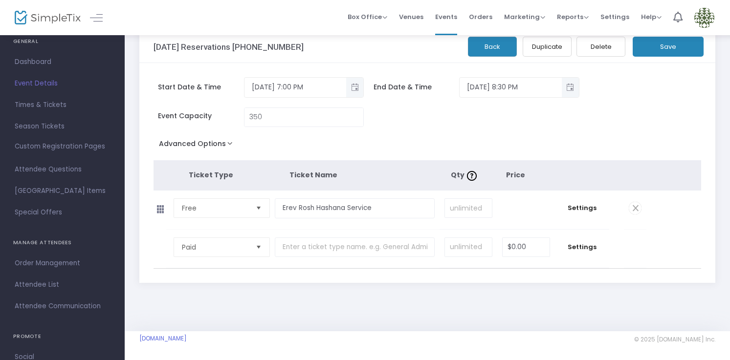
click at [231, 141] on button "Advanced Options" at bounding box center [197, 146] width 88 height 18
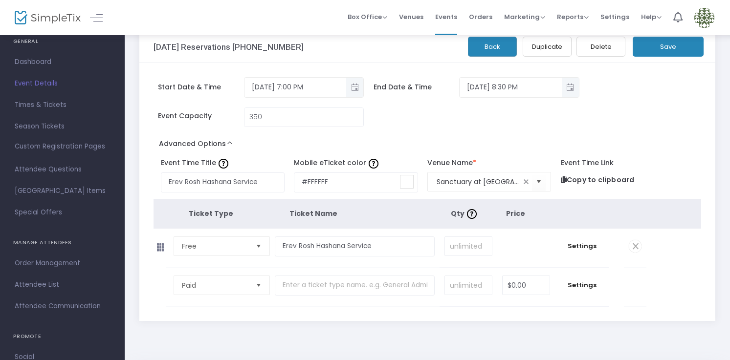
click at [476, 51] on button "Back" at bounding box center [492, 47] width 49 height 20
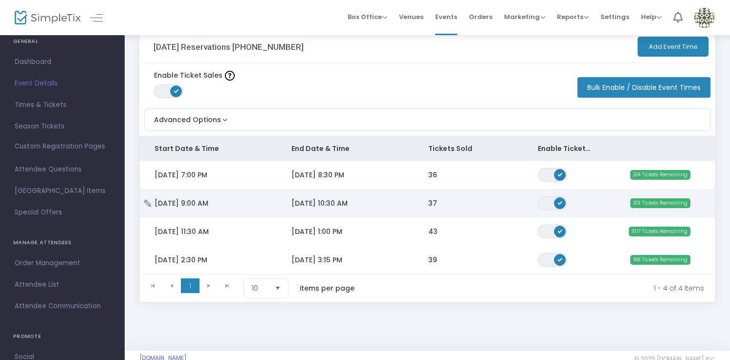
click at [208, 202] on span "Tue 9/23/2025 9:00 AM" at bounding box center [181, 203] width 54 height 10
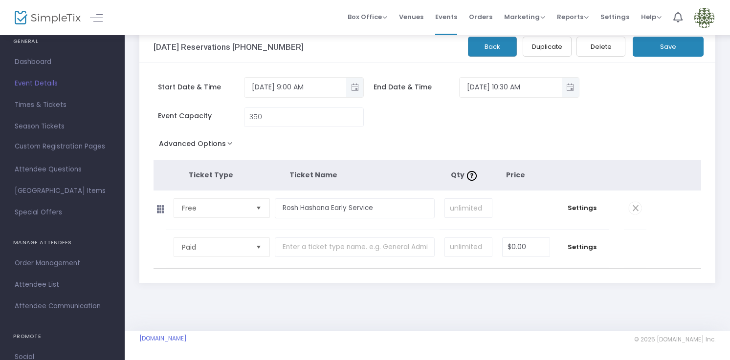
click at [218, 139] on button "Advanced Options" at bounding box center [197, 146] width 88 height 18
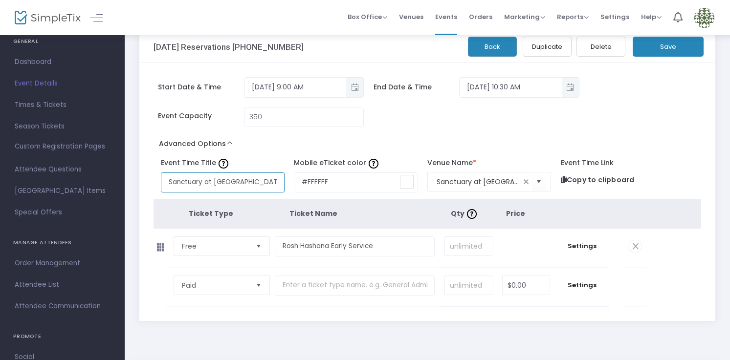
scroll to position [0, 94]
drag, startPoint x: 189, startPoint y: 183, endPoint x: 301, endPoint y: 184, distance: 112.9
click at [302, 185] on div "Event Time Title Sanctuary at Sukkat Shalom 1001 Central Ave, Wilmette, Illinoi…" at bounding box center [423, 173] width 548 height 38
paste input "Rosh Hashana Early Service"
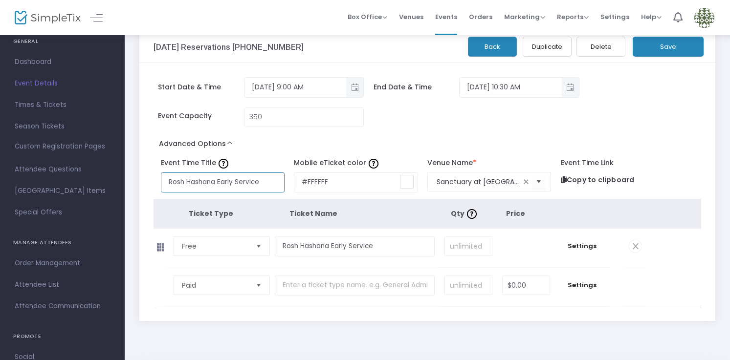
type input "Rosh Hashana Early Service"
click at [664, 51] on button "Save" at bounding box center [667, 47] width 71 height 20
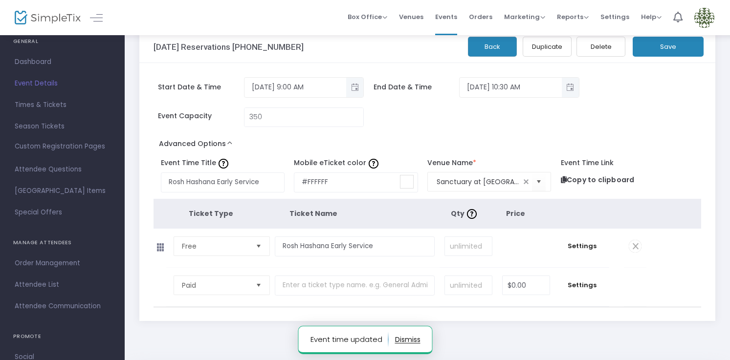
click at [495, 47] on button "Back" at bounding box center [492, 47] width 49 height 20
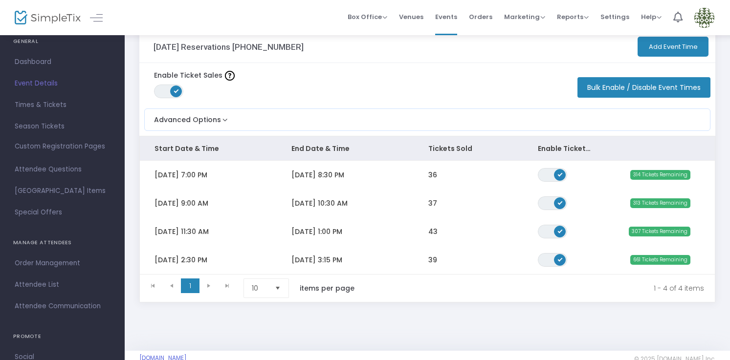
drag, startPoint x: 280, startPoint y: 231, endPoint x: 379, endPoint y: 243, distance: 99.4
click at [280, 231] on td "9/23/2025 1:00 PM" at bounding box center [345, 231] width 137 height 28
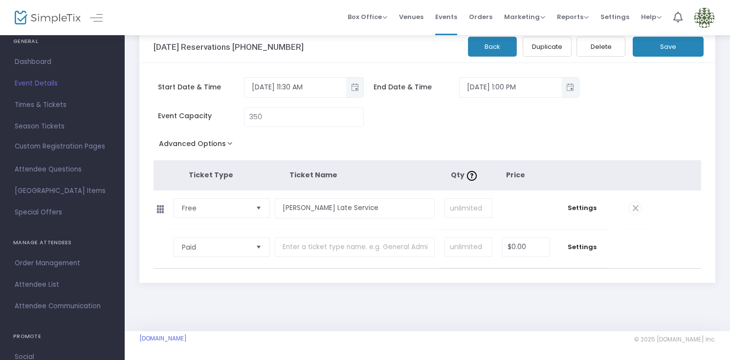
click at [227, 142] on button "Advanced Options" at bounding box center [197, 146] width 88 height 18
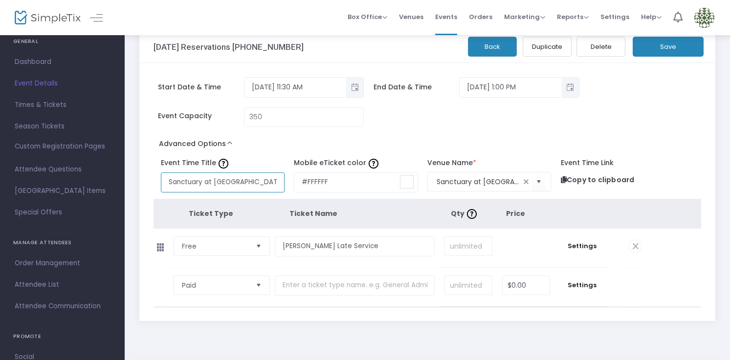
scroll to position [0, 94]
drag, startPoint x: 201, startPoint y: 184, endPoint x: 308, endPoint y: 185, distance: 106.5
click at [308, 185] on div "Event Time Title Sanctuary at Sukkat Shalom 1001 Central Ave, Wilmette, Illinoi…" at bounding box center [423, 173] width 548 height 38
paste input "Rosh Hashana Late Service"
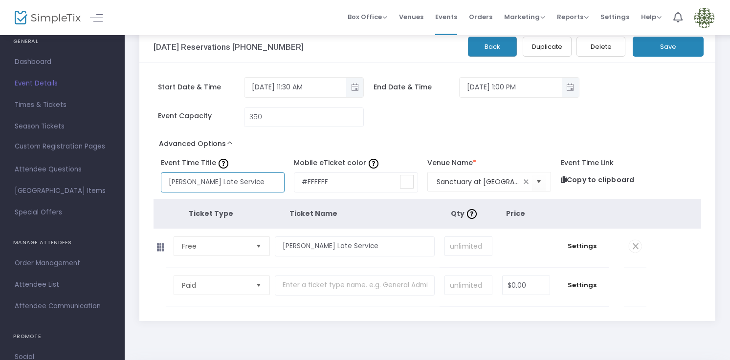
type input "Rosh Hashana Late Service"
drag, startPoint x: 666, startPoint y: 48, endPoint x: 663, endPoint y: 53, distance: 5.7
click at [666, 48] on button "Save" at bounding box center [667, 47] width 71 height 20
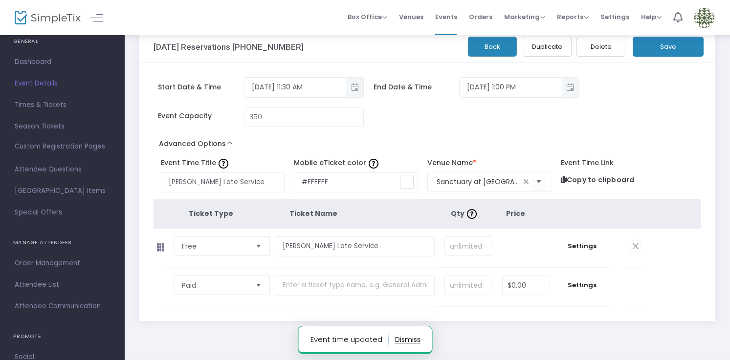
click at [656, 44] on button "Save" at bounding box center [667, 47] width 71 height 20
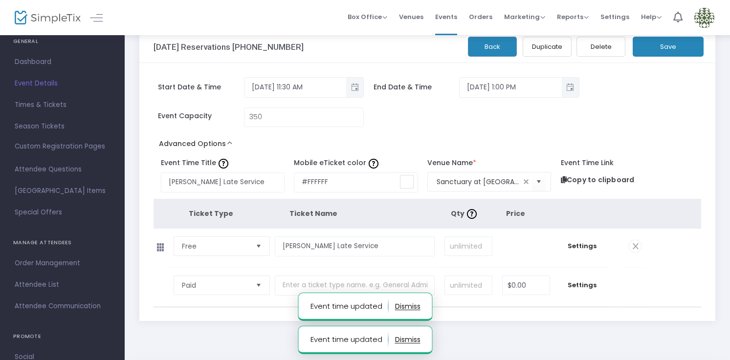
click at [498, 48] on button "Back" at bounding box center [492, 47] width 49 height 20
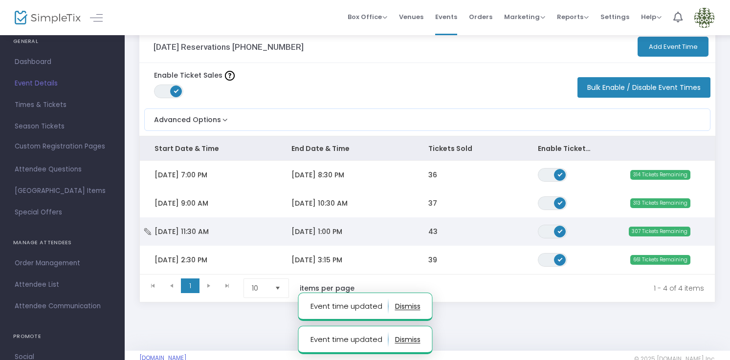
scroll to position [41, 0]
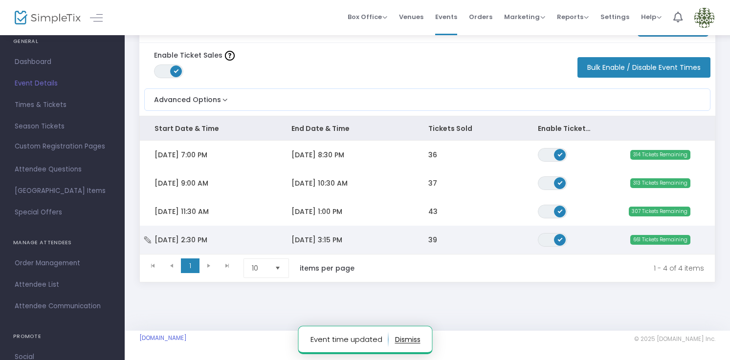
click at [240, 227] on td "Tue 9/23/2025 2:30 PM" at bounding box center [208, 240] width 137 height 28
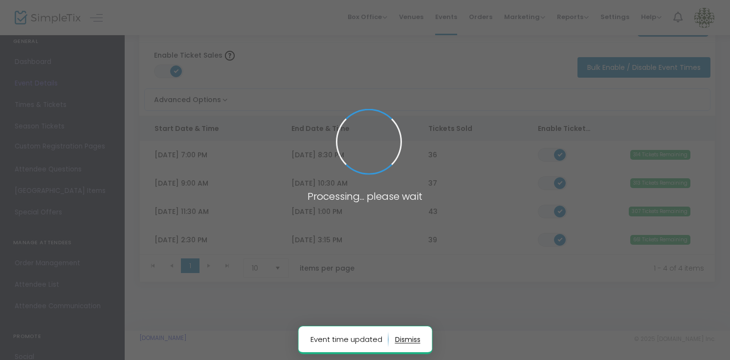
scroll to position [18, 0]
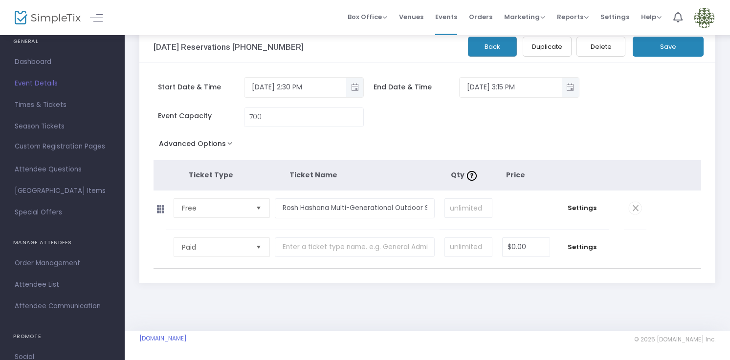
click at [231, 143] on button "Advanced Options" at bounding box center [197, 146] width 88 height 18
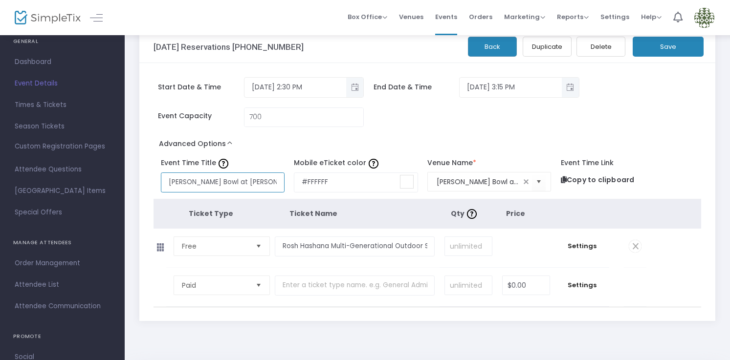
scroll to position [0, 0]
drag, startPoint x: 208, startPoint y: 184, endPoint x: 337, endPoint y: 183, distance: 129.0
click at [337, 183] on div "Event Time Title Wallace Bowl at Gillson Park 225 Sheridan Road, Wilmette, Illi…" at bounding box center [423, 173] width 548 height 38
paste input "Rosh Hashana Multi-Generational Outdoor Service"
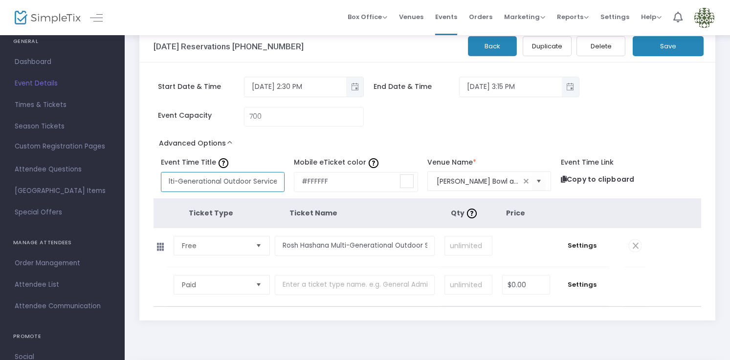
type input "Rosh Hashana Multi-Generational Outdoor Service"
click at [662, 50] on button "Save" at bounding box center [667, 46] width 71 height 20
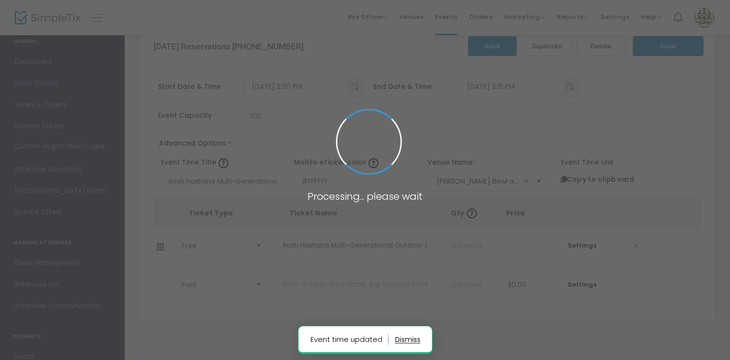
scroll to position [20, 0]
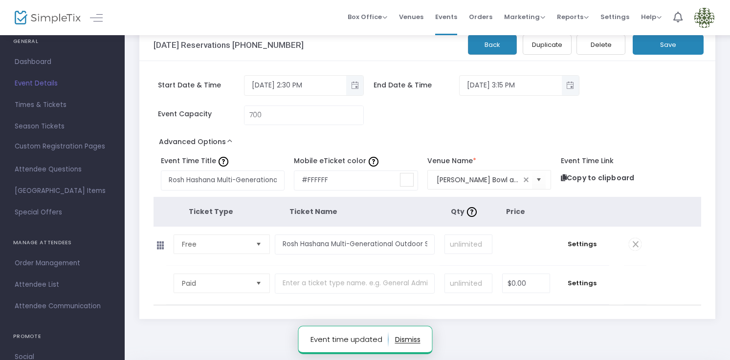
click at [668, 47] on button "Save" at bounding box center [667, 45] width 71 height 20
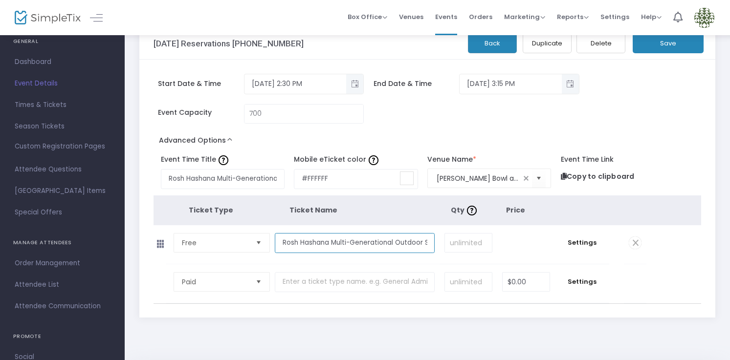
scroll to position [0, 21]
drag, startPoint x: 344, startPoint y: 244, endPoint x: 481, endPoint y: 249, distance: 136.4
click at [481, 249] on tr "Free Required. Rosh Hashana Multi-Generational Outdoor Service Required. Requir…" at bounding box center [399, 244] width 493 height 39
type input "Member - Open Seating"
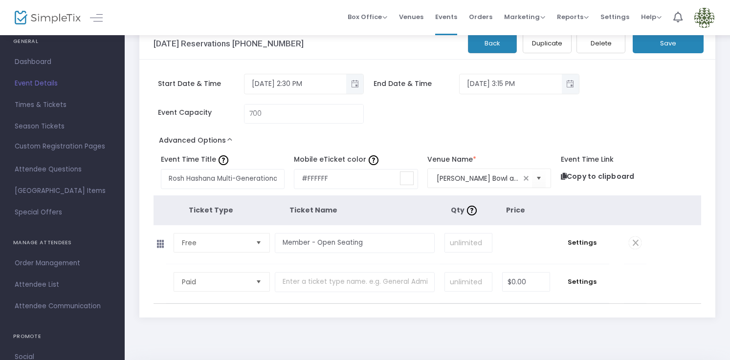
click at [533, 230] on td "$0.00" at bounding box center [526, 244] width 58 height 39
click at [678, 45] on button "Save" at bounding box center [667, 43] width 71 height 20
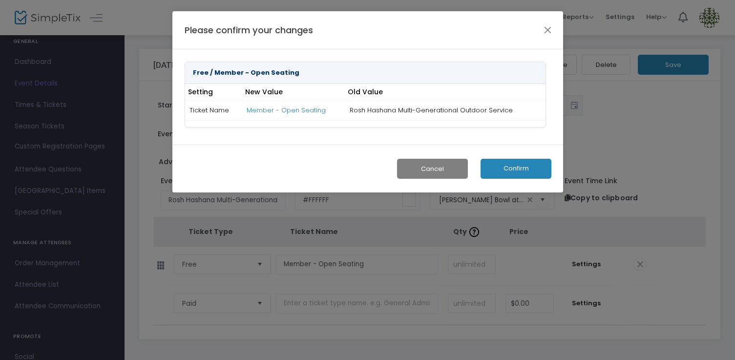
click at [521, 167] on button "Confirm" at bounding box center [516, 169] width 71 height 20
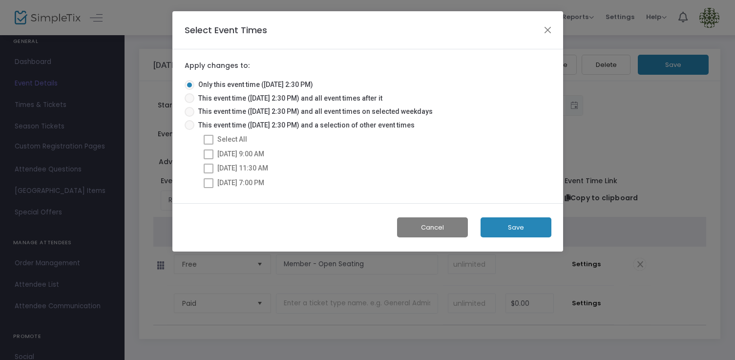
click at [191, 124] on span at bounding box center [190, 125] width 10 height 10
click at [190, 130] on input "This event time (9/23/2025 @ 2:30 PM) and a selection of other event times" at bounding box center [189, 130] width 0 height 0
radio input "true"
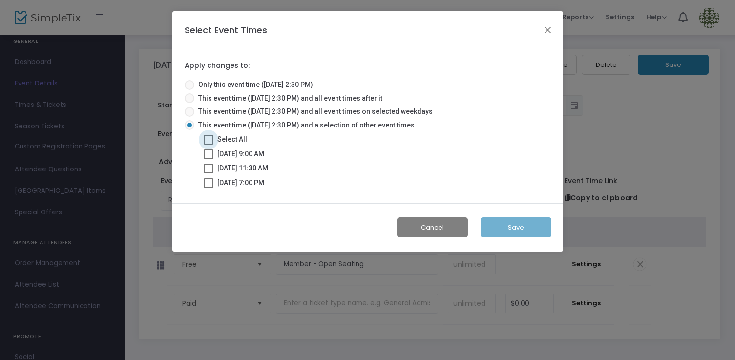
click at [210, 143] on span at bounding box center [209, 140] width 10 height 10
click at [209, 145] on input "Select All" at bounding box center [208, 145] width 0 height 0
checkbox input "true"
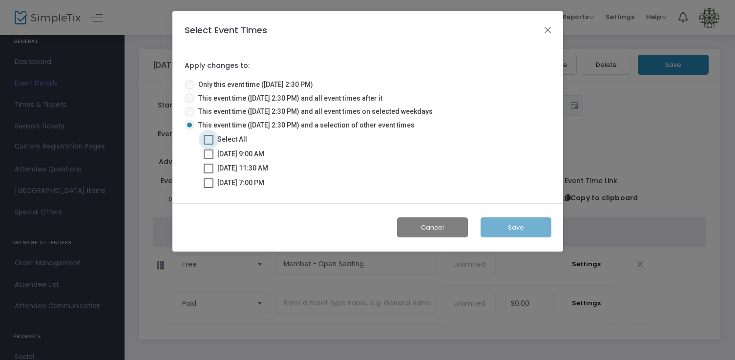
checkbox input "true"
click at [527, 225] on button "Save" at bounding box center [516, 227] width 71 height 20
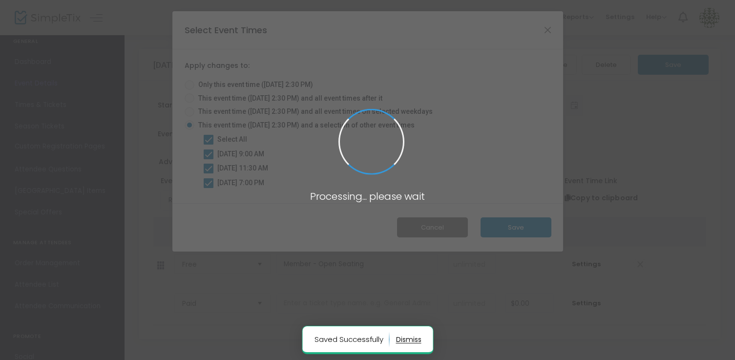
radio input "true"
checkbox input "false"
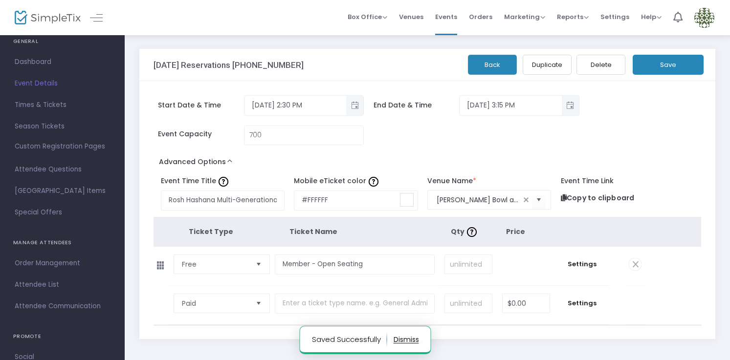
click at [679, 67] on button "Save" at bounding box center [667, 65] width 71 height 20
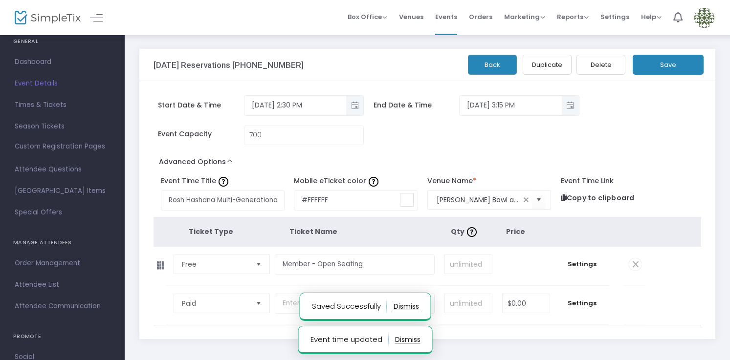
click at [496, 69] on button "Back" at bounding box center [492, 65] width 49 height 20
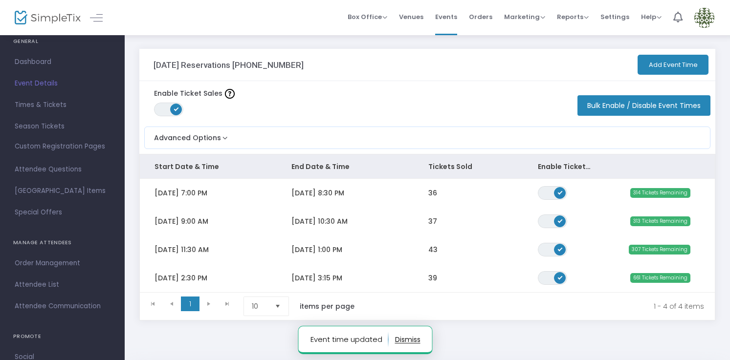
click at [345, 198] on td "9/22/2025 8:30 PM" at bounding box center [345, 193] width 137 height 28
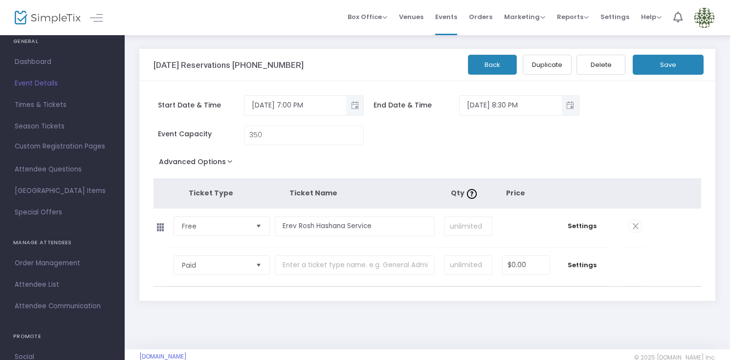
drag, startPoint x: 482, startPoint y: 66, endPoint x: 474, endPoint y: 83, distance: 17.9
click at [481, 67] on button "Back" at bounding box center [492, 65] width 49 height 20
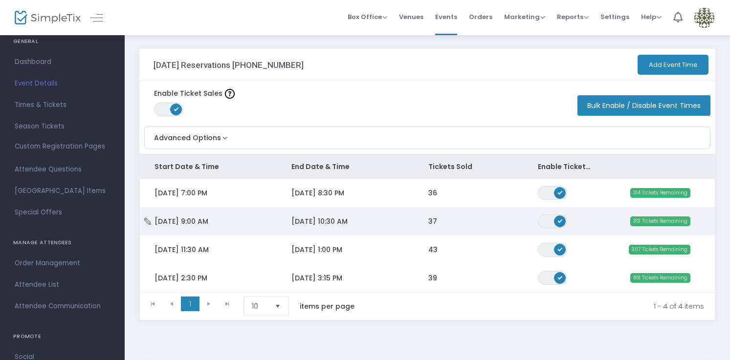
click at [335, 224] on span "9/23/2025 10:30 AM" at bounding box center [319, 221] width 56 height 10
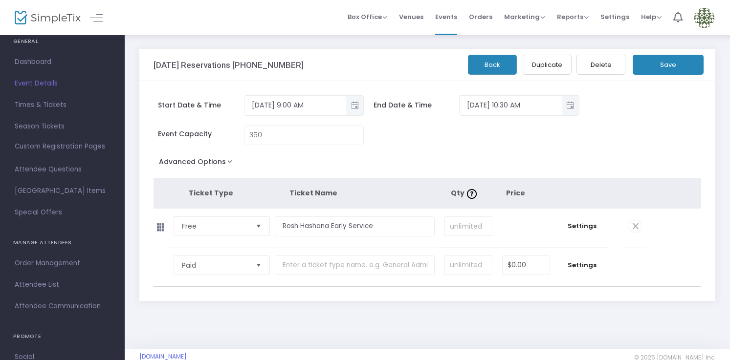
click at [227, 162] on button "Advanced Options" at bounding box center [197, 164] width 88 height 18
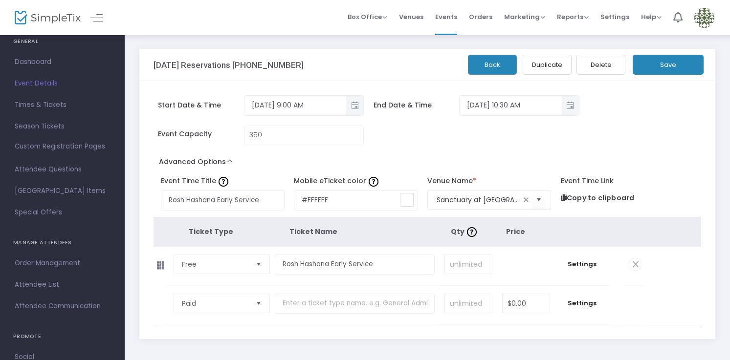
drag, startPoint x: 487, startPoint y: 72, endPoint x: 484, endPoint y: 79, distance: 7.9
click at [486, 72] on button "Back" at bounding box center [492, 65] width 49 height 20
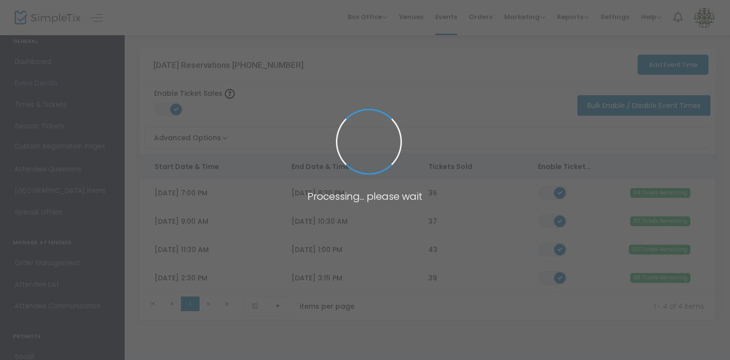
scroll to position [41, 0]
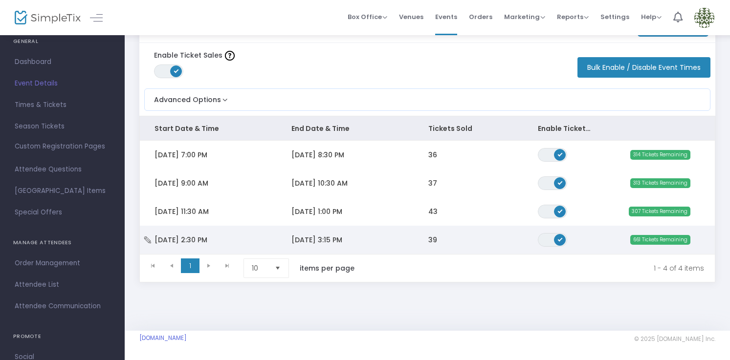
click at [324, 235] on span "9/23/2025 3:15 PM" at bounding box center [316, 240] width 51 height 10
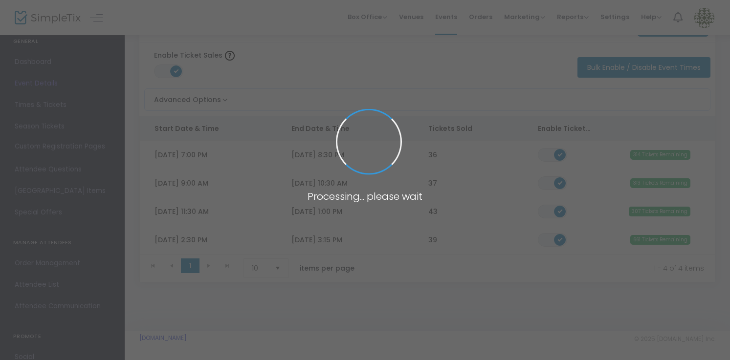
scroll to position [18, 0]
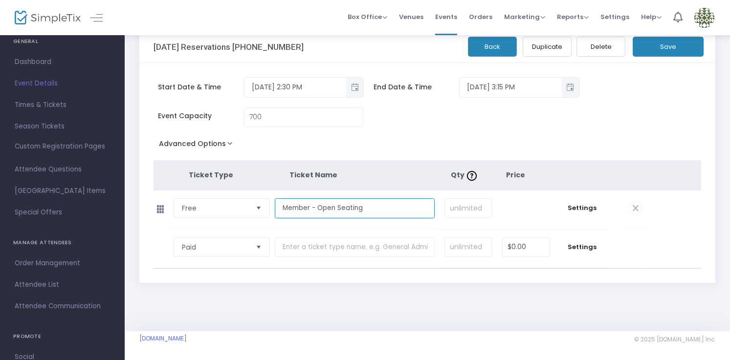
drag, startPoint x: 324, startPoint y: 205, endPoint x: 272, endPoint y: 207, distance: 52.3
click at [272, 207] on tr "Free Required. Member - Open Seating Required. Required. $0.00 Settings" at bounding box center [399, 210] width 493 height 39
drag, startPoint x: 503, startPoint y: 48, endPoint x: 502, endPoint y: 56, distance: 7.3
click at [503, 49] on button "Back" at bounding box center [492, 47] width 49 height 20
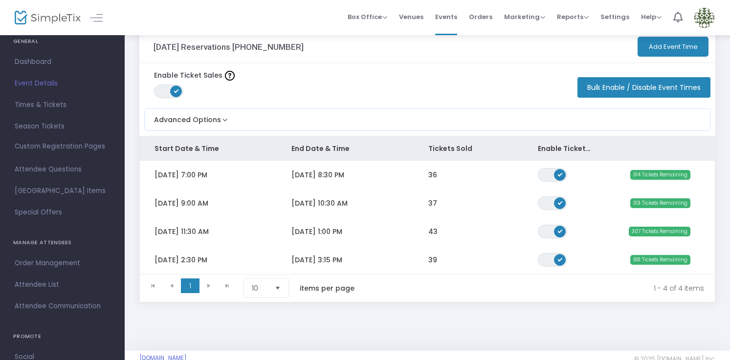
drag, startPoint x: 350, startPoint y: 169, endPoint x: 361, endPoint y: 175, distance: 13.2
click at [350, 169] on td "9/22/2025 8:30 PM" at bounding box center [345, 175] width 137 height 28
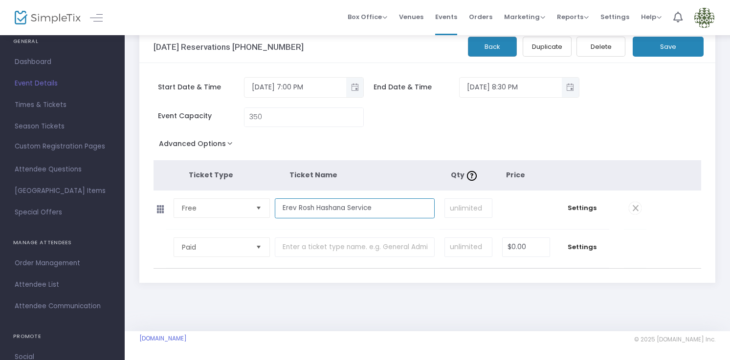
drag, startPoint x: 379, startPoint y: 209, endPoint x: 263, endPoint y: 203, distance: 116.0
click at [263, 203] on tr "Free Required. Erev Rosh Hashana Service Required. Required. $0.00 Settings" at bounding box center [399, 210] width 493 height 39
paste input "Member - Open Seating"
type input "Member - Open Seating"
click at [650, 43] on button "Save" at bounding box center [667, 47] width 71 height 20
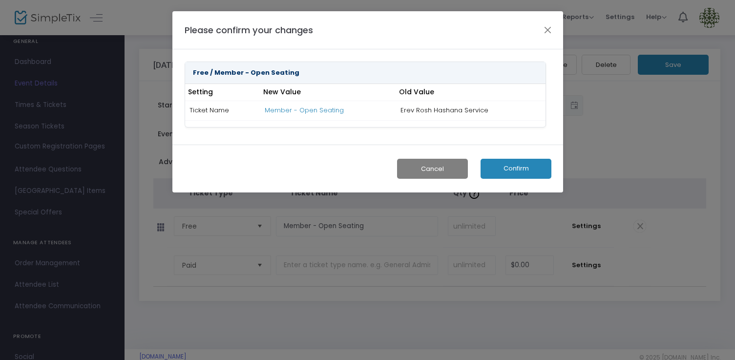
click at [518, 167] on button "Confirm" at bounding box center [516, 169] width 71 height 20
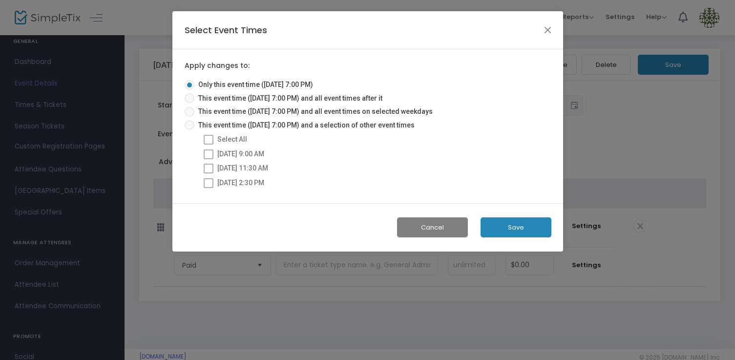
click at [187, 94] on span at bounding box center [190, 98] width 10 height 10
click at [189, 103] on input "This event time (9/22/2025 @ 7:00 PM) and all event times after it" at bounding box center [189, 103] width 0 height 0
radio input "true"
click at [520, 226] on button "Save" at bounding box center [516, 227] width 71 height 20
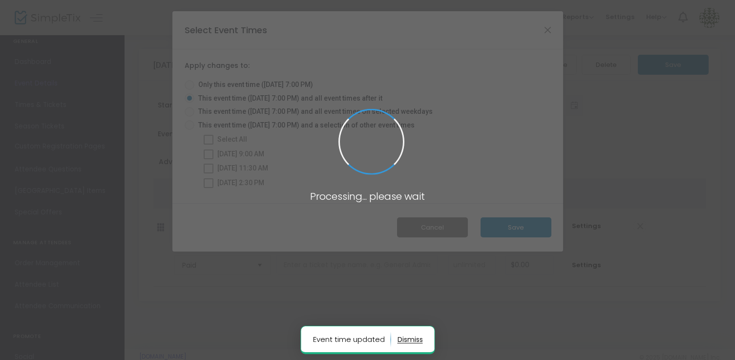
radio input "true"
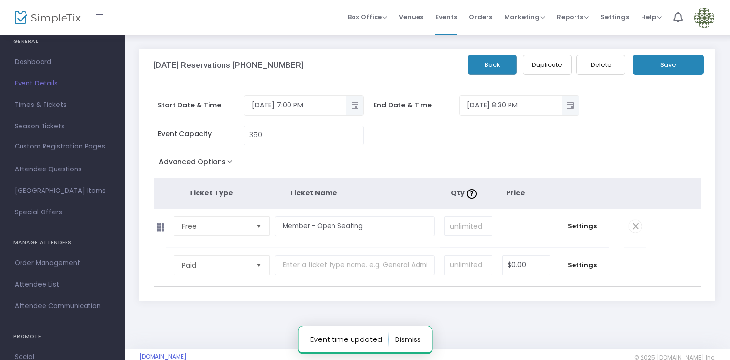
click at [486, 64] on button "Back" at bounding box center [492, 65] width 49 height 20
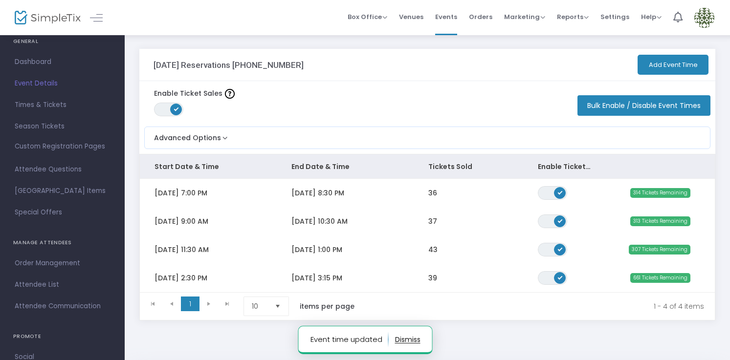
drag, startPoint x: 351, startPoint y: 220, endPoint x: 362, endPoint y: 224, distance: 11.3
click at [347, 220] on span "9/23/2025 10:30 AM" at bounding box center [319, 221] width 56 height 10
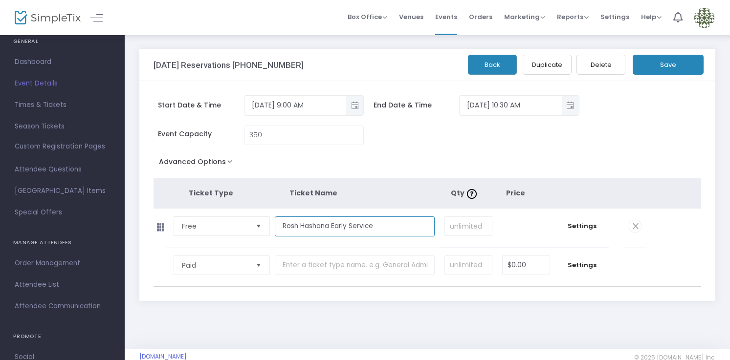
drag, startPoint x: 377, startPoint y: 224, endPoint x: 238, endPoint y: 221, distance: 138.3
click at [238, 221] on tr "Free Required. Rosh Hashana Early Service Required. Required. $0.00 Settings" at bounding box center [399, 228] width 493 height 39
paste input "Member - Open Seating"
type input "Member - Open Seating"
click at [649, 73] on button "Save" at bounding box center [667, 65] width 71 height 20
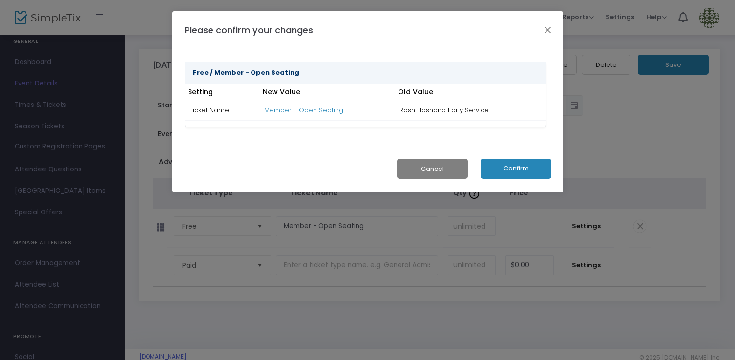
click at [516, 166] on button "Confirm" at bounding box center [516, 169] width 71 height 20
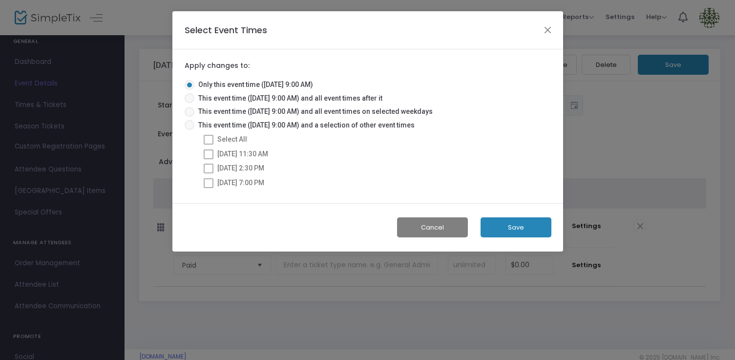
click at [517, 221] on button "Save" at bounding box center [516, 227] width 71 height 20
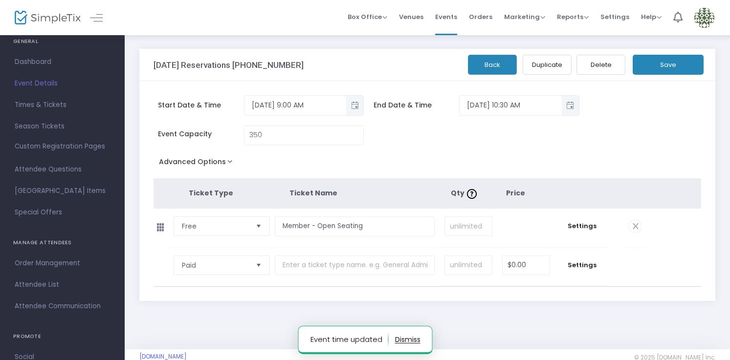
click at [494, 60] on button "Back" at bounding box center [492, 65] width 49 height 20
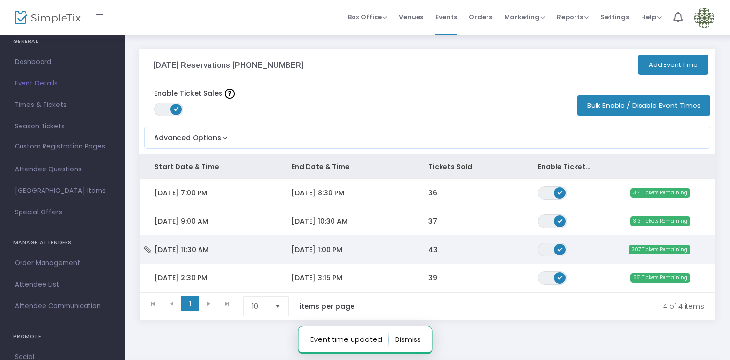
click at [342, 251] on span "9/23/2025 1:00 PM" at bounding box center [316, 250] width 51 height 10
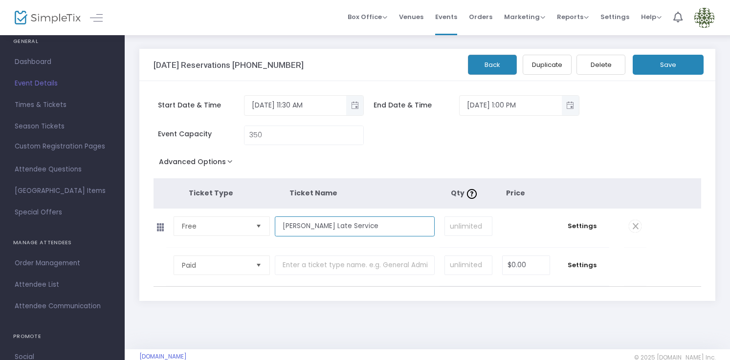
drag, startPoint x: 379, startPoint y: 225, endPoint x: 262, endPoint y: 221, distance: 116.4
click at [262, 221] on tr "Free Required. Rosh Hashana Late Service Required. Required. $0.00 Settings" at bounding box center [399, 228] width 493 height 39
paste input "Member - Open Seating"
type input "Member - Open Seating"
click at [654, 65] on button "Save" at bounding box center [667, 65] width 71 height 20
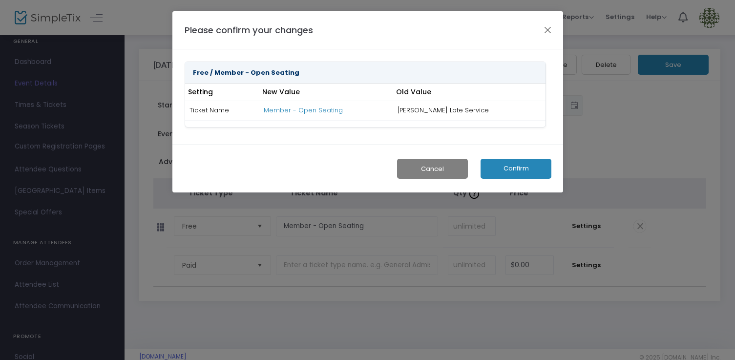
click at [528, 165] on button "Confirm" at bounding box center [516, 169] width 71 height 20
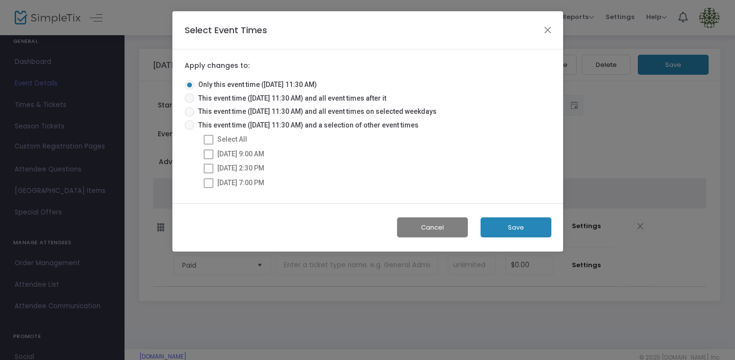
click at [517, 224] on button "Save" at bounding box center [516, 227] width 71 height 20
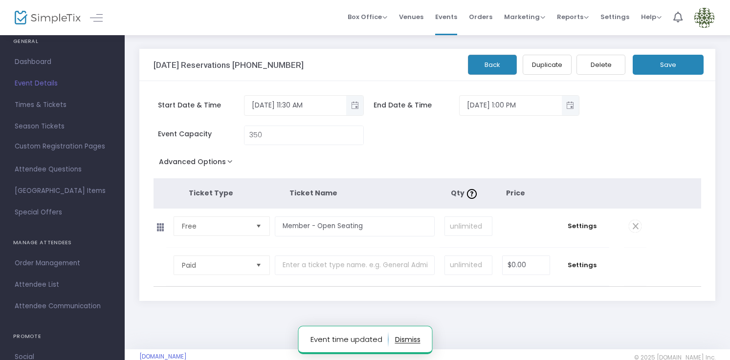
click at [498, 64] on button "Back" at bounding box center [492, 65] width 49 height 20
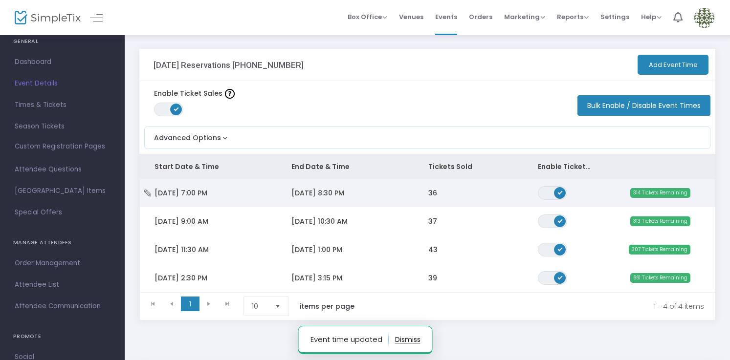
click at [207, 193] on span "Mon 9/22/2025 7:00 PM" at bounding box center [180, 193] width 53 height 10
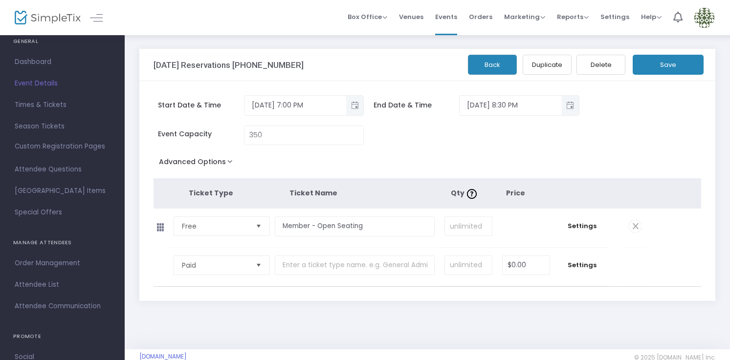
click at [485, 62] on button "Back" at bounding box center [492, 65] width 49 height 20
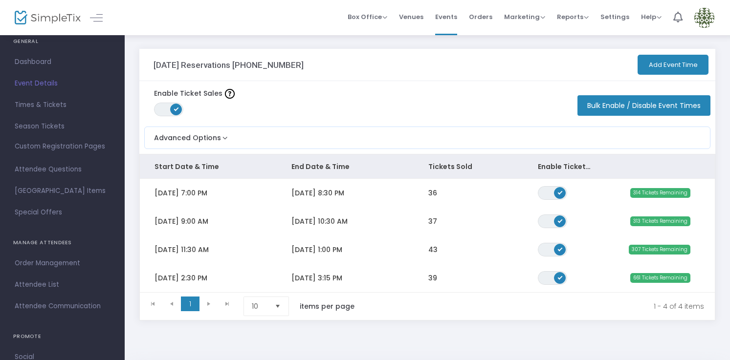
drag, startPoint x: 308, startPoint y: 221, endPoint x: 326, endPoint y: 221, distance: 18.6
click at [307, 221] on span "9/23/2025 10:30 AM" at bounding box center [319, 221] width 56 height 10
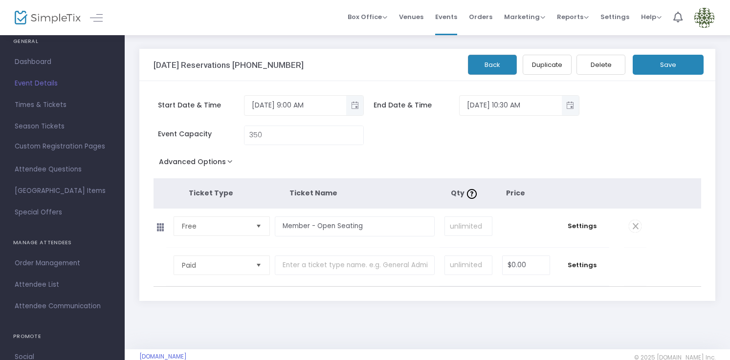
click at [493, 70] on button "Back" at bounding box center [492, 65] width 49 height 20
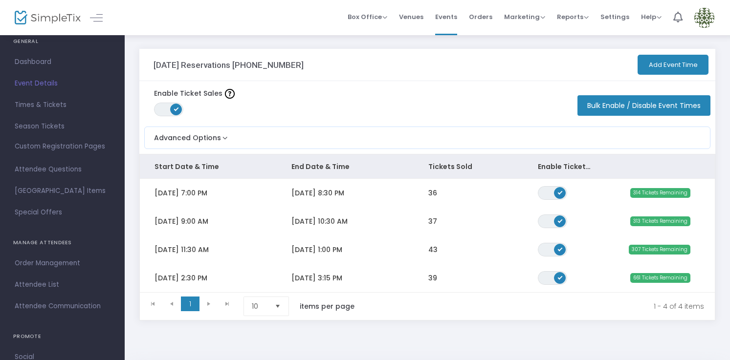
scroll to position [41, 0]
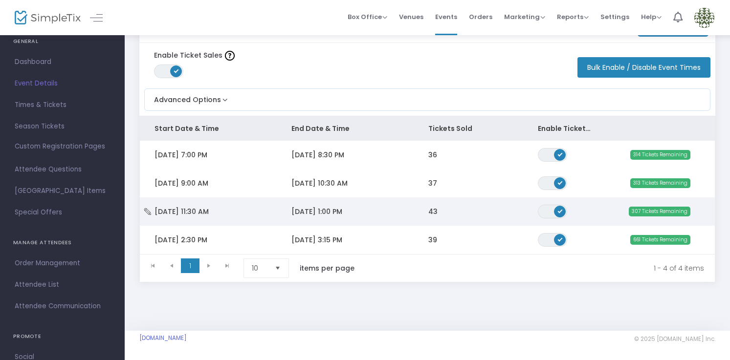
click at [342, 207] on span "9/23/2025 1:00 PM" at bounding box center [316, 212] width 51 height 10
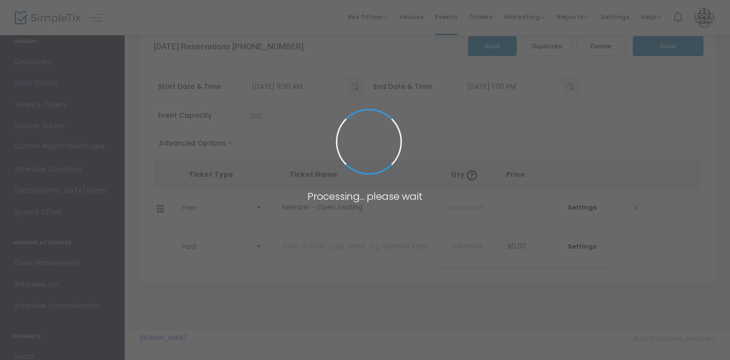
scroll to position [18, 0]
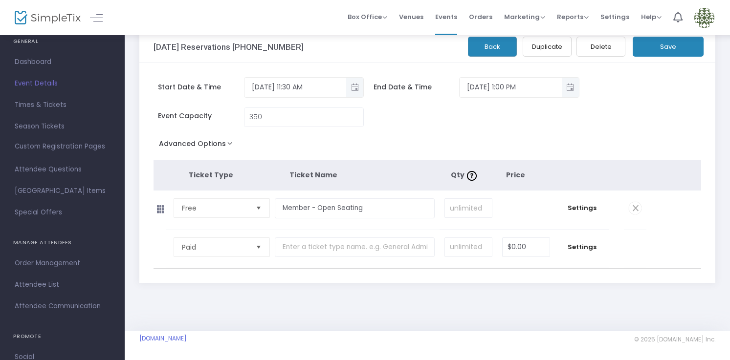
click at [478, 51] on button "Back" at bounding box center [492, 47] width 49 height 20
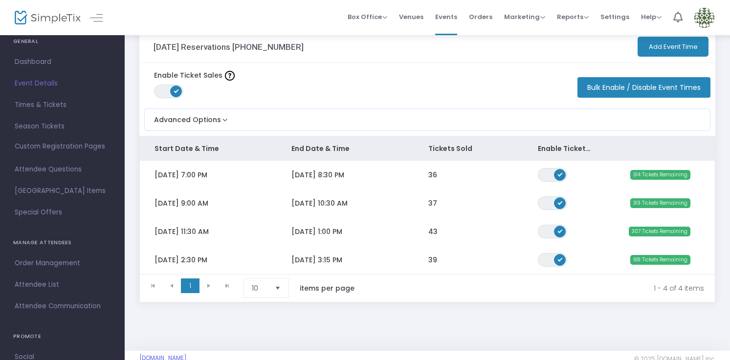
scroll to position [41, 0]
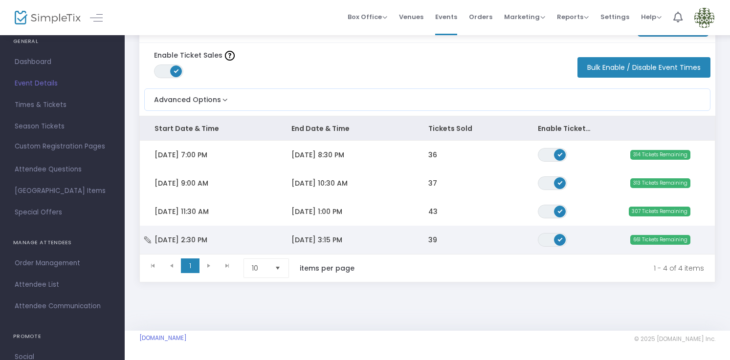
click at [313, 235] on span "9/23/2025 3:15 PM" at bounding box center [316, 240] width 51 height 10
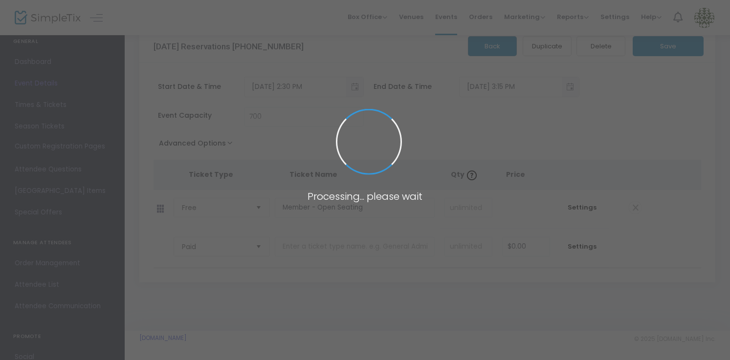
scroll to position [18, 0]
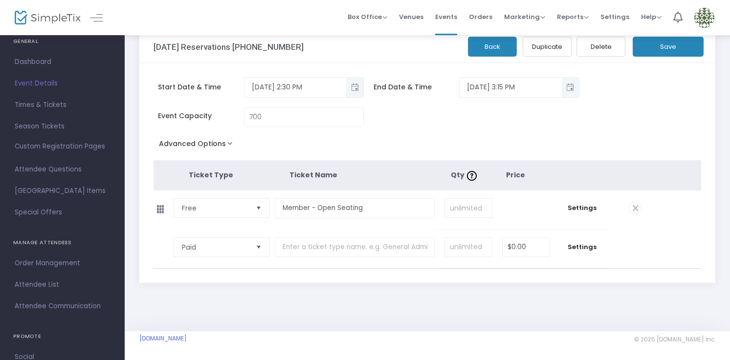
click at [501, 48] on button "Back" at bounding box center [492, 47] width 49 height 20
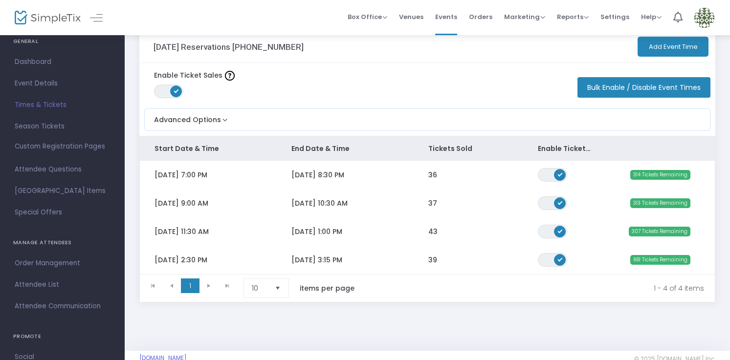
click at [57, 102] on span "Times & Tickets" at bounding box center [62, 105] width 95 height 13
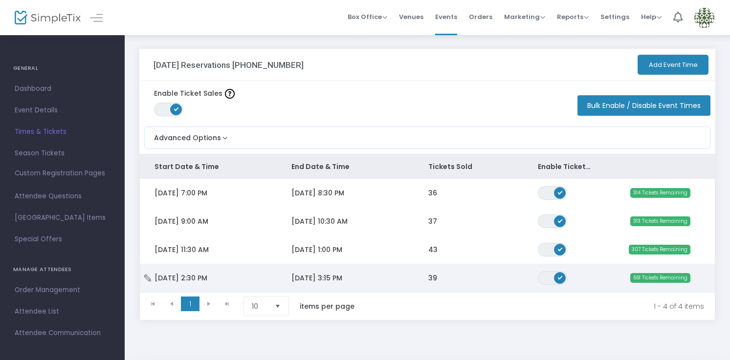
click at [232, 283] on td "Tue 9/23/2025 2:30 PM" at bounding box center [208, 278] width 137 height 28
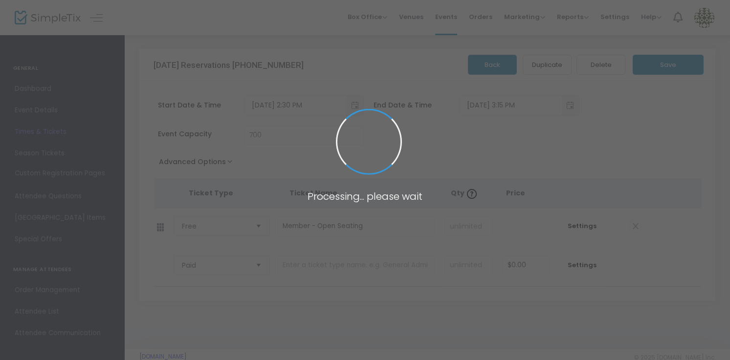
type input "Wallace Bowl at Gillson Park"
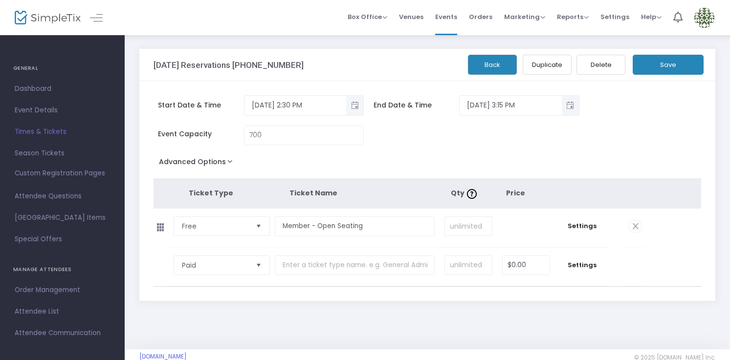
click at [229, 159] on button "Advanced Options" at bounding box center [197, 164] width 88 height 18
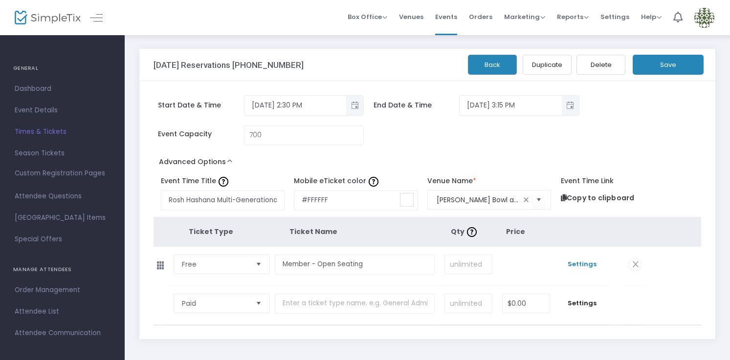
click at [579, 263] on span "Settings" at bounding box center [582, 264] width 44 height 10
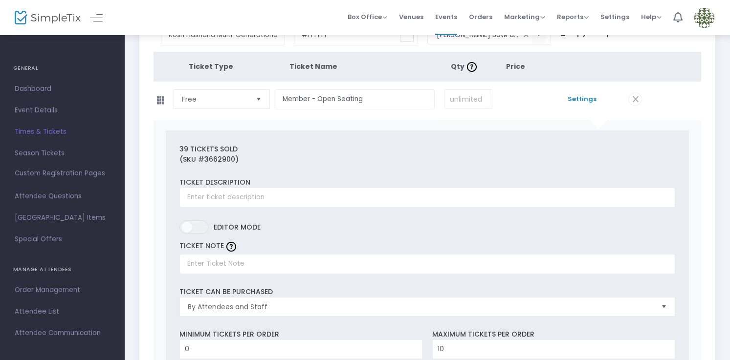
scroll to position [168, 0]
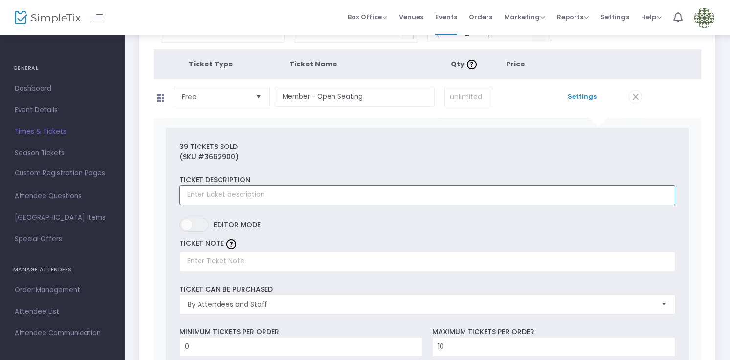
click at [433, 197] on input "text" at bounding box center [426, 195] width 495 height 20
paste input "Wallace Bowl at Gillson Park"
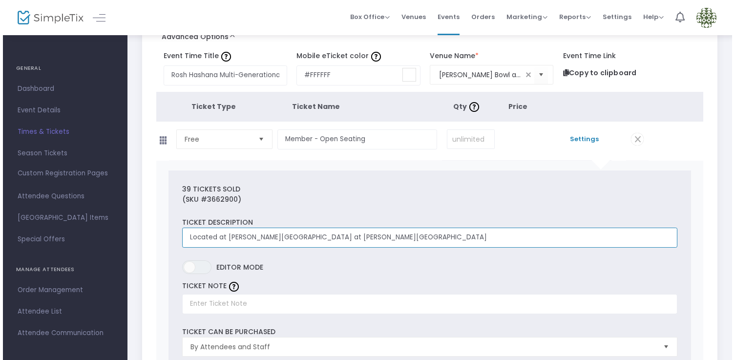
scroll to position [0, 0]
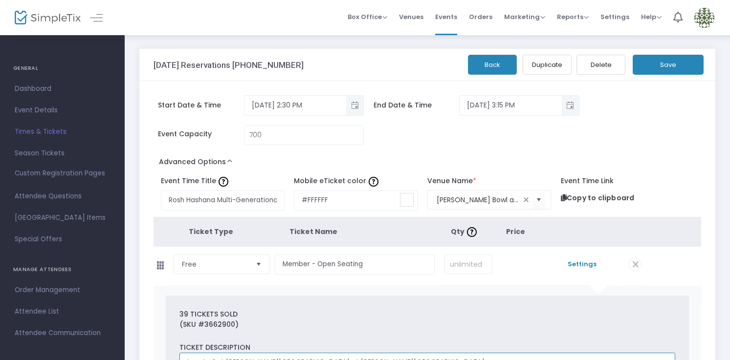
type input "Located at Wallace Bowl at Gillson Park"
click at [667, 70] on button "Save" at bounding box center [667, 65] width 71 height 20
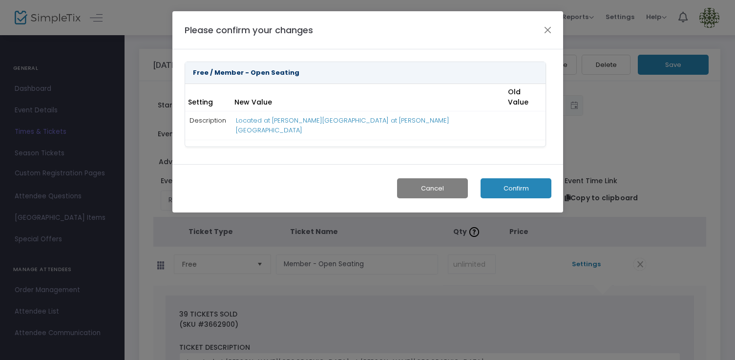
click at [545, 178] on button "Confirm" at bounding box center [516, 188] width 71 height 20
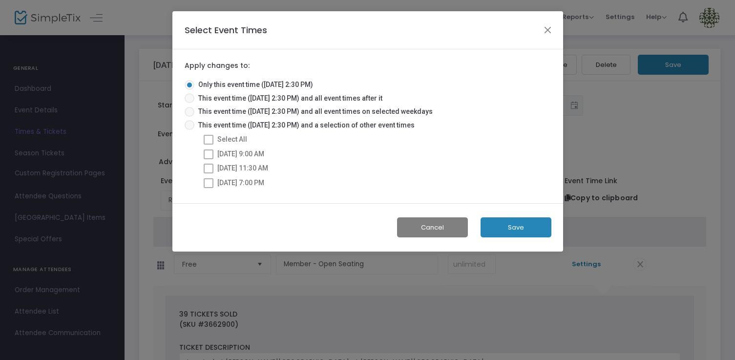
click at [526, 228] on button "Save" at bounding box center [516, 227] width 71 height 20
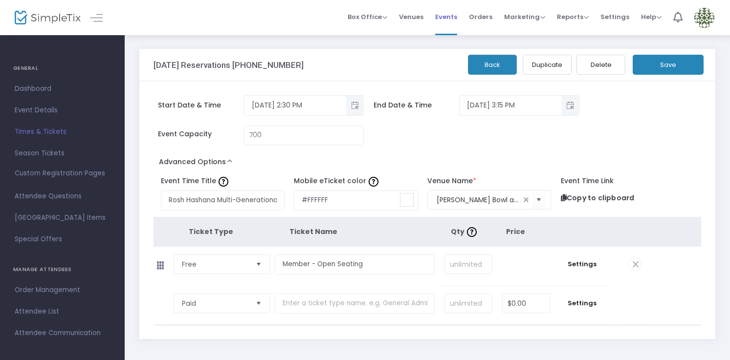
click at [445, 13] on span "Events" at bounding box center [446, 16] width 22 height 25
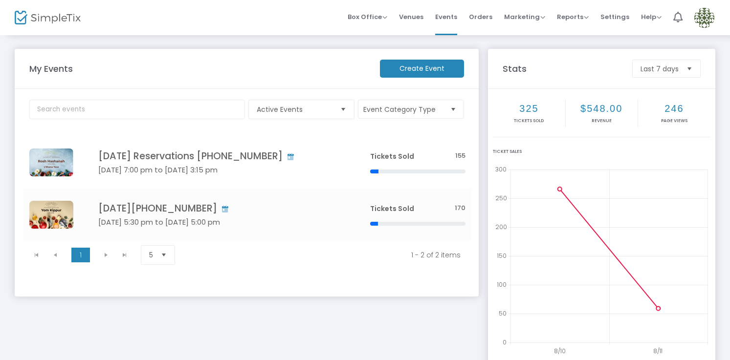
click at [709, 20] on img at bounding box center [704, 18] width 20 height 20
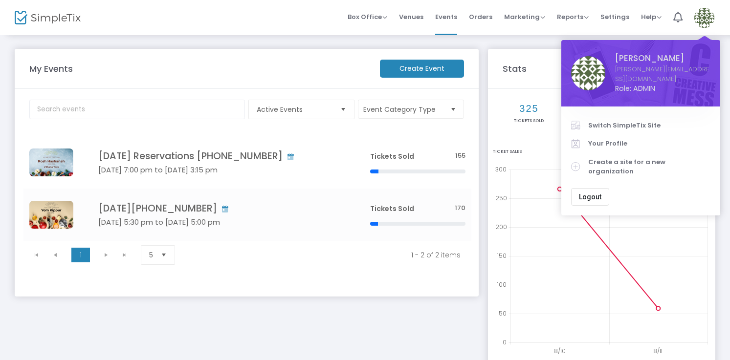
drag, startPoint x: 646, startPoint y: 111, endPoint x: 644, endPoint y: 115, distance: 5.0
click at [646, 116] on link "Switch SimpleTix Site" at bounding box center [640, 125] width 139 height 19
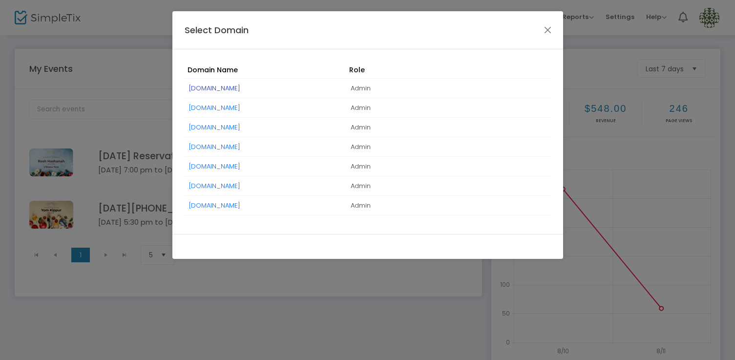
click at [237, 88] on link "Hunter.SimpleTix.com" at bounding box center [214, 88] width 51 height 9
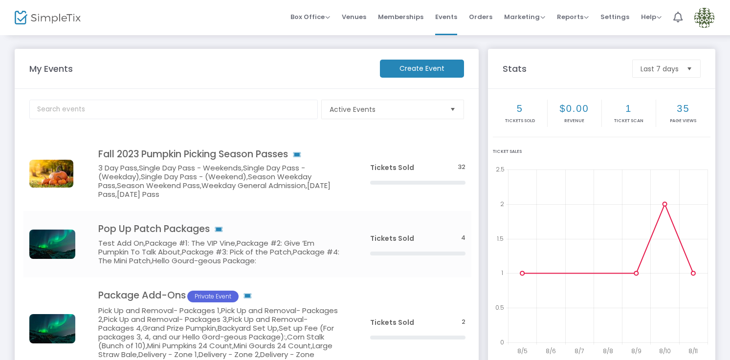
scroll to position [1, 0]
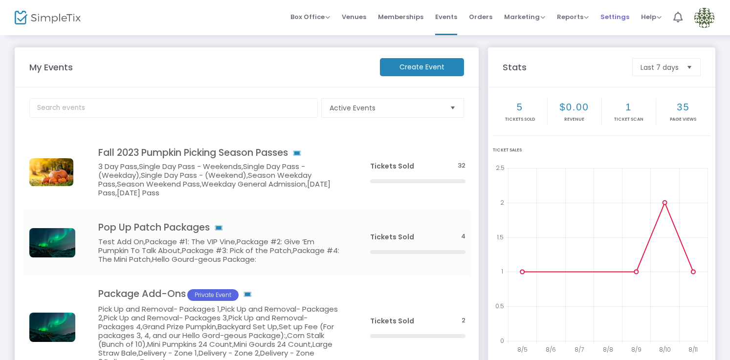
click at [605, 13] on span "Settings" at bounding box center [614, 16] width 29 height 25
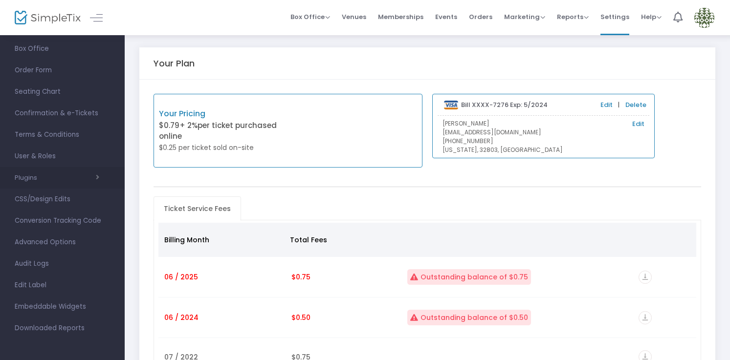
scroll to position [3, 0]
click at [53, 241] on span "Advanced Options" at bounding box center [62, 242] width 95 height 13
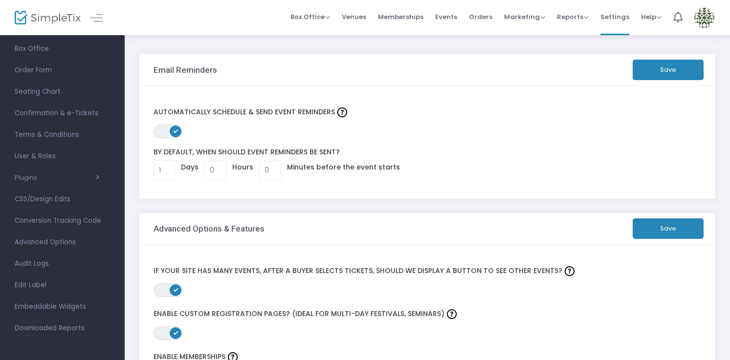
click at [664, 226] on button "Save" at bounding box center [667, 228] width 71 height 21
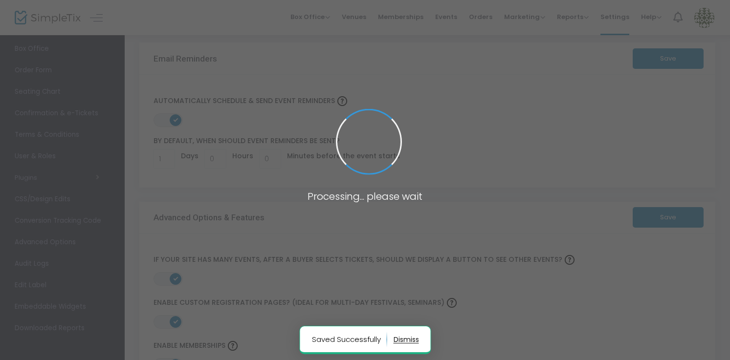
scroll to position [13, 0]
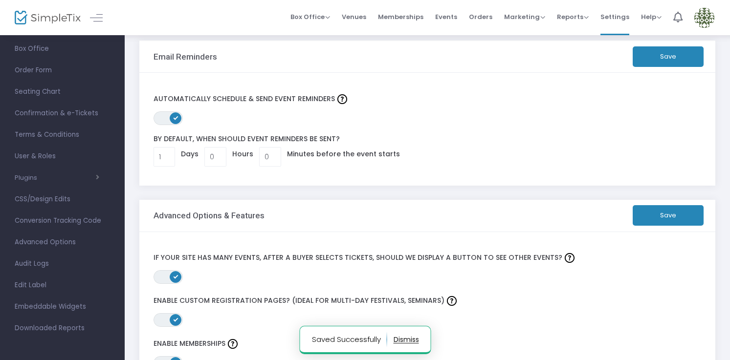
click at [665, 51] on button "Save" at bounding box center [667, 56] width 71 height 21
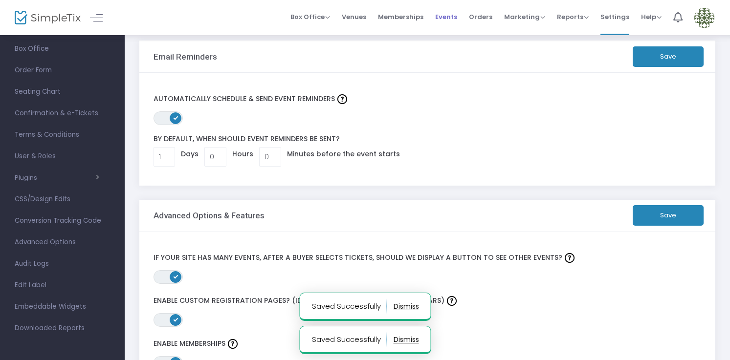
click at [451, 17] on span "Events" at bounding box center [446, 16] width 22 height 25
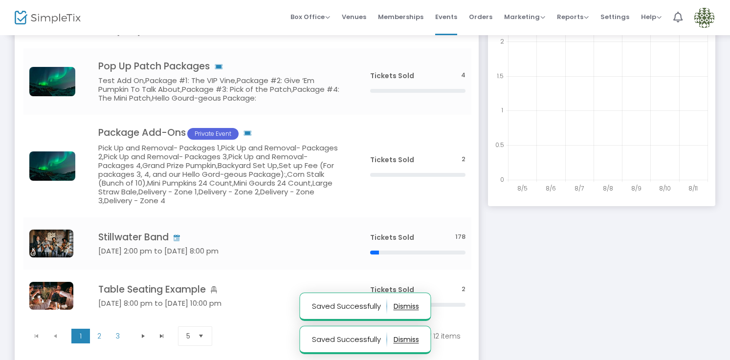
scroll to position [234, 0]
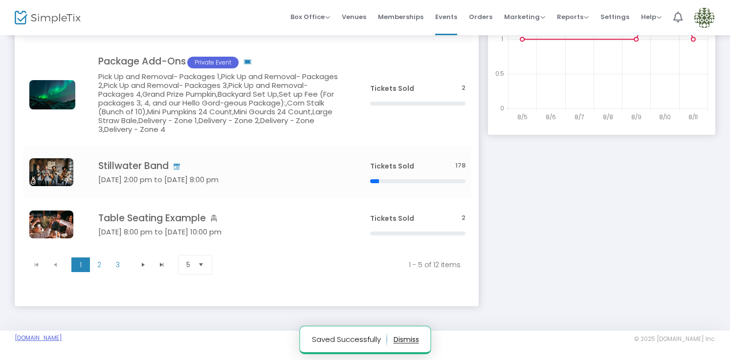
click at [52, 340] on link "[DOMAIN_NAME]" at bounding box center [38, 338] width 47 height 8
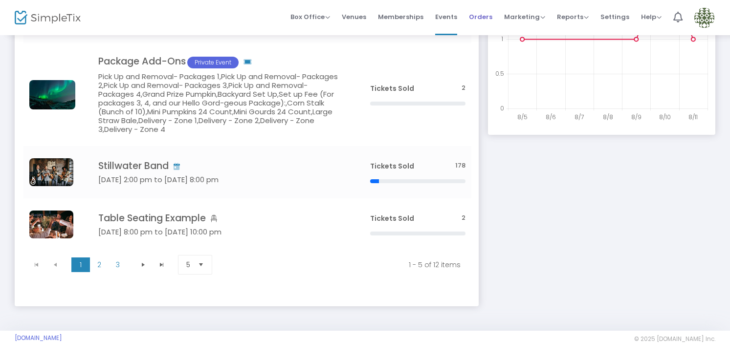
click at [485, 11] on span "Orders" at bounding box center [480, 16] width 23 height 25
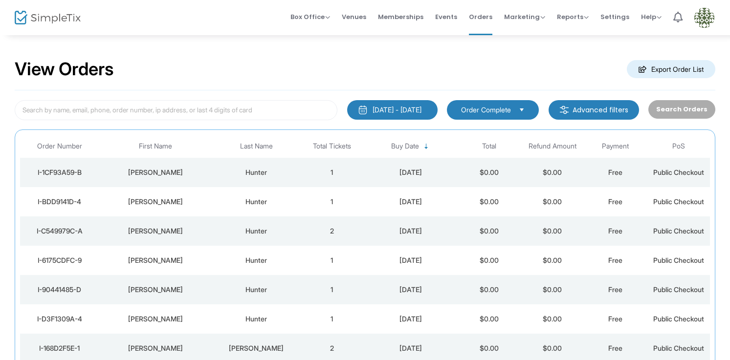
click at [317, 170] on td "1" at bounding box center [331, 172] width 63 height 29
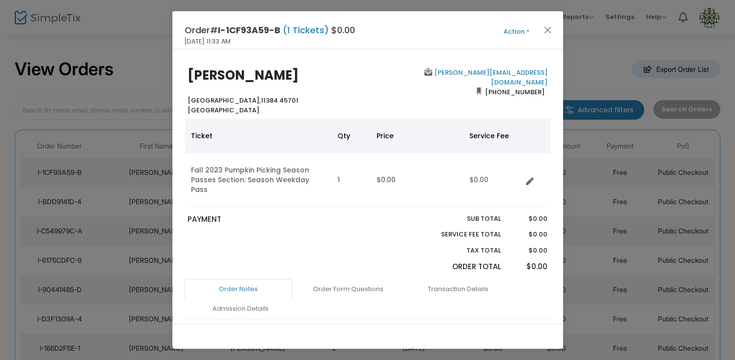
drag, startPoint x: 520, startPoint y: 28, endPoint x: 520, endPoint y: 37, distance: 8.8
click at [520, 28] on button "Action" at bounding box center [517, 31] width 59 height 11
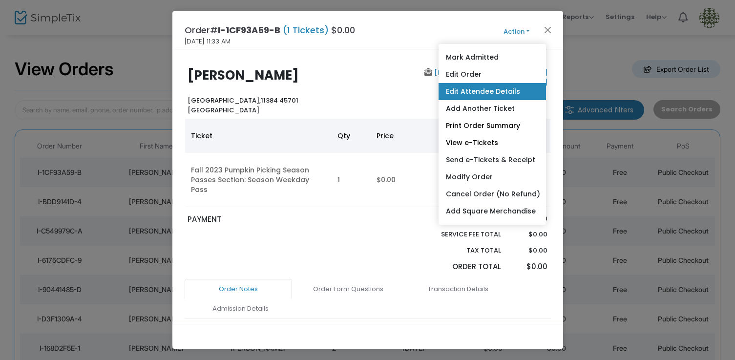
click at [508, 87] on link "Edit Attendee Details" at bounding box center [493, 91] width 108 height 17
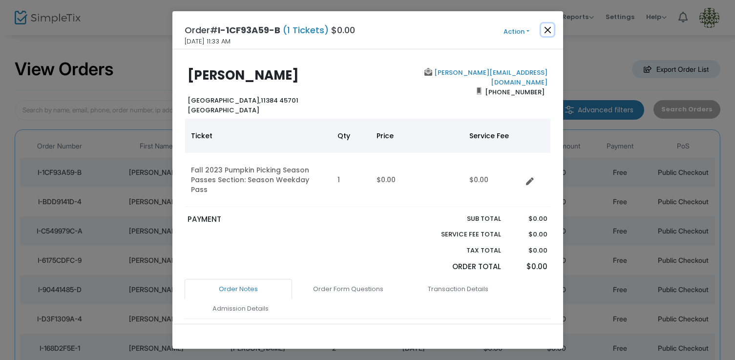
click at [544, 28] on button "Close" at bounding box center [547, 29] width 13 height 13
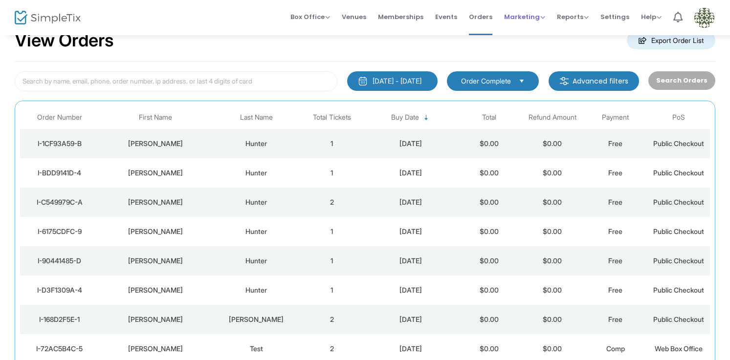
scroll to position [32, 0]
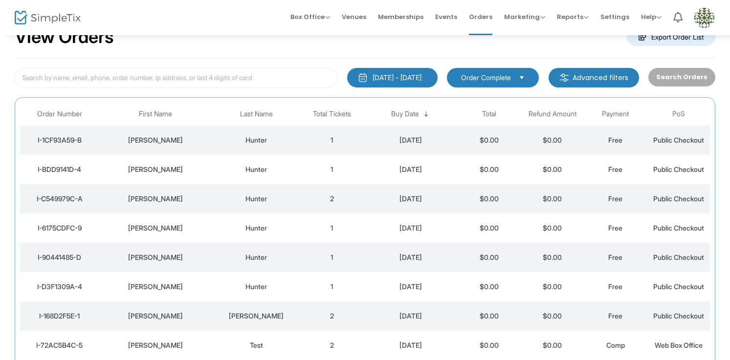
drag, startPoint x: 444, startPoint y: 15, endPoint x: 442, endPoint y: 28, distance: 13.8
click at [443, 15] on span "Events" at bounding box center [446, 16] width 22 height 25
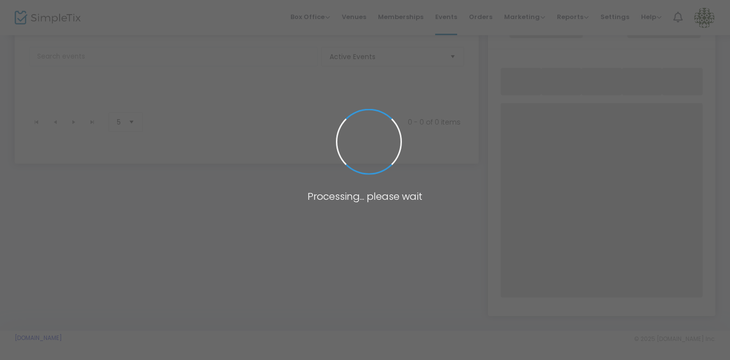
scroll to position [182, 0]
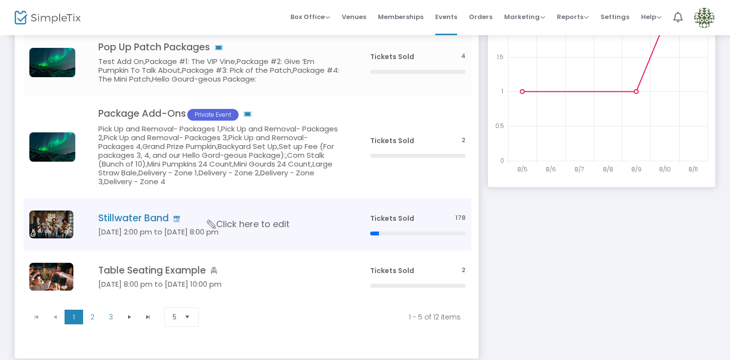
click at [231, 222] on span "Click here to edit" at bounding box center [248, 224] width 82 height 13
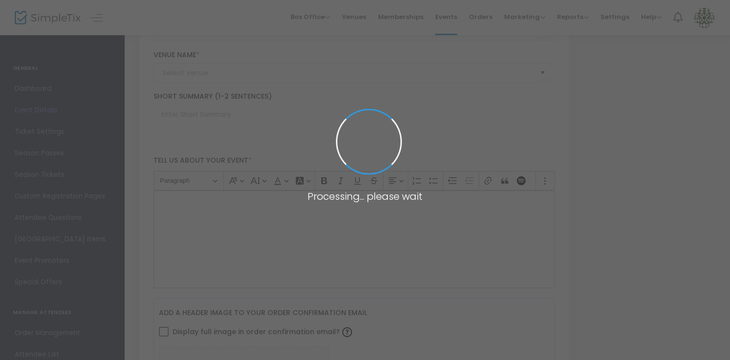
type input "Stillwater Band"
type textarea "Are you ready for fun!"
checkbox input "true"
type input "5.000 %"
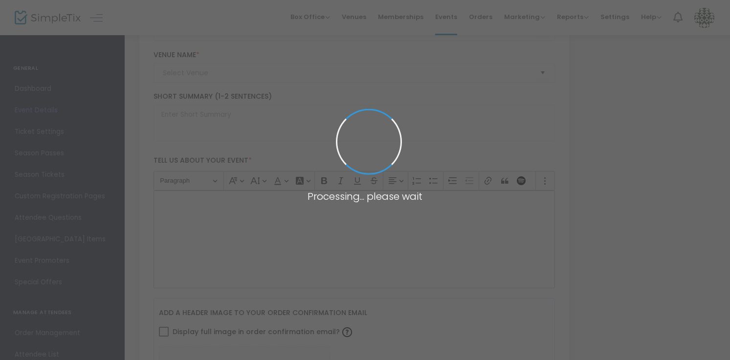
type input "Buy Tickets"
type input "Geffen Playhouse"
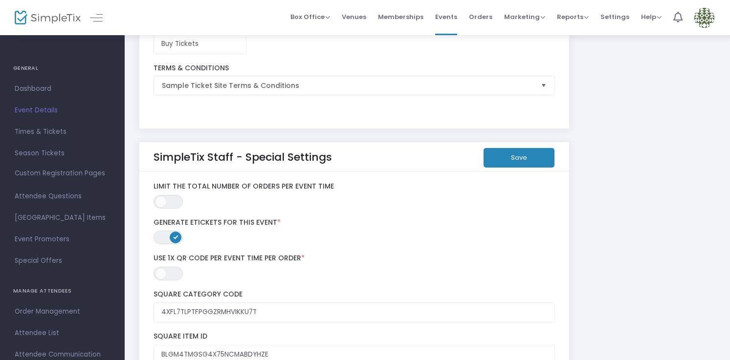
scroll to position [1801, 0]
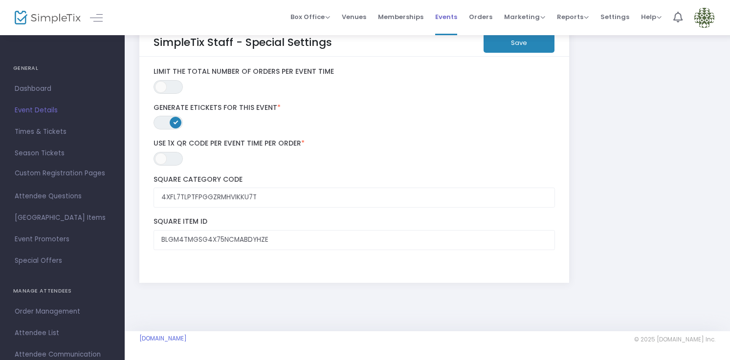
click at [457, 18] on span "Events" at bounding box center [446, 16] width 22 height 25
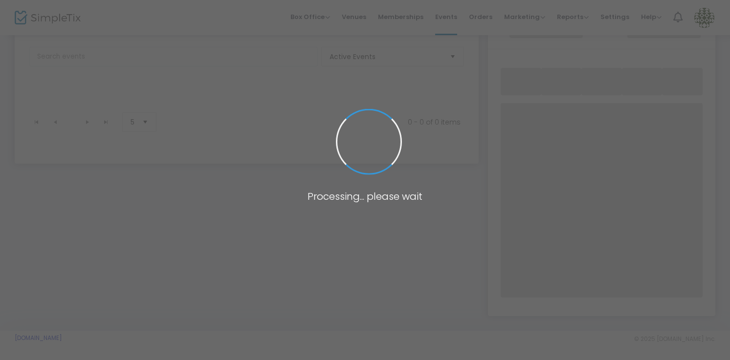
scroll to position [234, 0]
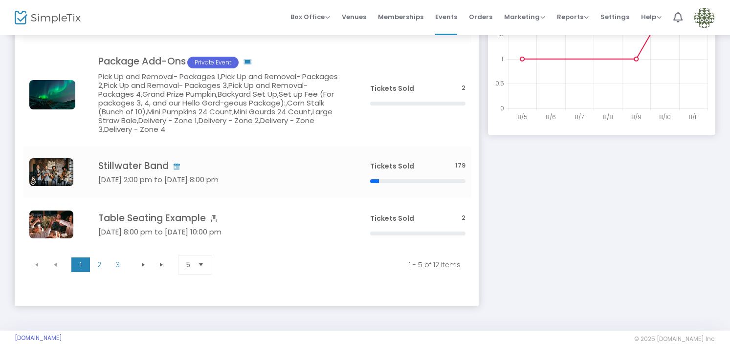
click at [702, 23] on img at bounding box center [704, 18] width 20 height 20
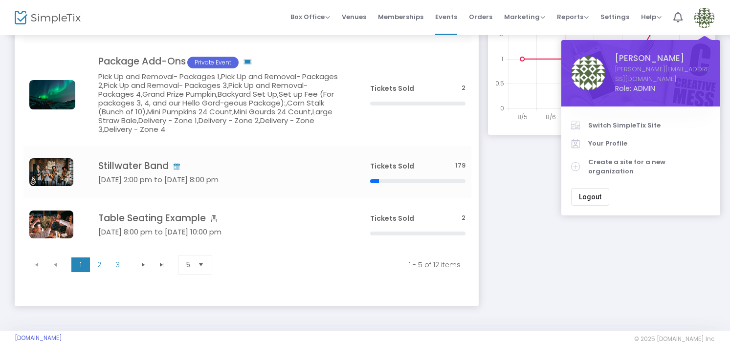
click at [640, 121] on span "Switch SimpleTix Site" at bounding box center [649, 126] width 122 height 10
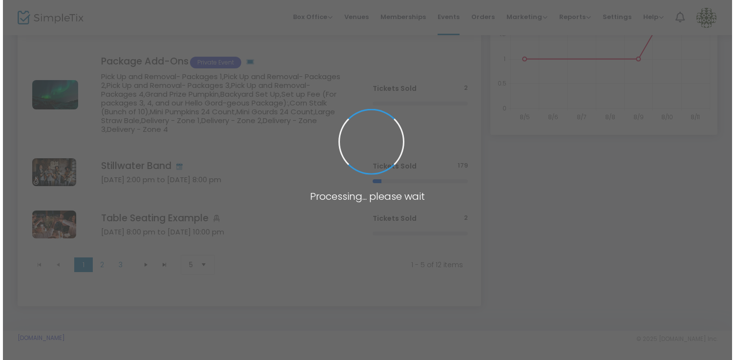
scroll to position [0, 0]
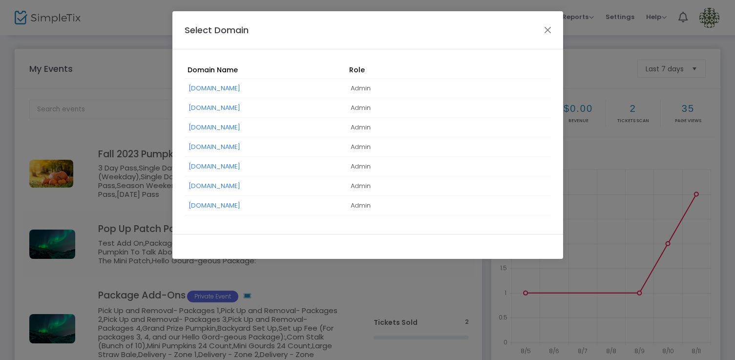
drag, startPoint x: 237, startPoint y: 142, endPoint x: 276, endPoint y: 165, distance: 44.9
click at [237, 142] on link "[DOMAIN_NAME]" at bounding box center [214, 146] width 51 height 9
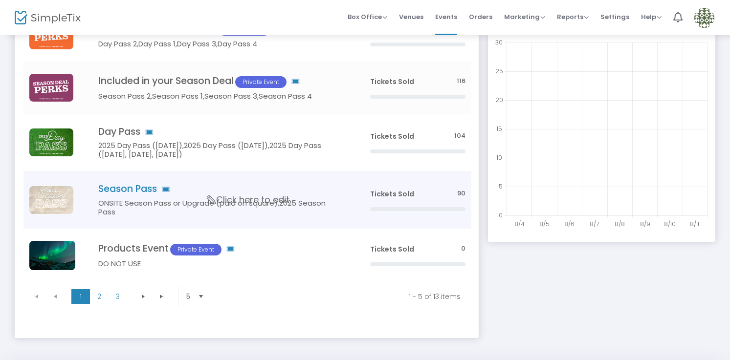
scroll to position [159, 0]
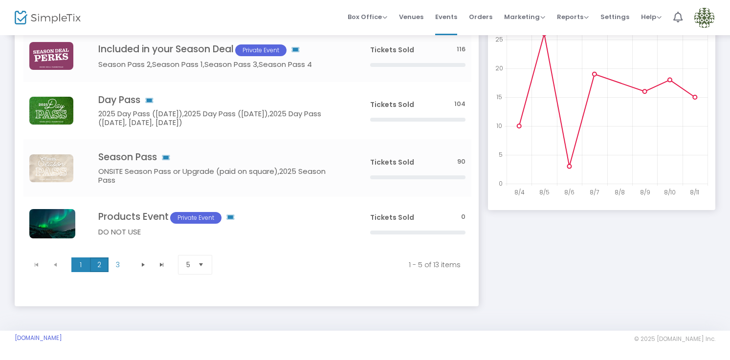
drag, startPoint x: 104, startPoint y: 264, endPoint x: 144, endPoint y: 250, distance: 42.3
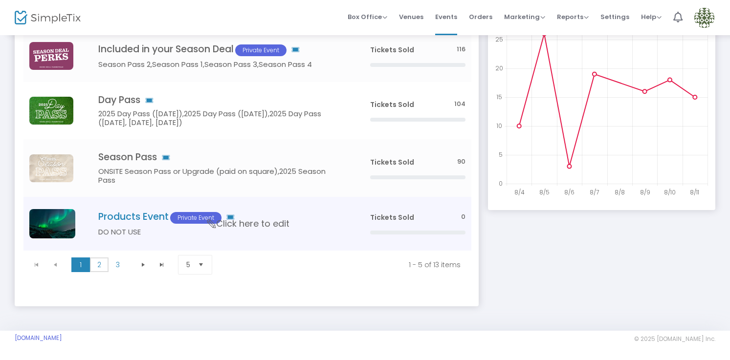
click at [104, 264] on span "2" at bounding box center [99, 265] width 19 height 15
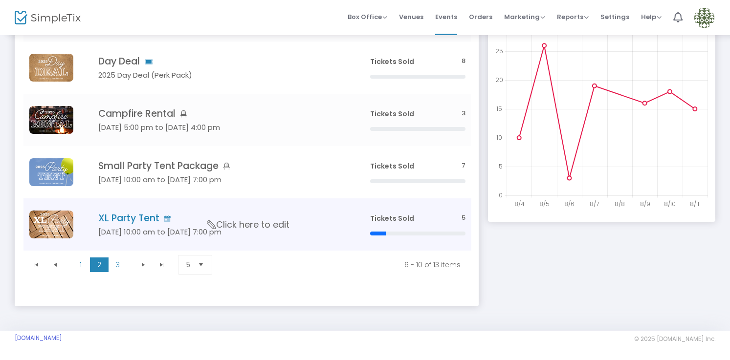
scroll to position [147, 0]
click at [120, 267] on span "3" at bounding box center [117, 265] width 19 height 15
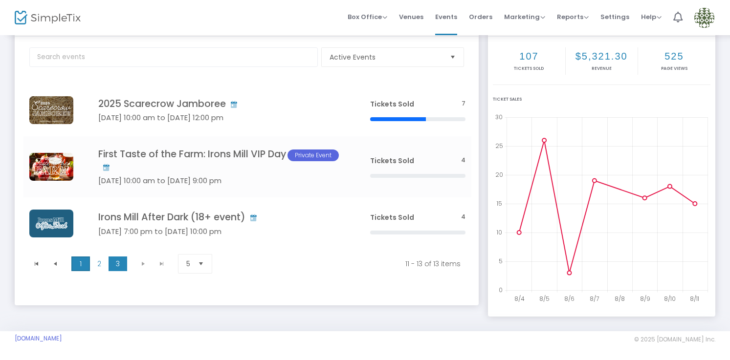
click at [85, 263] on span "1" at bounding box center [80, 264] width 19 height 15
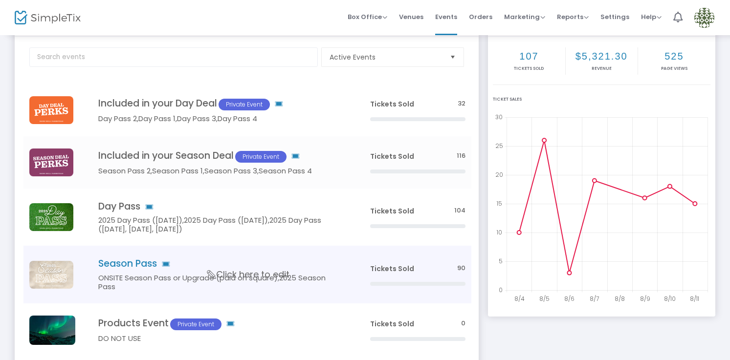
scroll to position [159, 0]
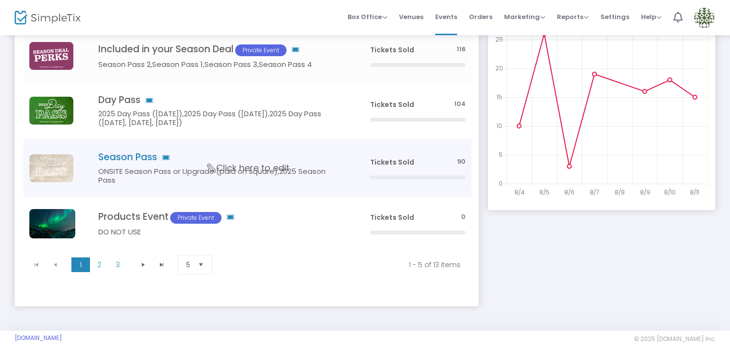
click at [230, 170] on span "Click here to edit" at bounding box center [248, 168] width 82 height 13
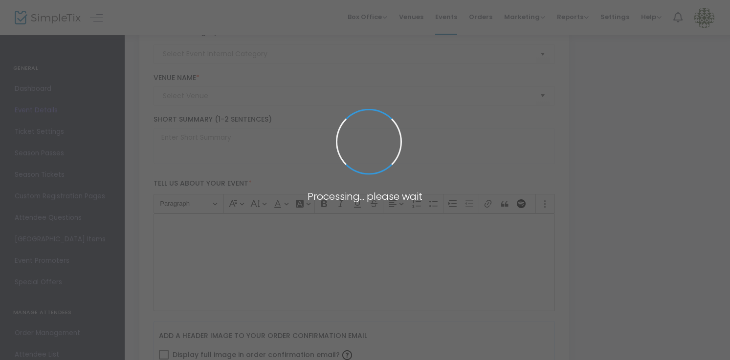
type input "Season Pass"
type textarea "$44.95 online, $47.95 on-site. Enjoy the perks of coming to the farm any open d…"
checkbox input "true"
type input "Buy Tickets"
type input "Irons Mill Farmstead"
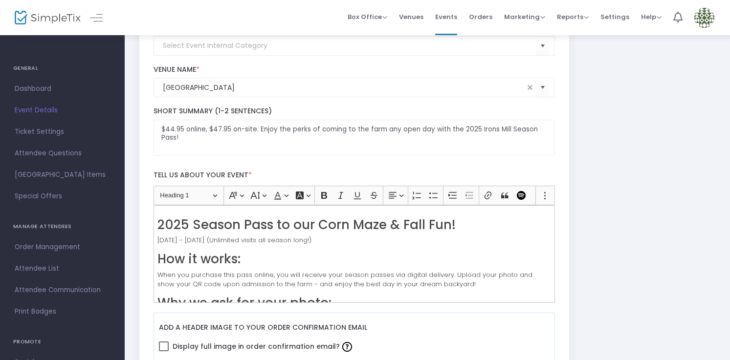
scroll to position [99, 0]
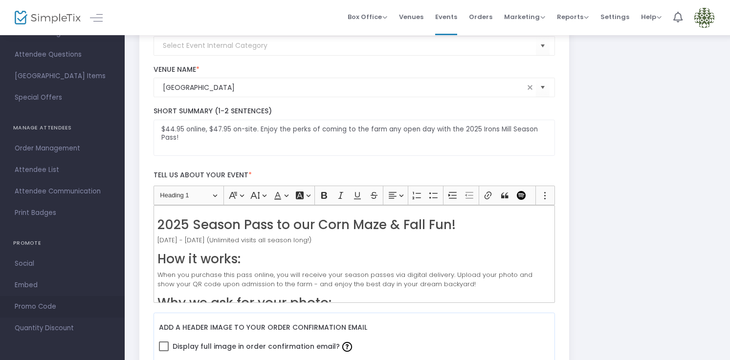
click at [49, 305] on span "Promo Code" at bounding box center [62, 307] width 95 height 13
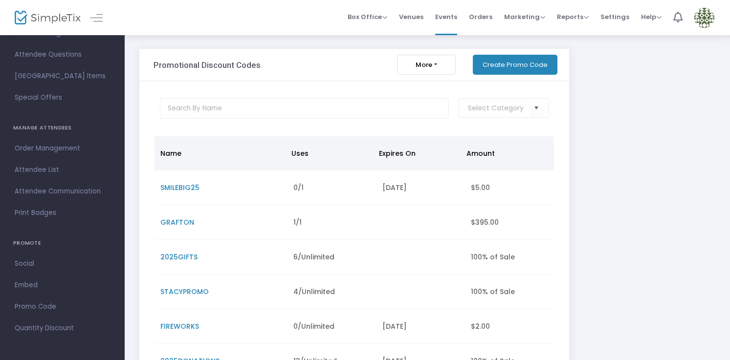
click at [190, 293] on span "STACYPROMO" at bounding box center [184, 292] width 48 height 10
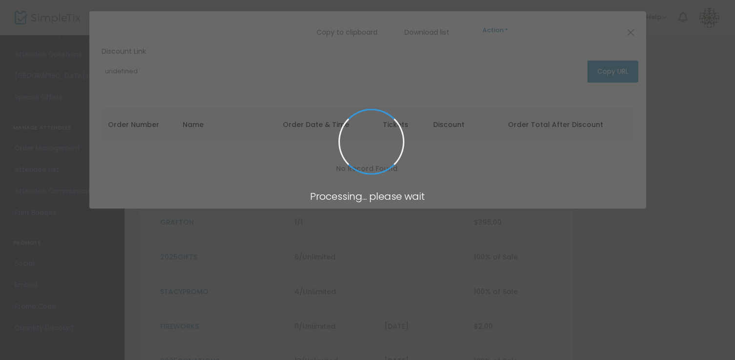
type input "https://www.simpletix.com/e/season-pass-216311?promocode=STACYPROMO"
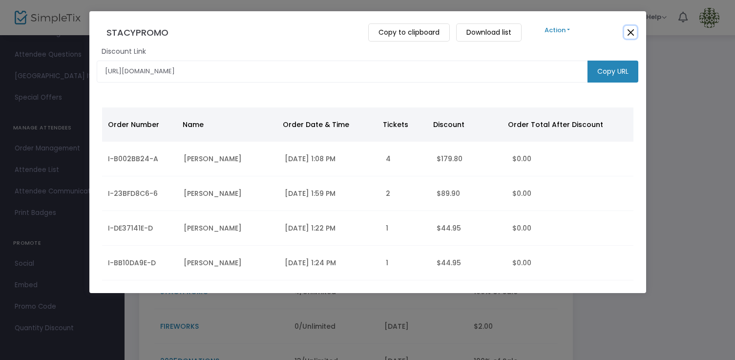
click at [630, 33] on button "Close" at bounding box center [630, 32] width 13 height 13
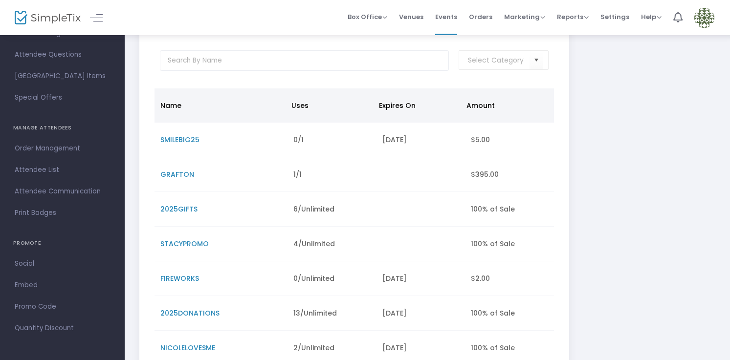
scroll to position [88, 0]
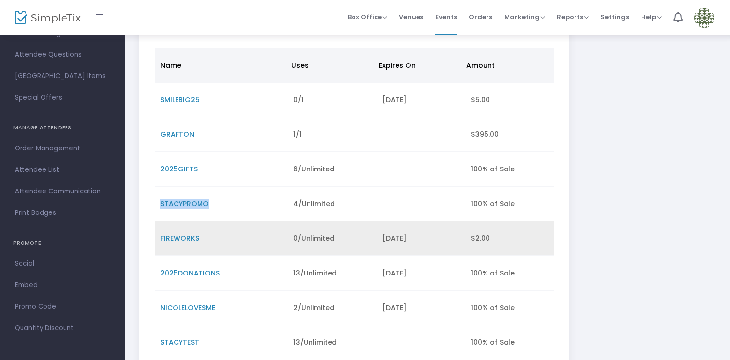
drag, startPoint x: 159, startPoint y: 204, endPoint x: 236, endPoint y: 229, distance: 81.0
click at [205, 200] on td "STACYPROMO" at bounding box center [220, 204] width 133 height 35
copy span "STACYPROMO"
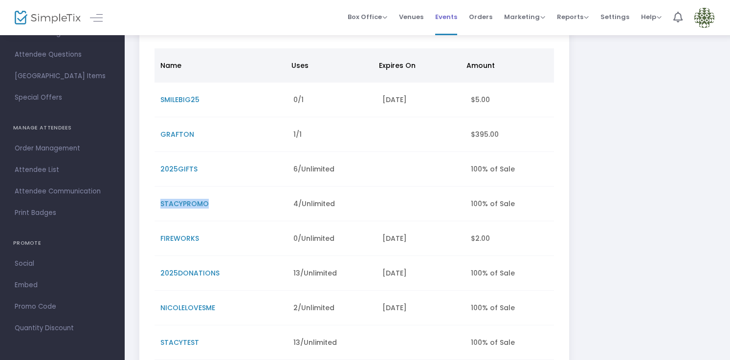
click at [451, 17] on span "Events" at bounding box center [446, 16] width 22 height 25
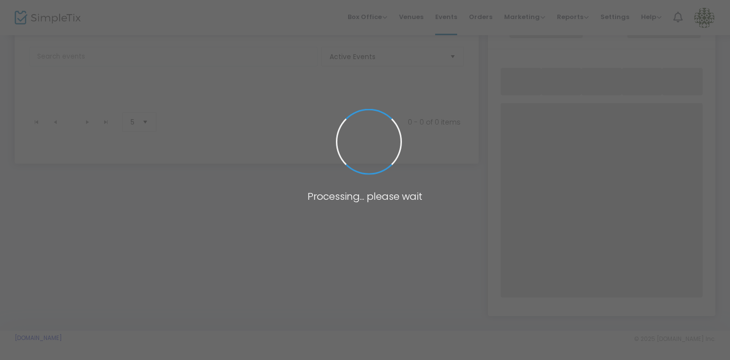
scroll to position [159, 0]
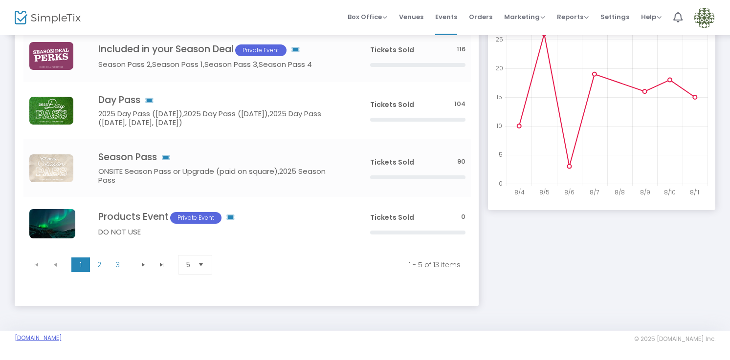
click at [60, 337] on link "IronsMillFarmstead.SimpleTix.com" at bounding box center [38, 338] width 47 height 8
click at [98, 266] on span "2" at bounding box center [99, 265] width 19 height 15
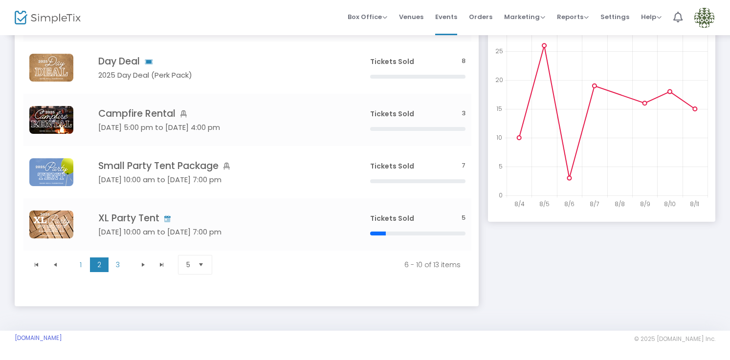
scroll to position [147, 0]
click at [62, 339] on link "IronsMillFarmstead.SimpleTix.com" at bounding box center [38, 338] width 47 height 8
click at [119, 265] on span "3" at bounding box center [117, 265] width 19 height 15
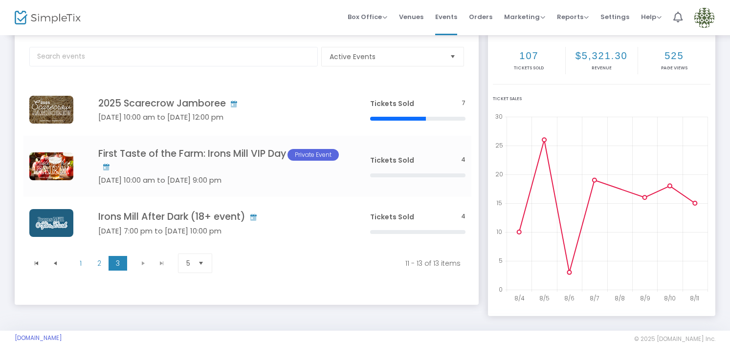
scroll to position [52, 0]
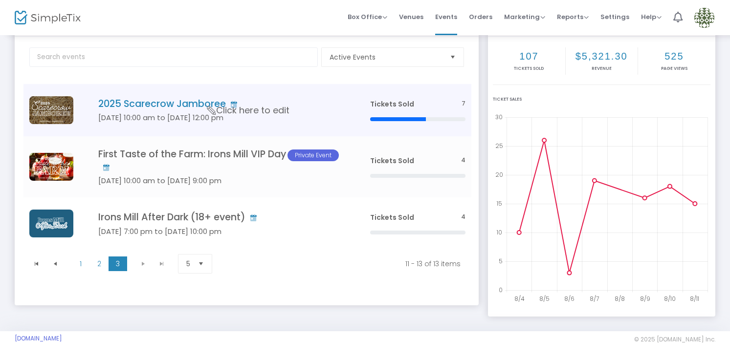
click at [257, 111] on span "Click here to edit" at bounding box center [248, 110] width 82 height 13
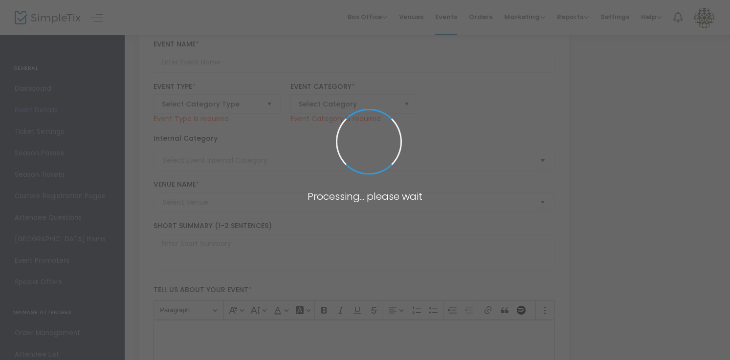
type input "2025 Scarecrow Jamboree"
type textarea "Scout groups are invited to help Irons Mill kick off the season with a little n…"
checkbox input "true"
type input "Buy Tickets"
type input "Irons Mill Farmstead"
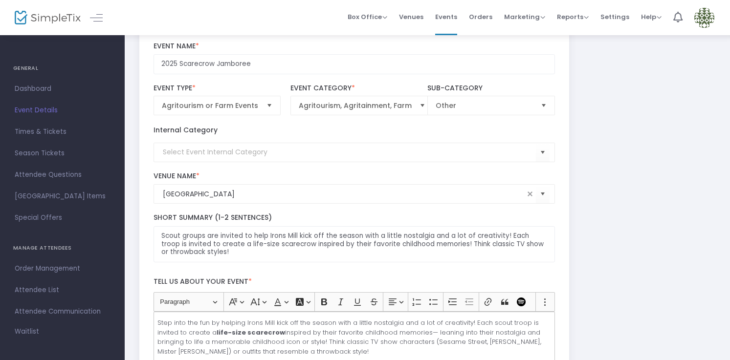
drag, startPoint x: 36, startPoint y: 87, endPoint x: 38, endPoint y: 91, distance: 5.0
click at [36, 87] on span "Dashboard" at bounding box center [62, 89] width 95 height 13
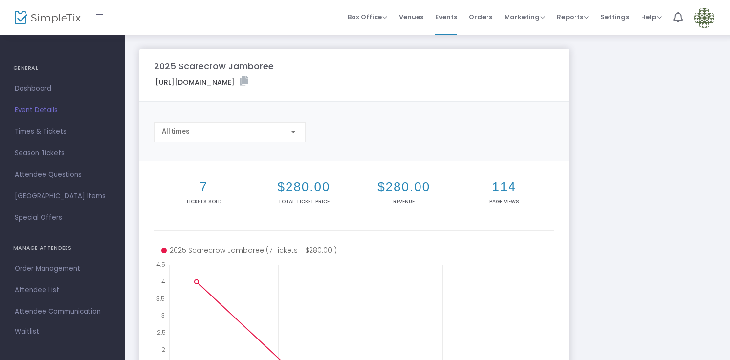
click at [248, 82] on icon at bounding box center [243, 81] width 9 height 10
click at [423, 18] on span "Venues" at bounding box center [411, 16] width 24 height 25
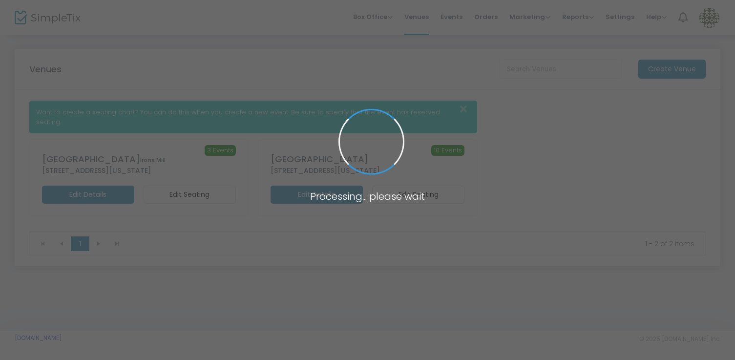
click at [371, 17] on span at bounding box center [367, 180] width 735 height 360
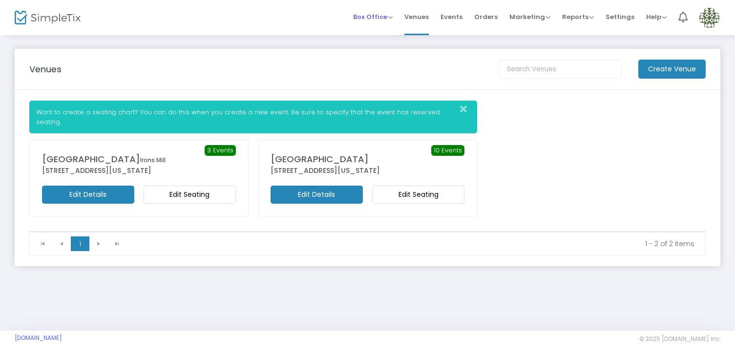
click at [374, 16] on span "Box Office" at bounding box center [373, 16] width 40 height 9
drag, startPoint x: 379, startPoint y: 27, endPoint x: 384, endPoint y: 30, distance: 5.0
click at [380, 27] on li "Sell Tickets" at bounding box center [388, 32] width 70 height 19
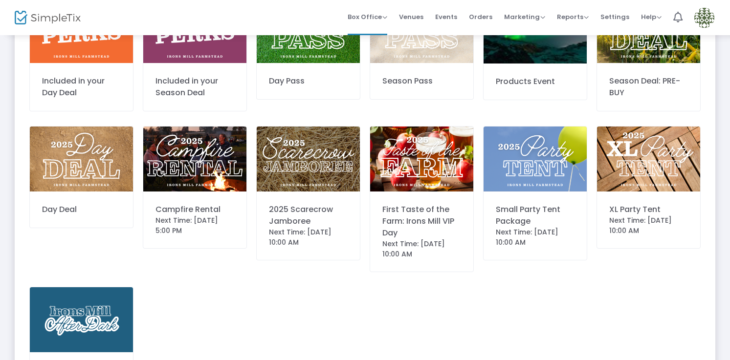
scroll to position [110, 0]
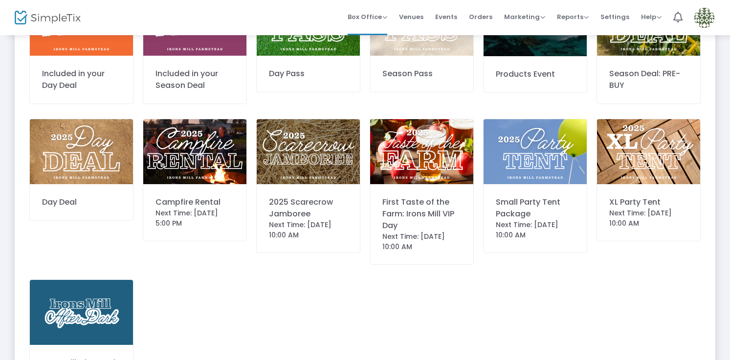
click at [288, 182] on img at bounding box center [308, 151] width 103 height 65
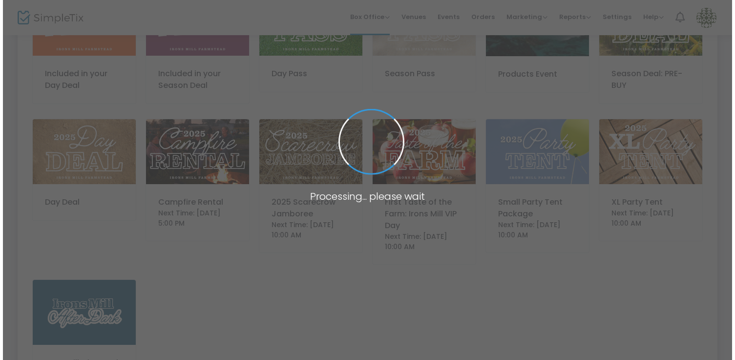
scroll to position [0, 0]
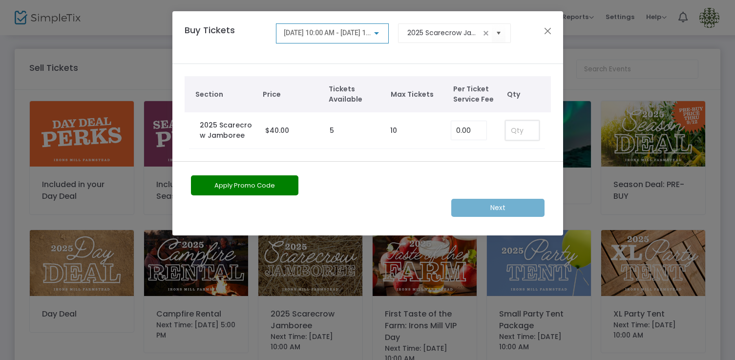
click at [509, 131] on input at bounding box center [522, 130] width 32 height 19
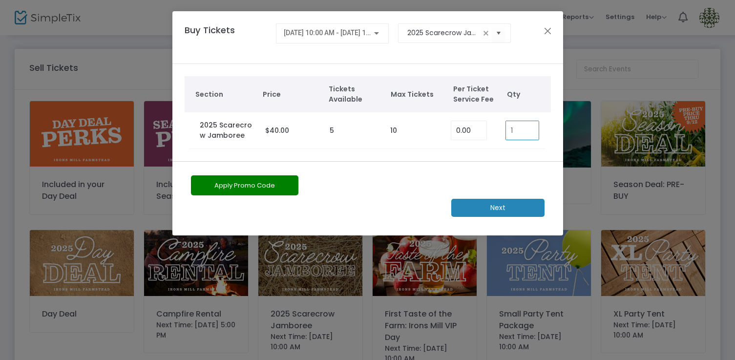
type input "1"
click at [531, 200] on m-button "Next" at bounding box center [498, 208] width 93 height 18
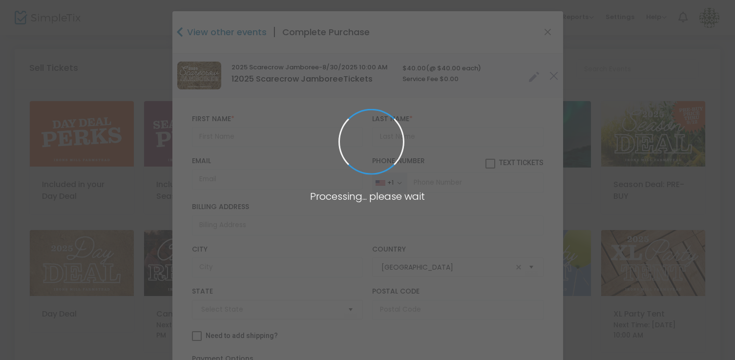
type input "Pennsylvania"
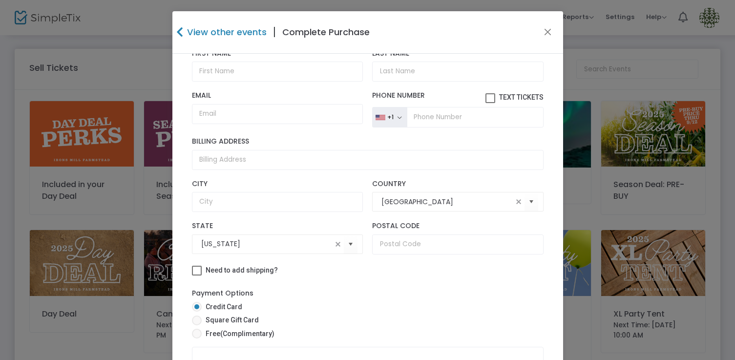
scroll to position [72, 0]
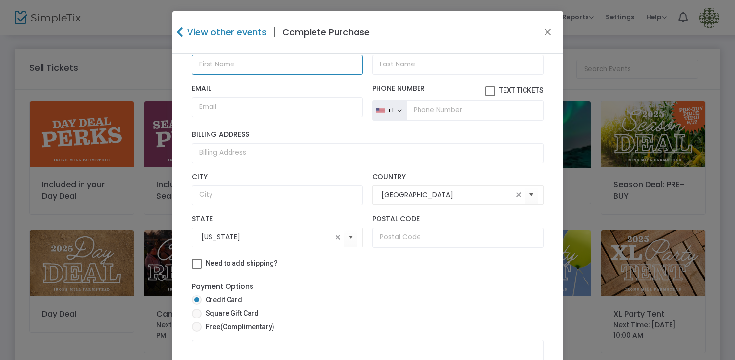
click at [325, 64] on input "text" at bounding box center [277, 65] width 171 height 20
type input "Shawn"
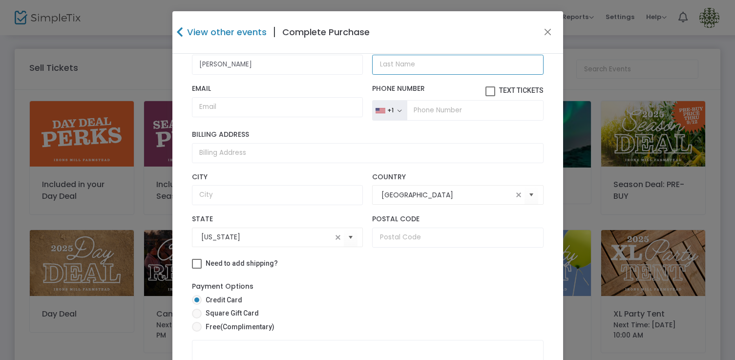
click at [396, 64] on input "Last Name *" at bounding box center [457, 65] width 171 height 20
type input "Hunter"
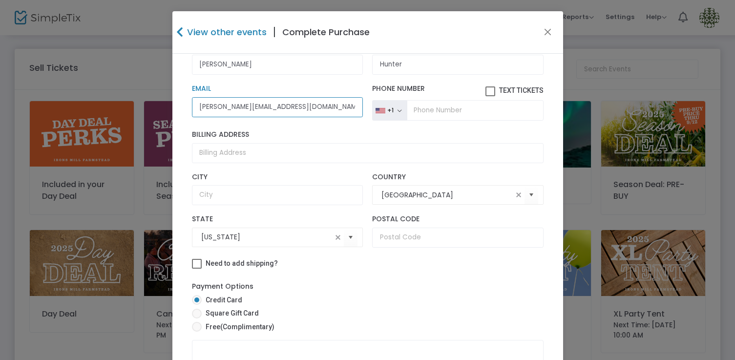
type input "[PERSON_NAME][EMAIL_ADDRESS][DOMAIN_NAME]"
click at [372, 132] on label "Billing Address" at bounding box center [368, 134] width 352 height 9
click at [372, 143] on input "Billing Address" at bounding box center [368, 153] width 352 height 20
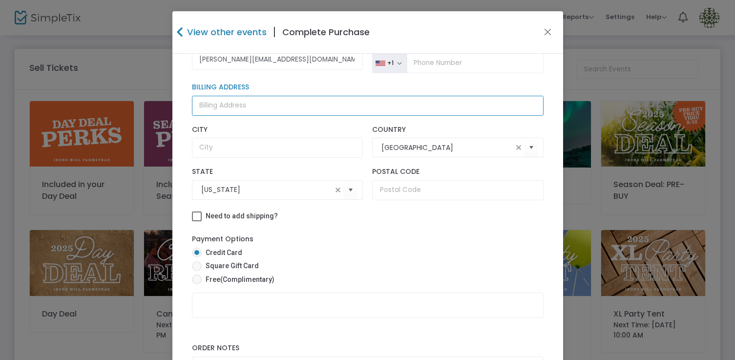
scroll to position [120, 0]
click at [197, 279] on span at bounding box center [197, 279] width 10 height 10
click at [197, 284] on input "Free (Complimentary)" at bounding box center [196, 284] width 0 height 0
radio input "true"
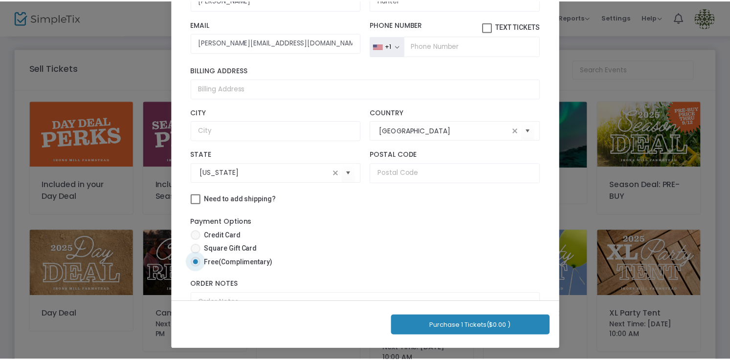
scroll to position [74, 0]
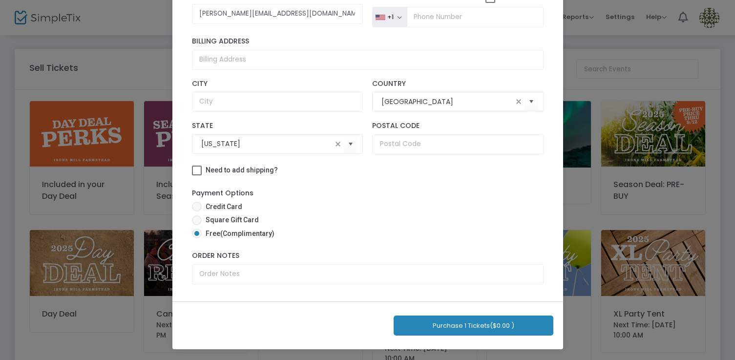
drag, startPoint x: 472, startPoint y: 328, endPoint x: 474, endPoint y: 324, distance: 5.0
click at [472, 328] on button "Purchase 1 Tickets ($0.00 )" at bounding box center [474, 326] width 160 height 20
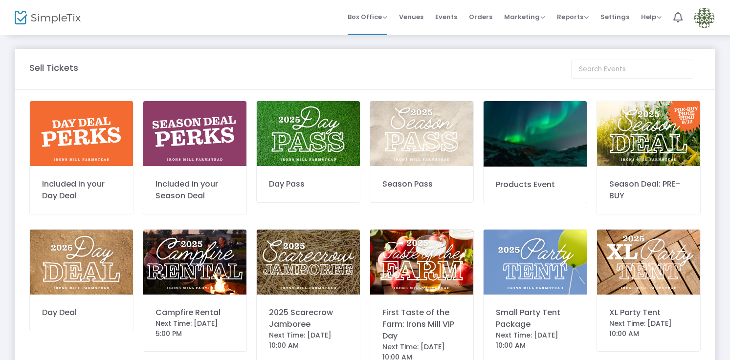
drag, startPoint x: 612, startPoint y: 15, endPoint x: 608, endPoint y: 36, distance: 20.9
click at [612, 15] on span "Settings" at bounding box center [614, 16] width 29 height 25
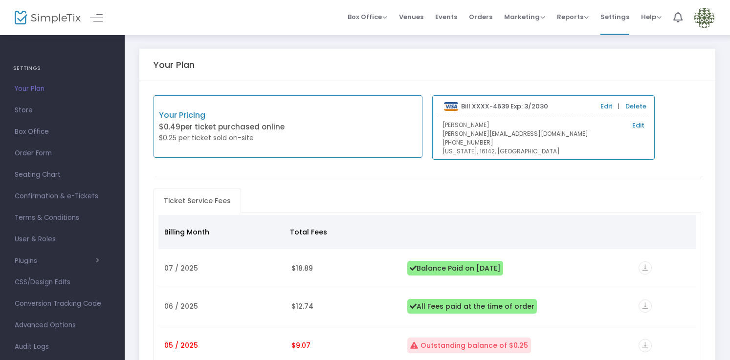
scroll to position [83, 0]
drag, startPoint x: 62, startPoint y: 240, endPoint x: 108, endPoint y: 246, distance: 47.2
click at [63, 241] on span "Advanced Options" at bounding box center [62, 242] width 95 height 13
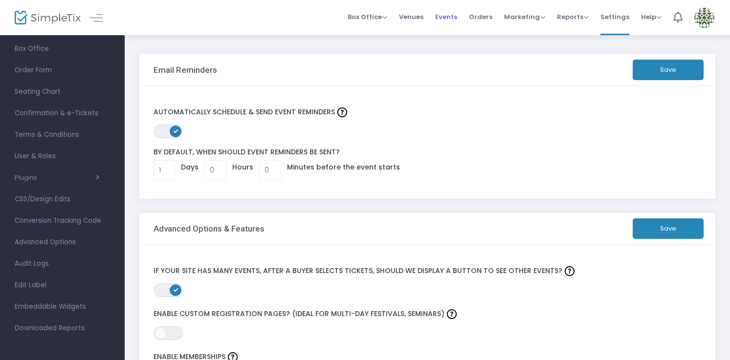
click at [440, 16] on span "Events" at bounding box center [446, 16] width 22 height 25
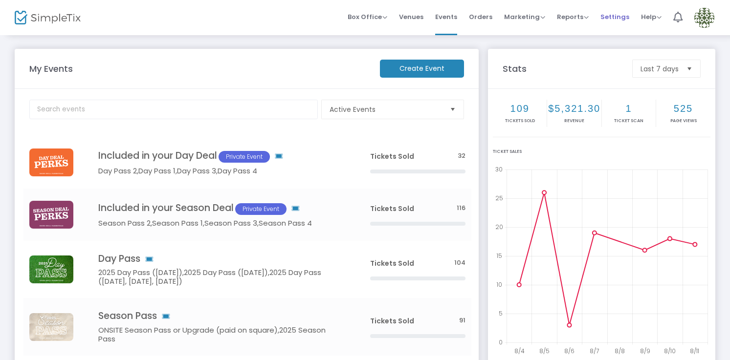
click at [604, 15] on span "Settings" at bounding box center [614, 16] width 29 height 25
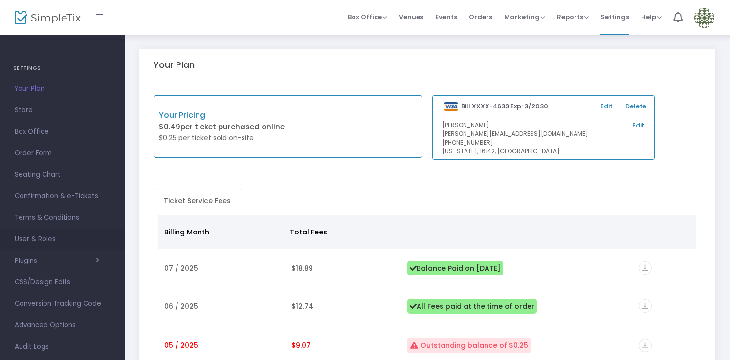
scroll to position [83, 0]
click at [64, 242] on span "Advanced Options" at bounding box center [62, 242] width 95 height 13
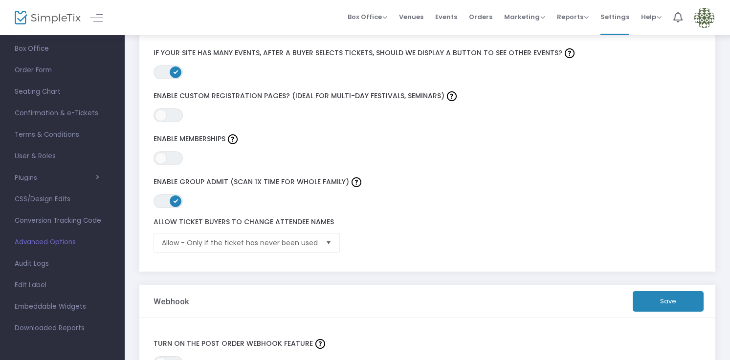
scroll to position [215, 0]
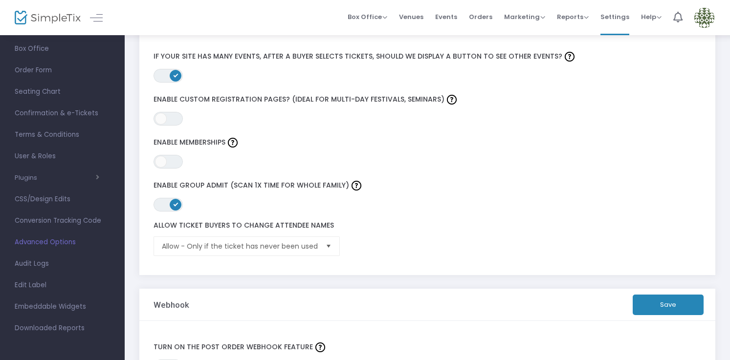
drag, startPoint x: 149, startPoint y: 226, endPoint x: 329, endPoint y: 228, distance: 179.8
click at [329, 228] on div "Allow Ticket Buyers To Change Attendee Names Allow - Only if the ticket has nev…" at bounding box center [409, 238] width 520 height 35
copy label "Allow Ticket Buyers To Change Attendee Names"
click at [452, 15] on span "Events" at bounding box center [446, 16] width 22 height 25
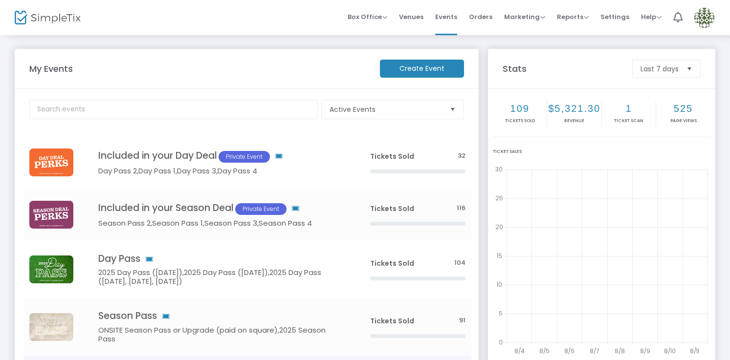
scroll to position [30, 0]
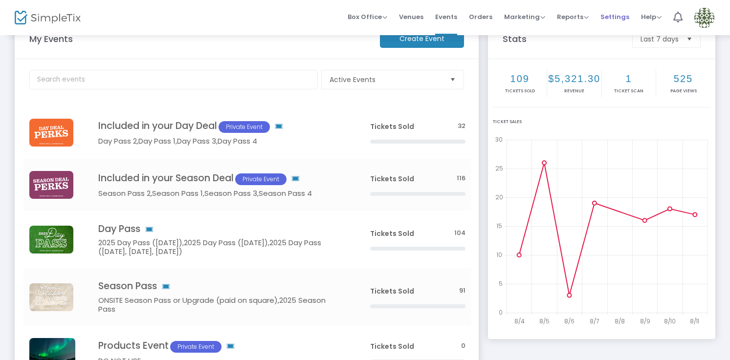
click at [613, 12] on span "Settings" at bounding box center [614, 16] width 29 height 25
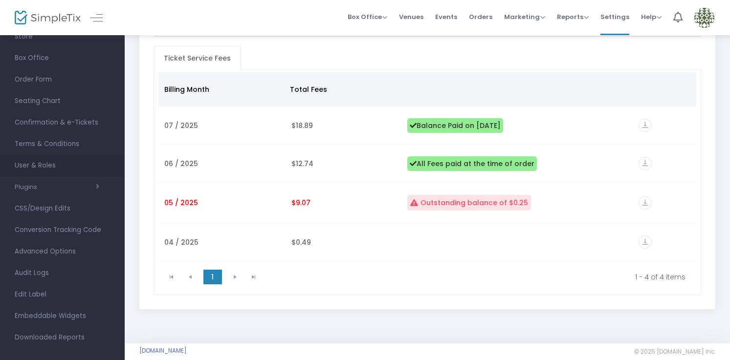
scroll to position [83, 0]
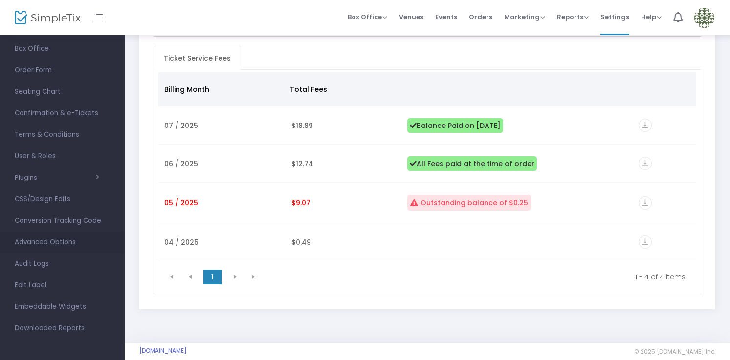
click at [56, 246] on span "Advanced Options" at bounding box center [62, 242] width 95 height 13
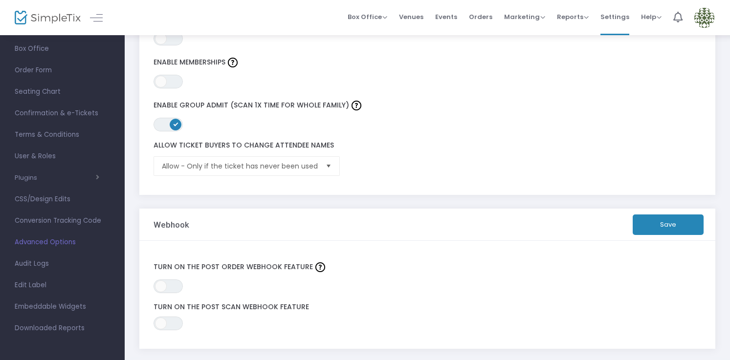
scroll to position [341, 0]
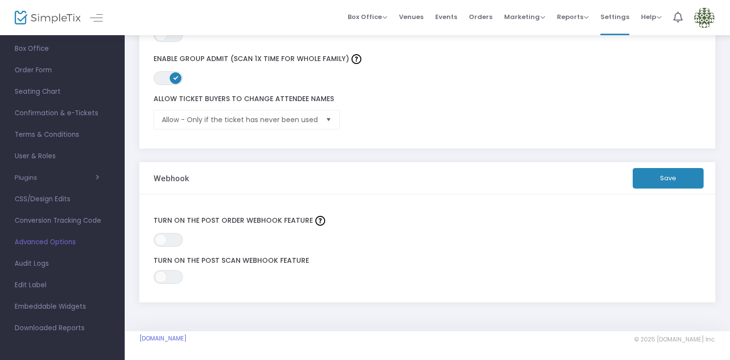
click at [448, 16] on span "Events" at bounding box center [446, 16] width 22 height 25
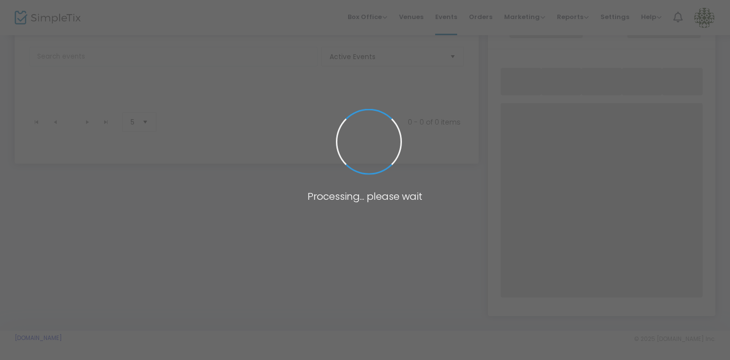
scroll to position [159, 0]
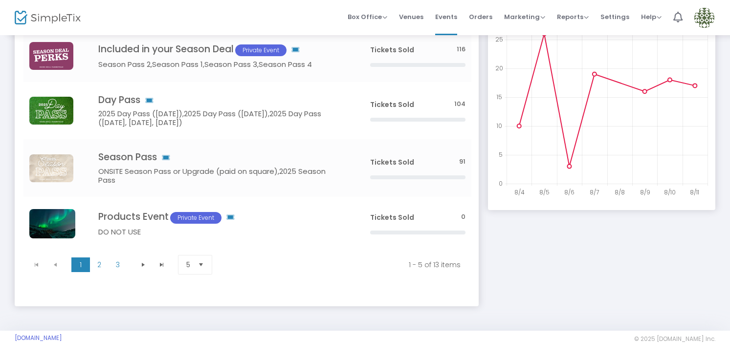
click at [705, 13] on img at bounding box center [704, 18] width 20 height 20
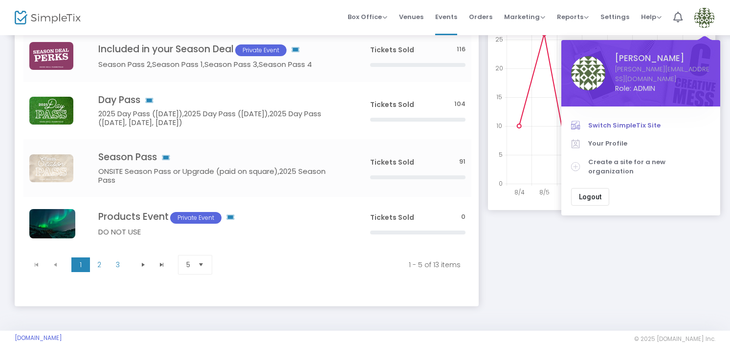
click at [642, 121] on span "Switch SimpleTix Site" at bounding box center [649, 126] width 122 height 10
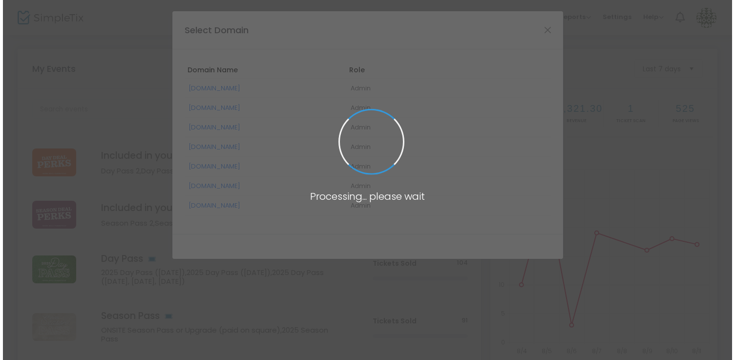
scroll to position [0, 0]
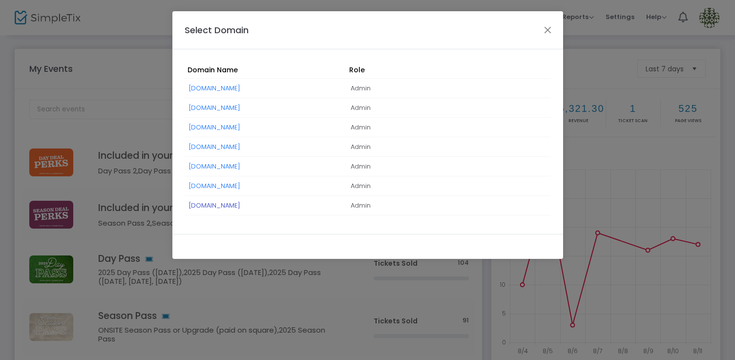
click at [240, 206] on link "[DOMAIN_NAME]" at bounding box center [214, 205] width 51 height 9
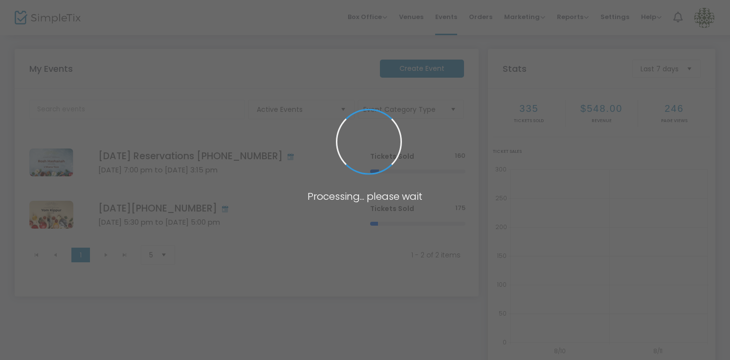
scroll to position [52, 0]
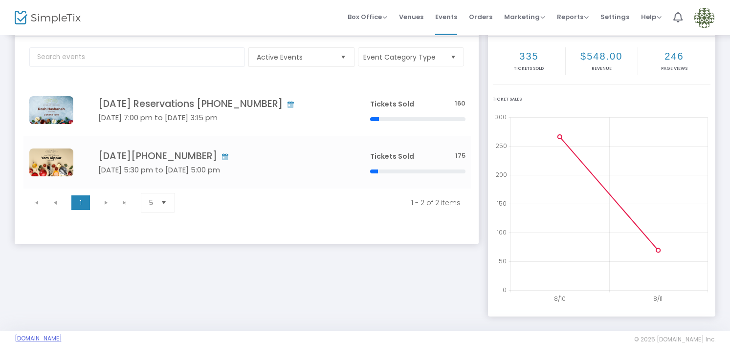
click at [62, 337] on link "[DOMAIN_NAME]" at bounding box center [38, 339] width 47 height 8
